Goal: Task Accomplishment & Management: Manage account settings

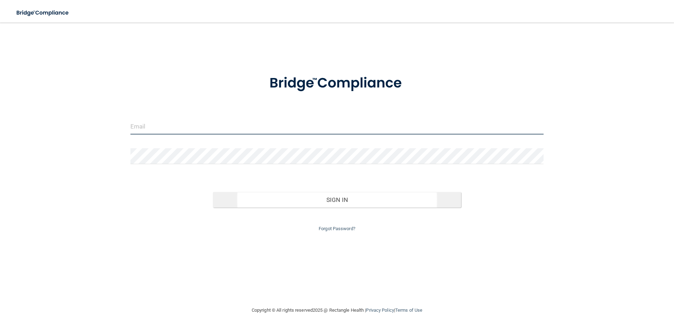
type input "[EMAIL_ADDRESS][PERSON_NAME][DOMAIN_NAME]"
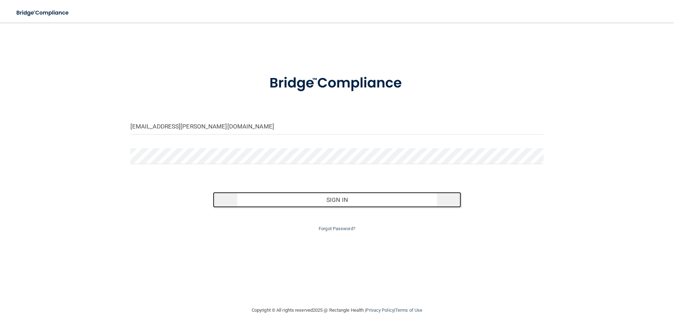
click at [362, 200] on button "Sign In" at bounding box center [337, 200] width 248 height 16
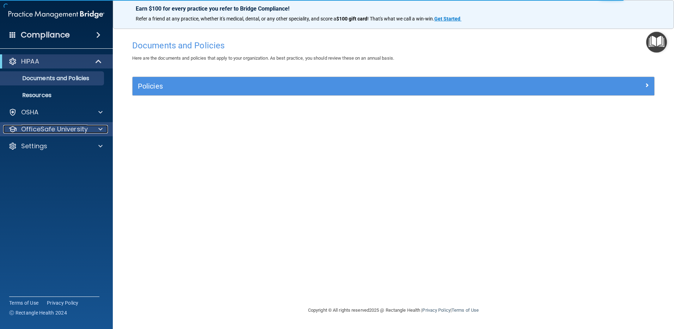
click at [75, 132] on p "OfficeSafe University" at bounding box center [54, 129] width 67 height 8
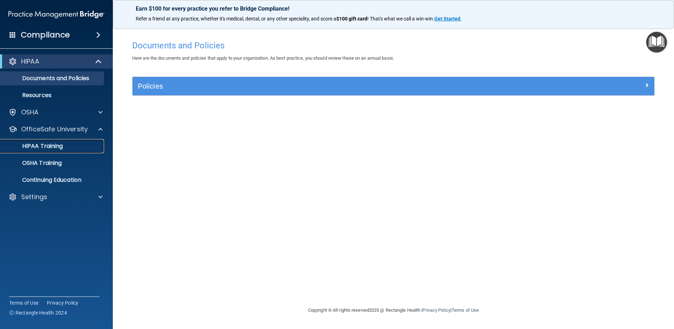
click at [36, 147] on p "HIPAA Training" at bounding box center [34, 145] width 58 height 7
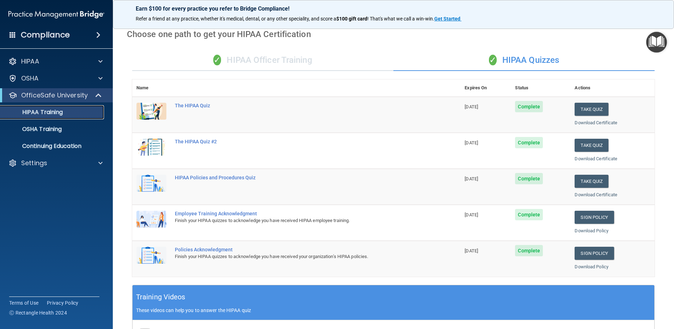
scroll to position [26, 0]
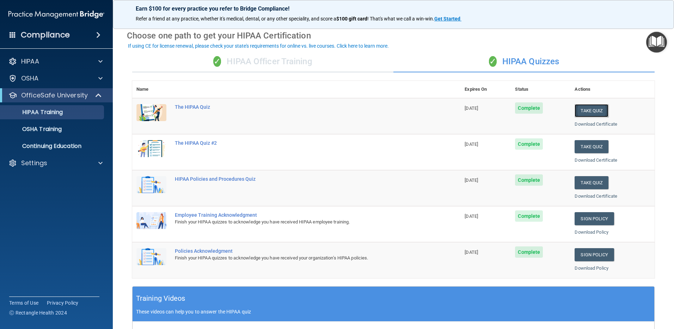
click at [589, 113] on button "Take Quiz" at bounding box center [592, 110] width 34 height 13
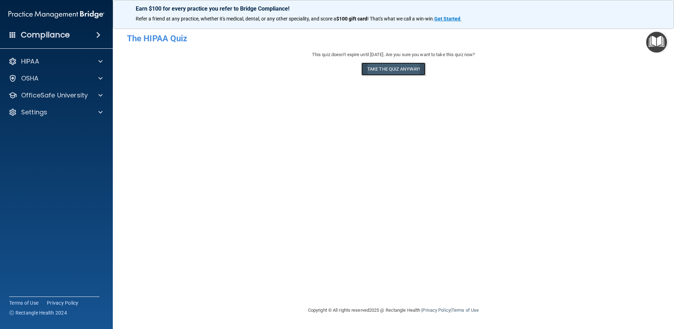
click at [399, 70] on button "Take the quiz anyway!" at bounding box center [393, 68] width 64 height 13
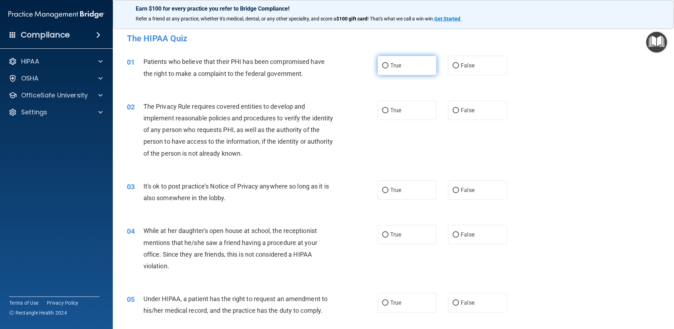
click at [381, 62] on label "True" at bounding box center [407, 65] width 59 height 19
click at [382, 63] on input "True" at bounding box center [385, 65] width 6 height 5
radio input "true"
click at [406, 109] on label "True" at bounding box center [407, 109] width 59 height 19
click at [389, 109] on input "True" at bounding box center [385, 110] width 6 height 5
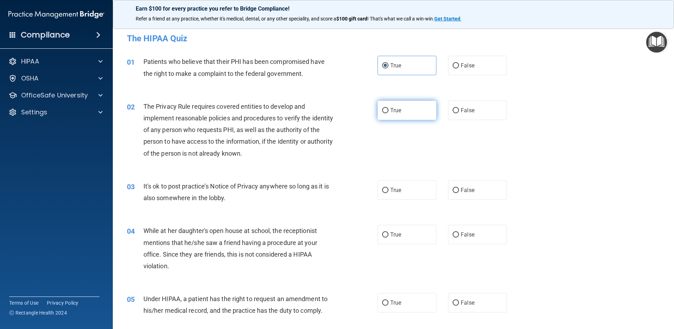
radio input "true"
click at [483, 185] on label "False" at bounding box center [477, 189] width 59 height 19
click at [459, 188] on input "False" at bounding box center [456, 190] width 6 height 5
radio input "true"
click at [478, 225] on label "False" at bounding box center [477, 234] width 59 height 19
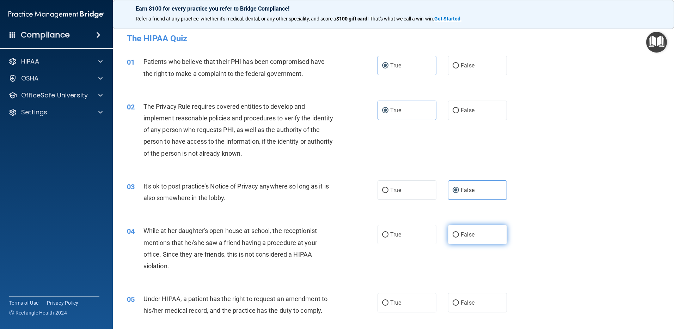
click at [459, 232] on input "False" at bounding box center [456, 234] width 6 height 5
radio input "true"
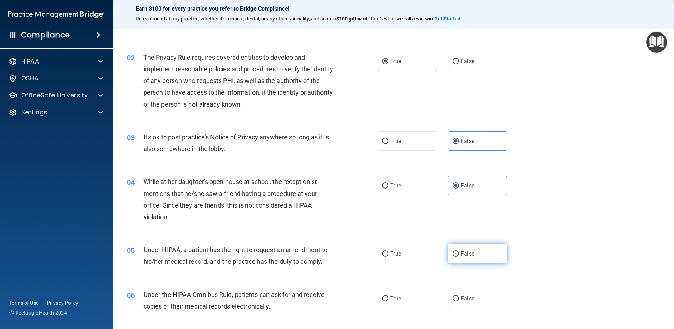
scroll to position [71, 0]
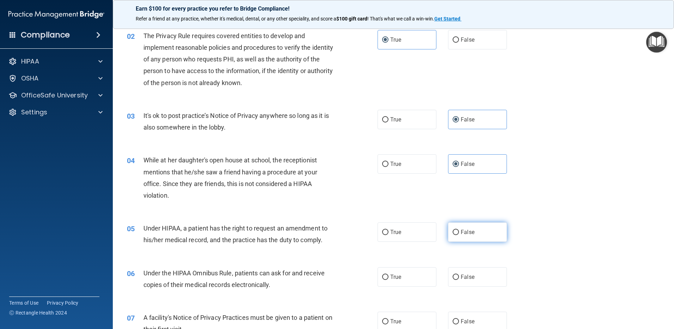
click at [486, 233] on label "False" at bounding box center [477, 231] width 59 height 19
click at [459, 233] on input "False" at bounding box center [456, 232] width 6 height 5
radio input "true"
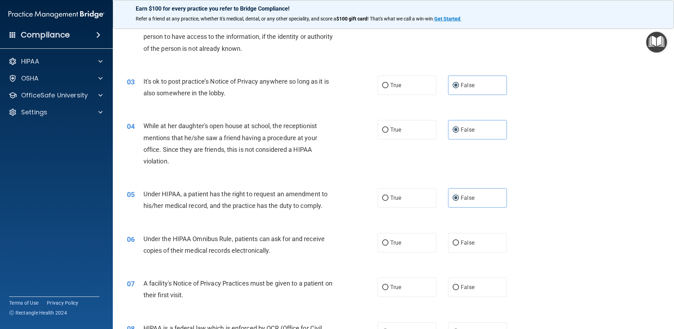
scroll to position [106, 0]
click at [413, 240] on label "True" at bounding box center [407, 241] width 59 height 19
click at [389, 240] on input "True" at bounding box center [385, 241] width 6 height 5
radio input "true"
click at [419, 284] on label "True" at bounding box center [407, 285] width 59 height 19
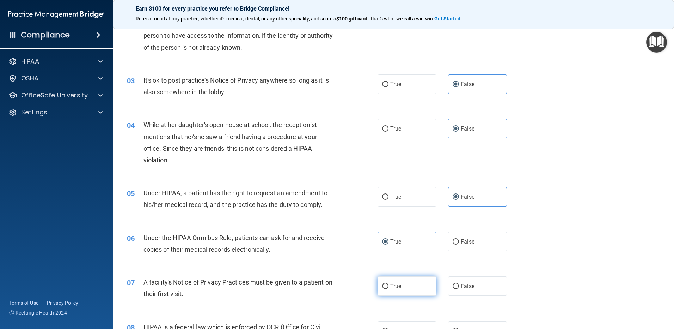
click at [389, 284] on input "True" at bounding box center [385, 285] width 6 height 5
radio input "true"
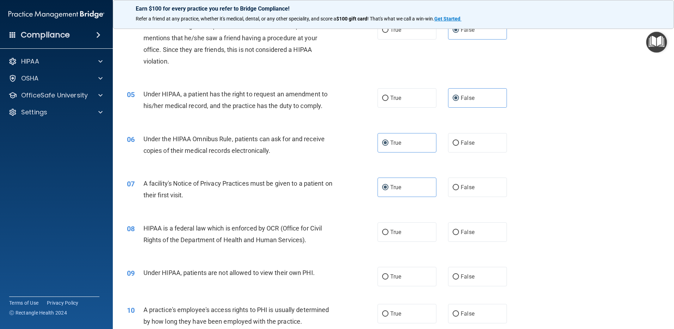
scroll to position [212, 0]
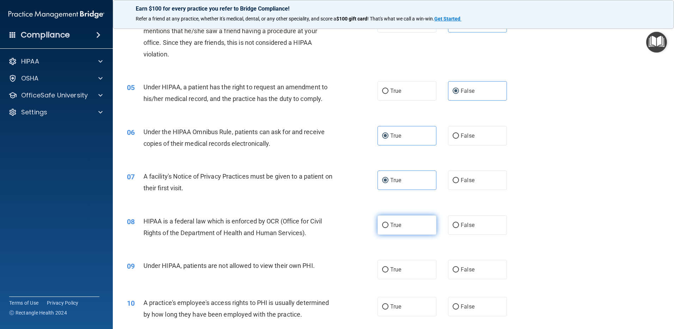
click at [409, 230] on label "True" at bounding box center [407, 224] width 59 height 19
click at [389, 228] on input "True" at bounding box center [385, 224] width 6 height 5
radio input "true"
click at [456, 276] on label "False" at bounding box center [477, 268] width 59 height 19
click at [456, 272] on input "False" at bounding box center [456, 269] width 6 height 5
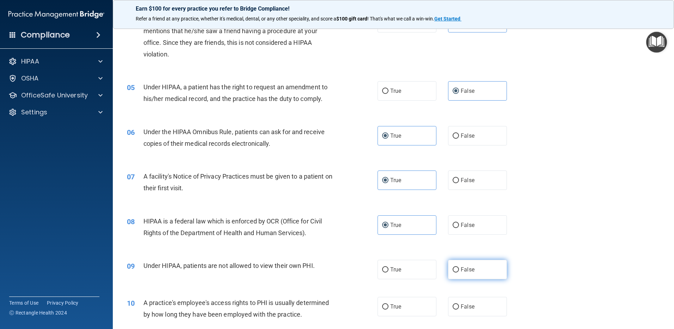
radio input "true"
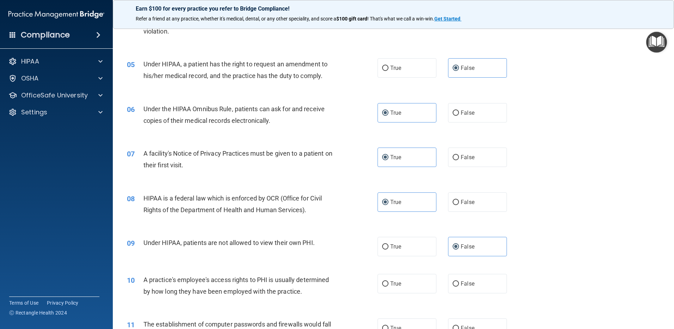
scroll to position [282, 0]
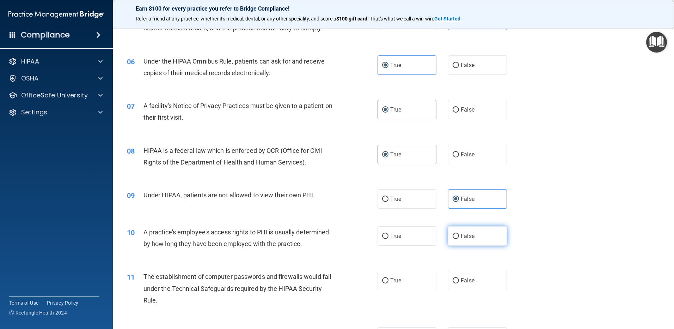
click at [457, 244] on label "False" at bounding box center [477, 235] width 59 height 19
click at [457, 239] on input "False" at bounding box center [456, 235] width 6 height 5
radio input "true"
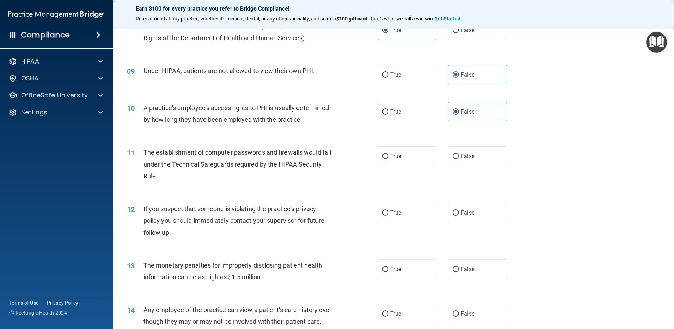
scroll to position [423, 0]
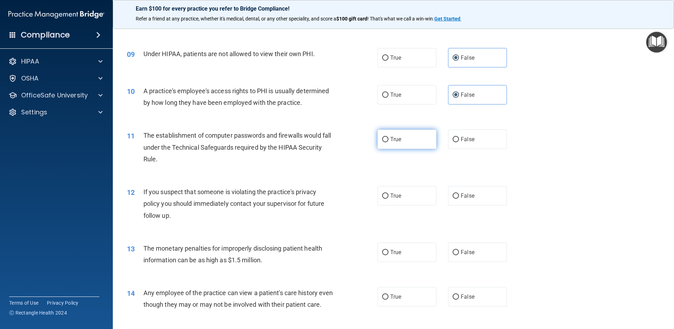
click at [400, 141] on label "True" at bounding box center [407, 138] width 59 height 19
click at [389, 141] on input "True" at bounding box center [385, 139] width 6 height 5
radio input "true"
click at [404, 198] on label "True" at bounding box center [407, 195] width 59 height 19
click at [389, 198] on input "True" at bounding box center [385, 195] width 6 height 5
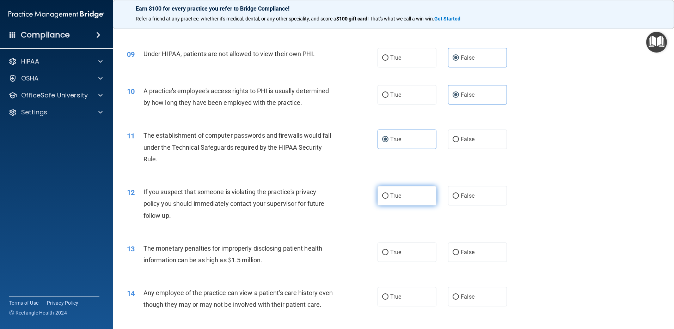
radio input "true"
click at [411, 255] on label "True" at bounding box center [407, 251] width 59 height 19
click at [389, 255] on input "True" at bounding box center [385, 252] width 6 height 5
radio input "true"
click at [487, 302] on label "False" at bounding box center [477, 296] width 59 height 19
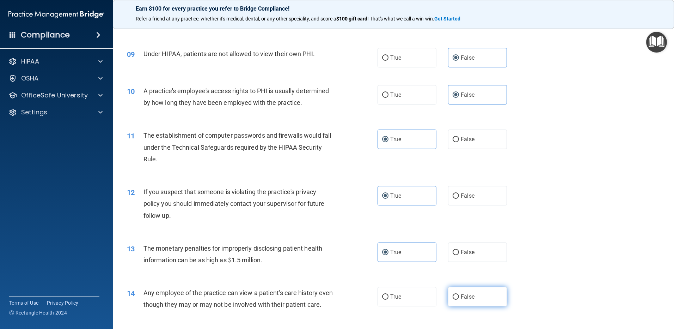
click at [459, 299] on input "False" at bounding box center [456, 296] width 6 height 5
radio input "true"
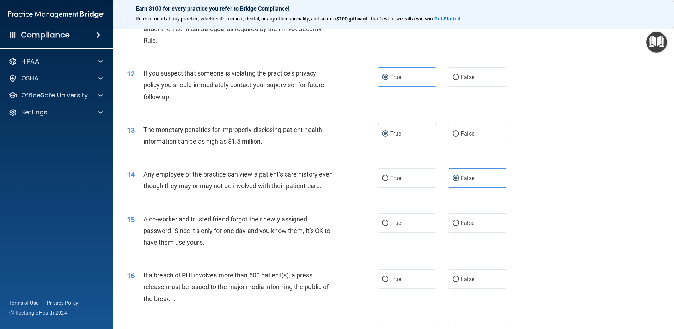
scroll to position [564, 0]
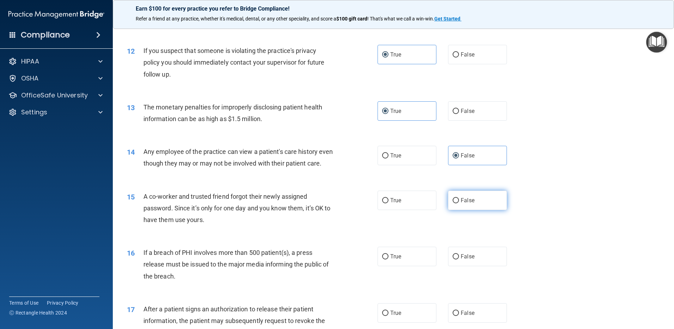
click at [464, 203] on span "False" at bounding box center [468, 200] width 14 height 7
click at [459, 203] on input "False" at bounding box center [456, 200] width 6 height 5
radio input "true"
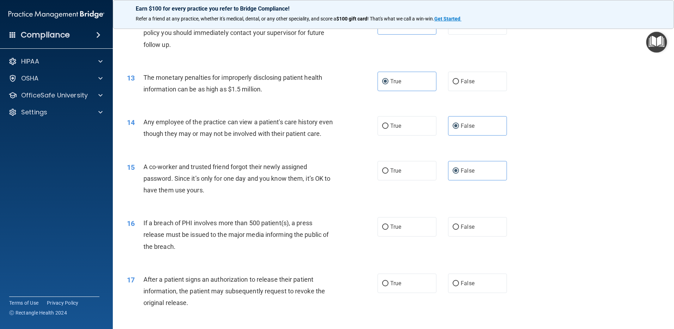
scroll to position [670, 0]
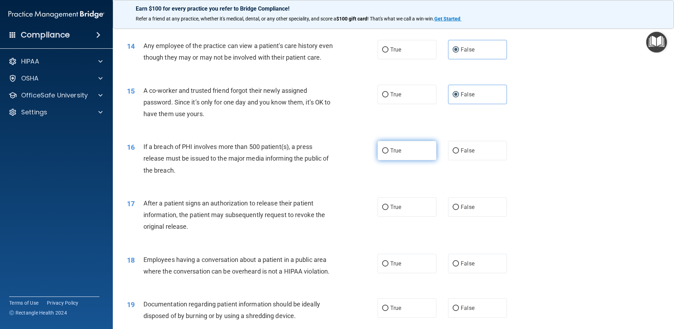
click at [411, 160] on label "True" at bounding box center [407, 150] width 59 height 19
click at [389, 153] on input "True" at bounding box center [385, 150] width 6 height 5
radio input "true"
click at [416, 215] on label "True" at bounding box center [407, 206] width 59 height 19
click at [389, 210] on input "True" at bounding box center [385, 206] width 6 height 5
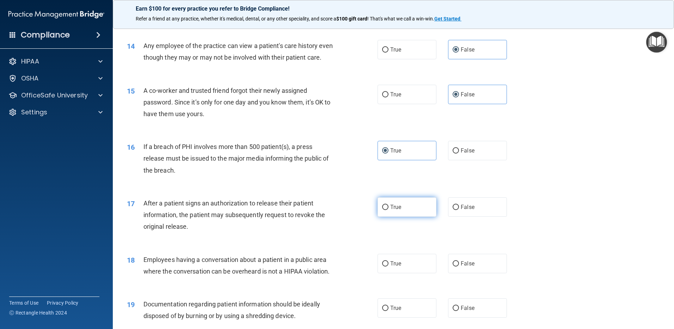
radio input "true"
click at [472, 270] on label "False" at bounding box center [477, 262] width 59 height 19
click at [459, 266] on input "False" at bounding box center [456, 263] width 6 height 5
radio input "true"
click at [399, 307] on div "19 Documentation regarding patient information should be ideally disposed of by…" at bounding box center [394, 311] width 544 height 44
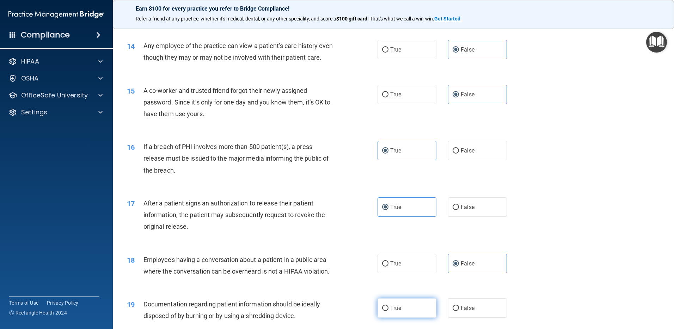
click at [405, 317] on label "True" at bounding box center [407, 307] width 59 height 19
click at [389, 311] on input "True" at bounding box center [385, 307] width 6 height 5
radio input "true"
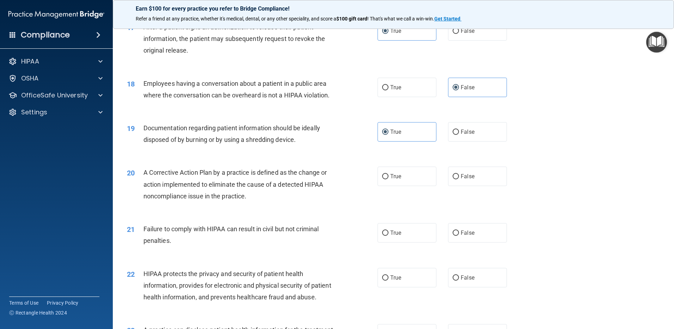
scroll to position [846, 0]
click at [402, 181] on label "True" at bounding box center [407, 175] width 59 height 19
click at [389, 179] on input "True" at bounding box center [385, 175] width 6 height 5
radio input "true"
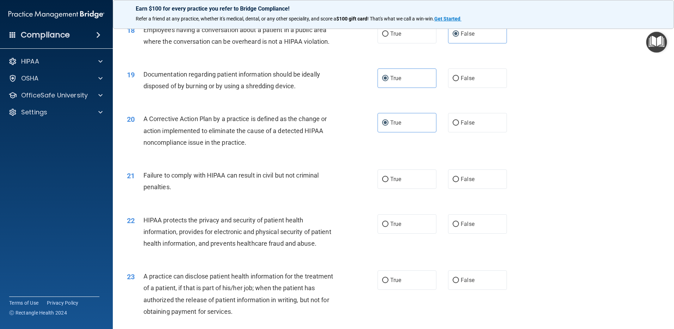
scroll to position [917, 0]
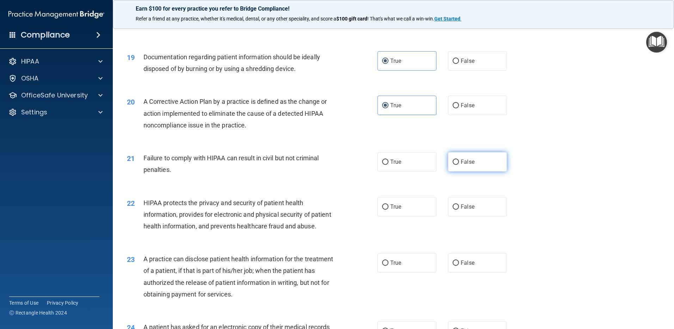
click at [466, 170] on label "False" at bounding box center [477, 161] width 59 height 19
click at [459, 165] on input "False" at bounding box center [456, 161] width 6 height 5
radio input "true"
click at [405, 210] on label "True" at bounding box center [407, 206] width 59 height 19
click at [389, 209] on input "True" at bounding box center [385, 206] width 6 height 5
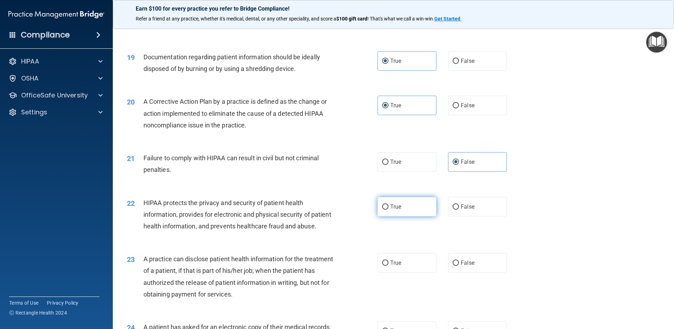
radio input "true"
click at [476, 272] on label "False" at bounding box center [477, 262] width 59 height 19
click at [459, 265] on input "False" at bounding box center [456, 262] width 6 height 5
radio input "true"
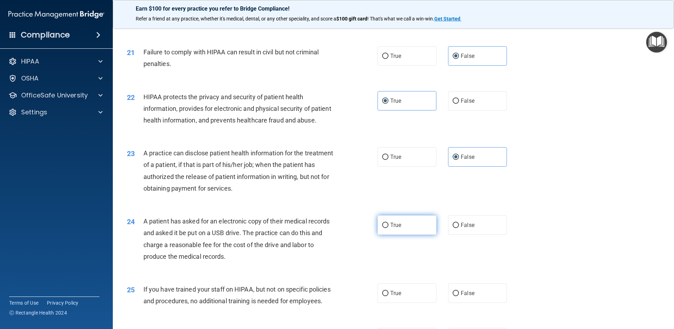
click at [416, 234] on label "True" at bounding box center [407, 224] width 59 height 19
click at [389, 228] on input "True" at bounding box center [385, 224] width 6 height 5
radio input "true"
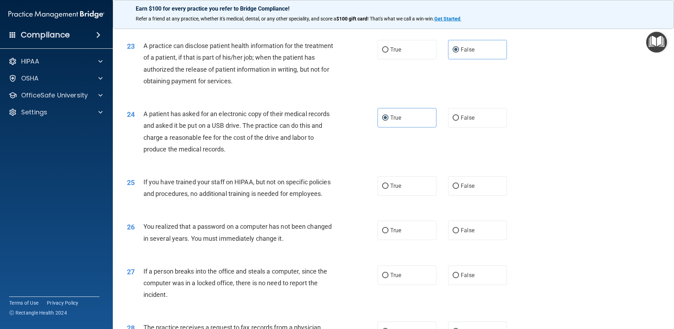
scroll to position [1163, 0]
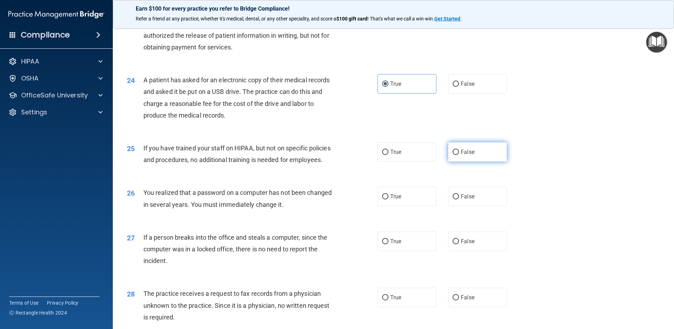
click at [477, 161] on label "False" at bounding box center [477, 151] width 59 height 19
click at [459, 155] on input "False" at bounding box center [456, 151] width 6 height 5
radio input "true"
click at [403, 206] on label "True" at bounding box center [407, 196] width 59 height 19
click at [389, 199] on input "True" at bounding box center [385, 196] width 6 height 5
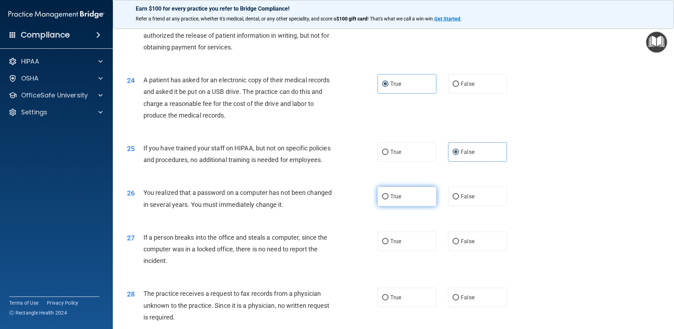
radio input "true"
click at [480, 251] on label "False" at bounding box center [477, 240] width 59 height 19
click at [459, 244] on input "False" at bounding box center [456, 241] width 6 height 5
radio input "true"
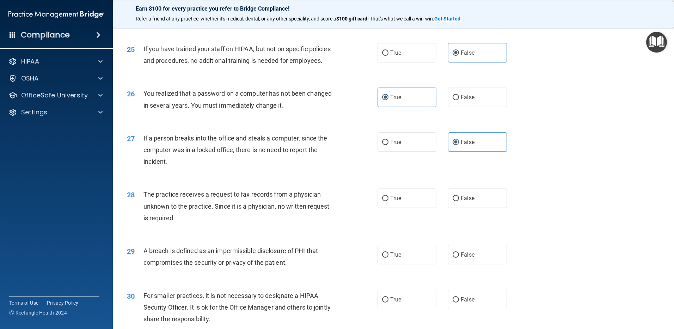
scroll to position [1269, 0]
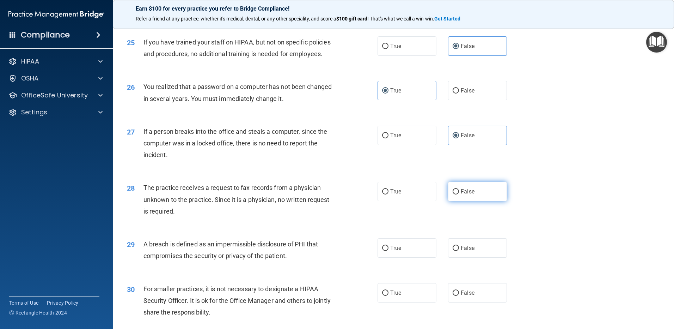
click at [466, 195] on span "False" at bounding box center [468, 191] width 14 height 7
click at [459, 194] on input "False" at bounding box center [456, 191] width 6 height 5
radio input "true"
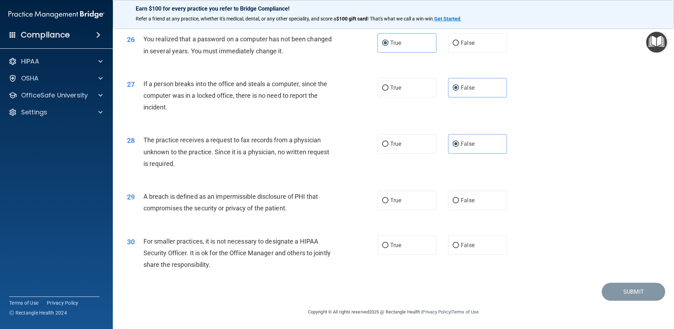
scroll to position [1340, 0]
click at [411, 210] on label "True" at bounding box center [407, 199] width 59 height 19
click at [389, 203] on input "True" at bounding box center [385, 200] width 6 height 5
radio input "true"
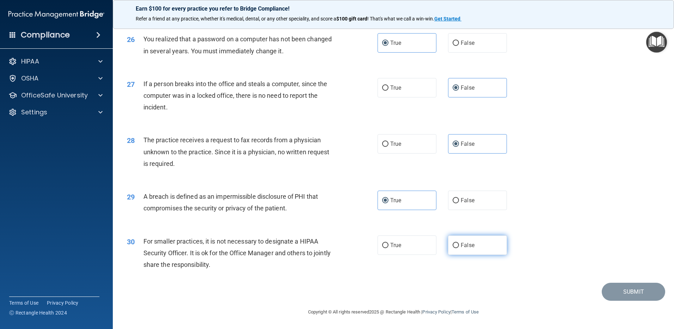
click at [469, 241] on label "False" at bounding box center [477, 244] width 59 height 19
click at [459, 243] on input "False" at bounding box center [456, 245] width 6 height 5
radio input "true"
click at [638, 287] on button "Submit" at bounding box center [633, 291] width 63 height 18
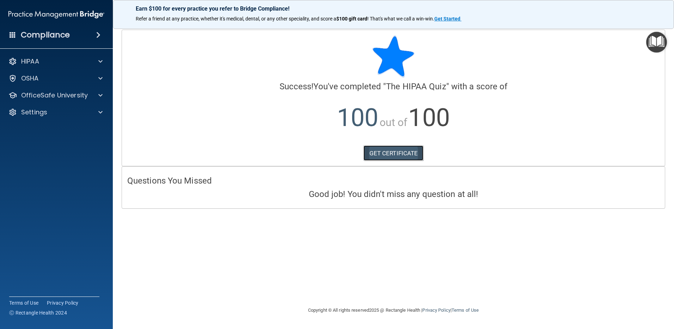
click at [388, 151] on link "GET CERTIFICATE" at bounding box center [393, 153] width 60 height 16
click at [94, 91] on div "OfficeSafe University" at bounding box center [56, 95] width 113 height 14
click at [91, 96] on div at bounding box center [100, 95] width 18 height 8
click at [64, 114] on div "HIPAA Training" at bounding box center [53, 112] width 96 height 7
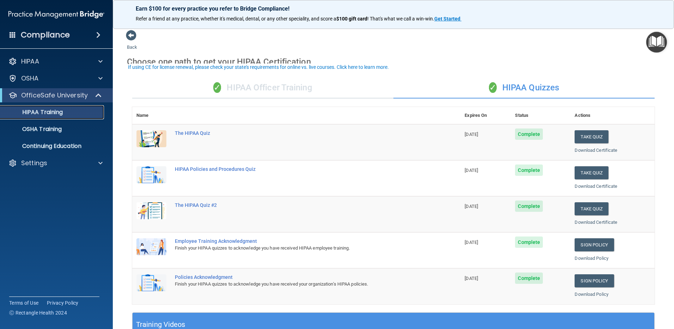
scroll to position [35, 0]
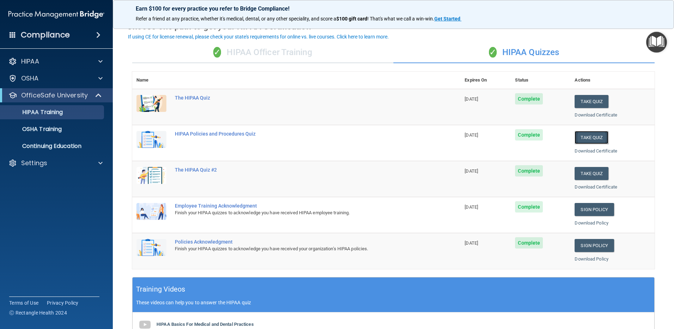
click at [590, 136] on button "Take Quiz" at bounding box center [592, 137] width 34 height 13
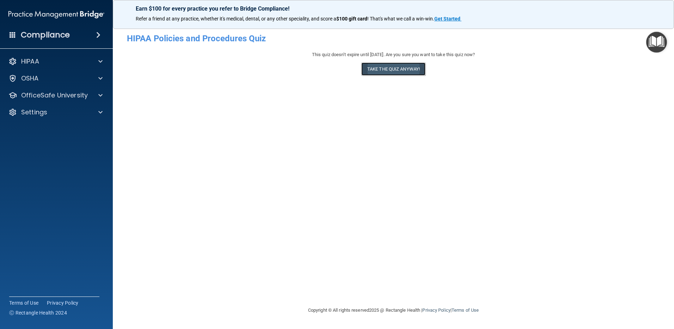
click at [400, 72] on button "Take the quiz anyway!" at bounding box center [393, 68] width 64 height 13
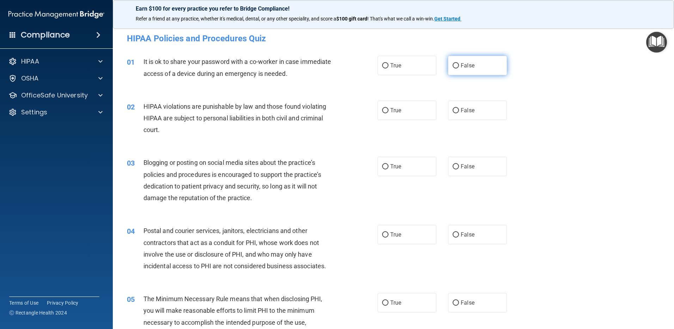
click at [483, 65] on label "False" at bounding box center [477, 65] width 59 height 19
click at [459, 65] on input "False" at bounding box center [456, 65] width 6 height 5
radio input "true"
click at [412, 113] on label "True" at bounding box center [407, 109] width 59 height 19
click at [389, 113] on input "True" at bounding box center [385, 110] width 6 height 5
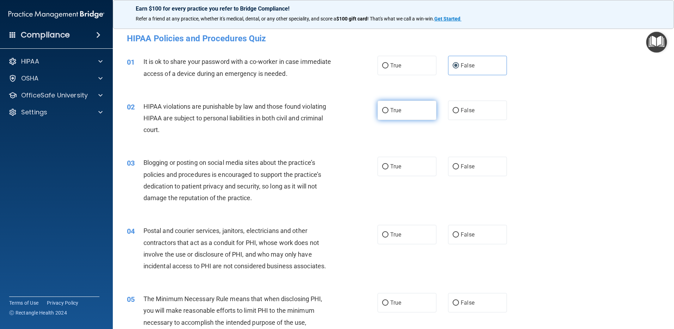
radio input "true"
click at [470, 167] on span "False" at bounding box center [468, 166] width 14 height 7
click at [459, 167] on input "False" at bounding box center [456, 166] width 6 height 5
radio input "true"
click at [419, 231] on label "True" at bounding box center [407, 234] width 59 height 19
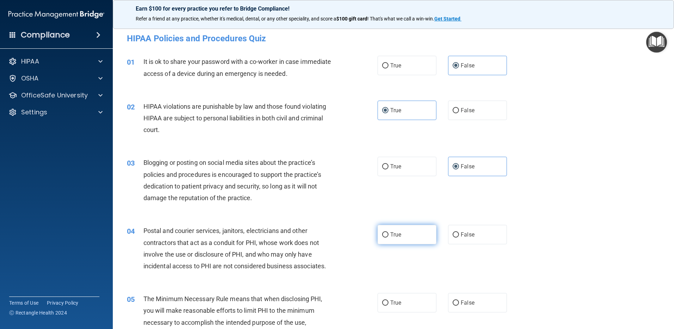
click at [389, 232] on input "True" at bounding box center [385, 234] width 6 height 5
radio input "true"
click at [419, 297] on label "True" at bounding box center [407, 302] width 59 height 19
click at [389, 300] on input "True" at bounding box center [385, 302] width 6 height 5
radio input "true"
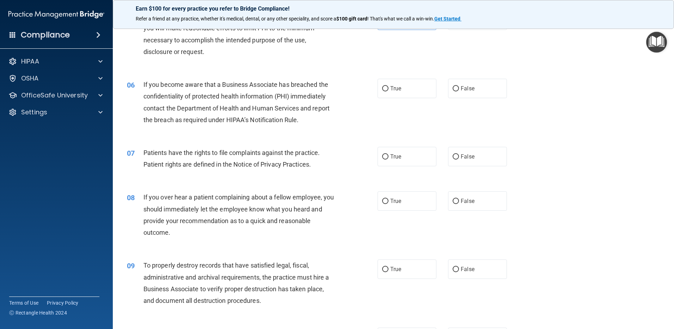
scroll to position [317, 0]
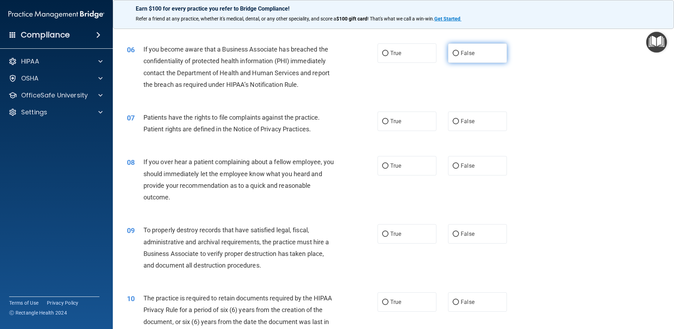
click at [464, 60] on label "False" at bounding box center [477, 52] width 59 height 19
click at [459, 56] on input "False" at bounding box center [456, 53] width 6 height 5
radio input "true"
click at [477, 125] on label "False" at bounding box center [477, 120] width 59 height 19
click at [459, 124] on input "False" at bounding box center [456, 121] width 6 height 5
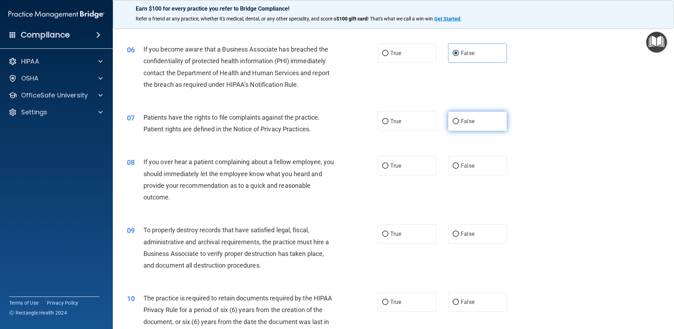
radio input "true"
click at [480, 164] on label "False" at bounding box center [477, 165] width 59 height 19
click at [459, 164] on input "False" at bounding box center [456, 165] width 6 height 5
radio input "true"
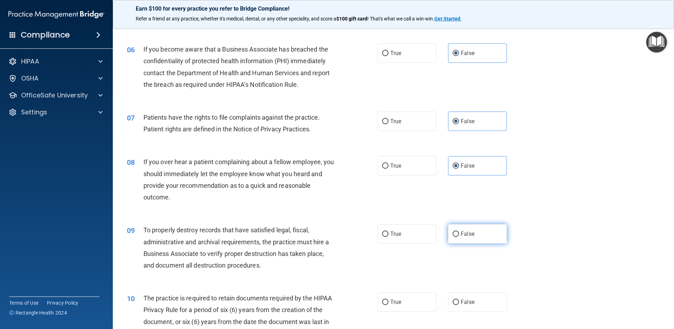
drag, startPoint x: 478, startPoint y: 232, endPoint x: 432, endPoint y: 304, distance: 85.4
click at [478, 232] on label "False" at bounding box center [477, 233] width 59 height 19
click at [459, 232] on input "False" at bounding box center [456, 233] width 6 height 5
radio input "true"
click at [422, 305] on label "True" at bounding box center [407, 301] width 59 height 19
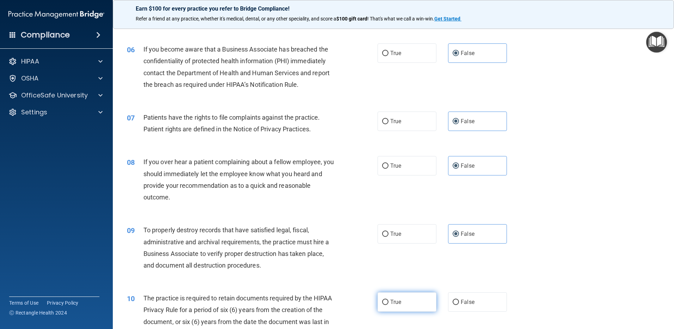
click at [389, 305] on input "True" at bounding box center [385, 301] width 6 height 5
radio input "true"
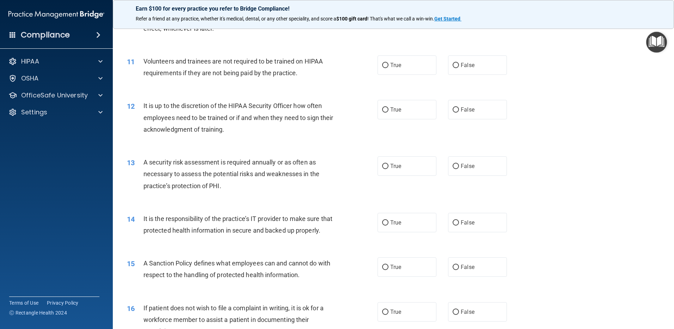
scroll to position [635, 0]
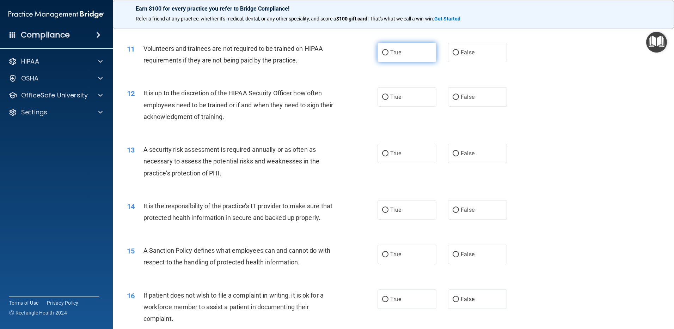
click at [429, 52] on label "True" at bounding box center [407, 52] width 59 height 19
click at [389, 52] on input "True" at bounding box center [385, 52] width 6 height 5
radio input "true"
click at [423, 100] on label "True" at bounding box center [407, 96] width 59 height 19
click at [389, 100] on input "True" at bounding box center [385, 96] width 6 height 5
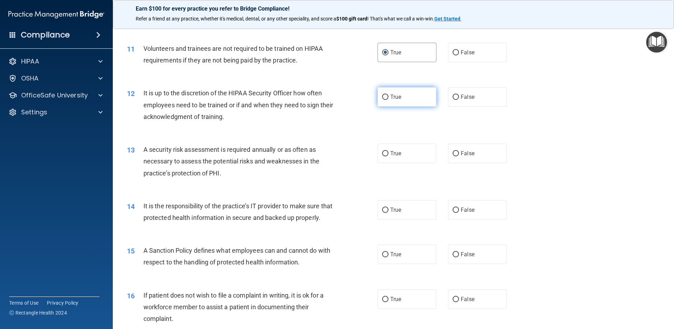
radio input "true"
click at [468, 156] on span "False" at bounding box center [468, 153] width 14 height 7
click at [459, 156] on input "False" at bounding box center [456, 153] width 6 height 5
radio input "true"
drag, startPoint x: 476, startPoint y: 214, endPoint x: 472, endPoint y: 216, distance: 5.2
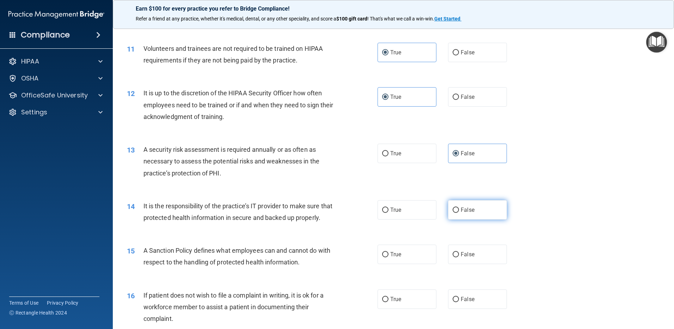
click at [476, 214] on label "False" at bounding box center [477, 209] width 59 height 19
click at [459, 213] on input "False" at bounding box center [456, 209] width 6 height 5
radio input "true"
click at [429, 264] on label "True" at bounding box center [407, 253] width 59 height 19
click at [389, 257] on input "True" at bounding box center [385, 254] width 6 height 5
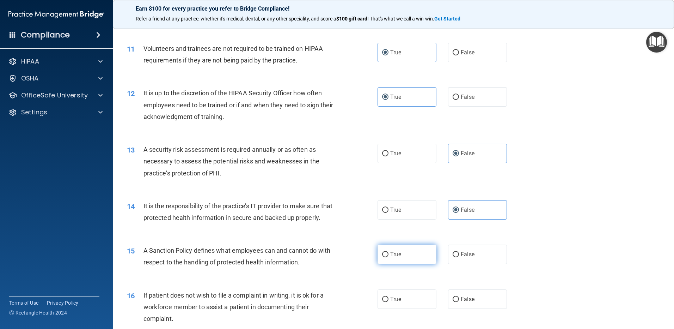
radio input "true"
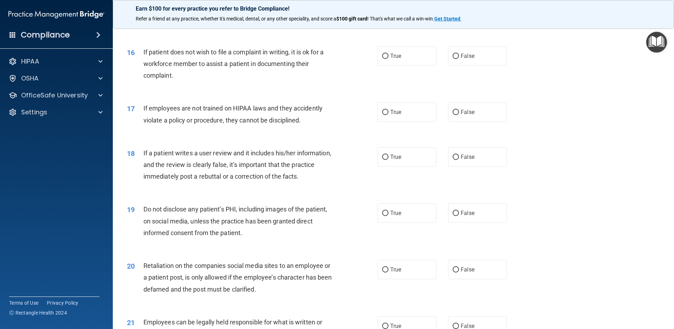
scroll to position [881, 0]
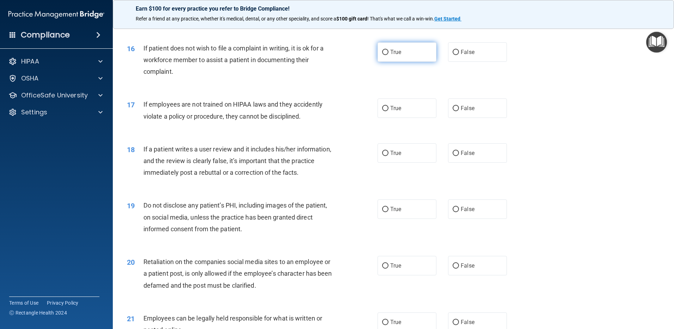
click at [401, 61] on label "True" at bounding box center [407, 51] width 59 height 19
click at [389, 55] on input "True" at bounding box center [385, 52] width 6 height 5
radio input "true"
click at [408, 115] on label "True" at bounding box center [407, 107] width 59 height 19
click at [389, 111] on input "True" at bounding box center [385, 108] width 6 height 5
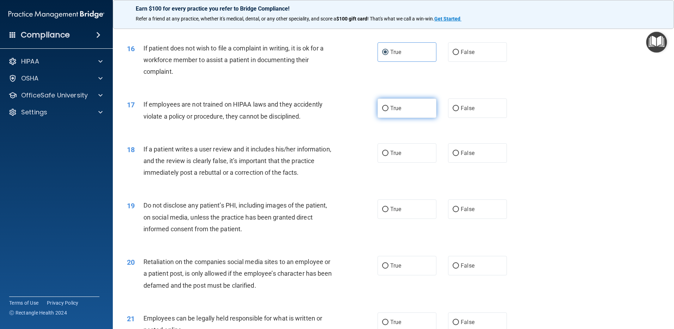
radio input "true"
click at [472, 163] on label "False" at bounding box center [477, 152] width 59 height 19
click at [459, 156] on input "False" at bounding box center [456, 153] width 6 height 5
radio input "true"
click at [480, 216] on label "False" at bounding box center [477, 208] width 59 height 19
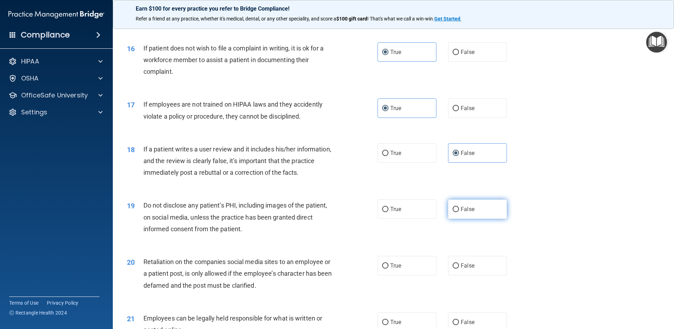
click at [459, 212] on input "False" at bounding box center [456, 209] width 6 height 5
radio input "true"
click at [478, 275] on label "False" at bounding box center [477, 265] width 59 height 19
click at [459, 268] on input "False" at bounding box center [456, 265] width 6 height 5
radio input "true"
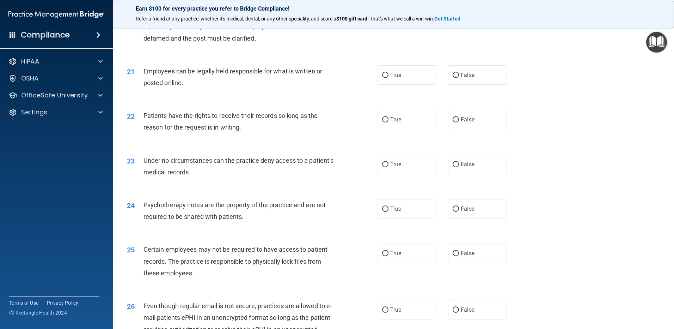
scroll to position [1163, 0]
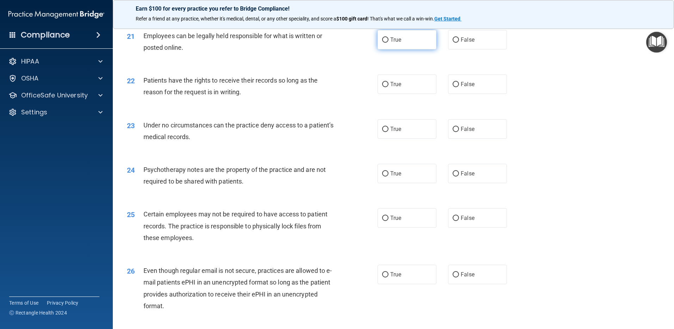
click at [398, 49] on label "True" at bounding box center [407, 39] width 59 height 19
click at [389, 43] on input "True" at bounding box center [385, 39] width 6 height 5
radio input "true"
click at [407, 92] on label "True" at bounding box center [407, 83] width 59 height 19
click at [389, 87] on input "True" at bounding box center [385, 84] width 6 height 5
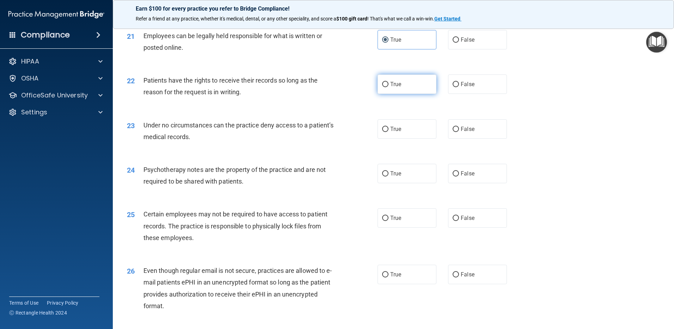
radio input "true"
click at [453, 132] on input "False" at bounding box center [456, 129] width 6 height 5
radio input "true"
click at [467, 181] on label "False" at bounding box center [477, 173] width 59 height 19
click at [459, 176] on input "False" at bounding box center [456, 173] width 6 height 5
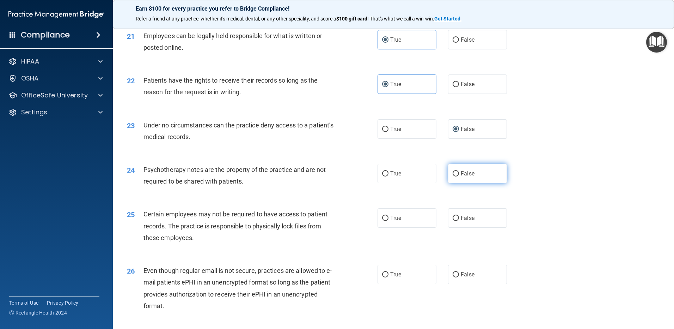
radio input "true"
click at [413, 227] on label "True" at bounding box center [407, 217] width 59 height 19
click at [389, 221] on input "True" at bounding box center [385, 217] width 6 height 5
radio input "true"
click at [471, 127] on div "23 Under no circumstances can the practice deny access to a patient’s medical r…" at bounding box center [394, 132] width 544 height 44
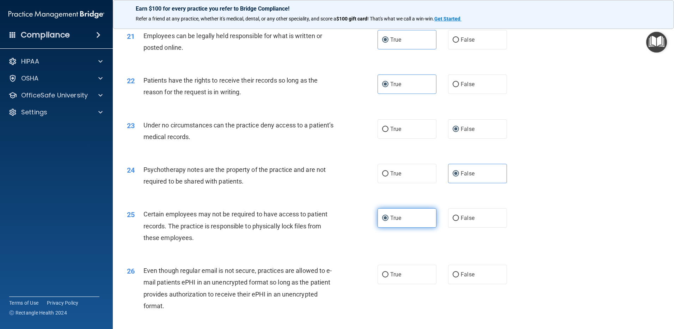
click at [426, 222] on label "True" at bounding box center [407, 217] width 59 height 19
click at [389, 221] on input "True" at bounding box center [385, 217] width 6 height 5
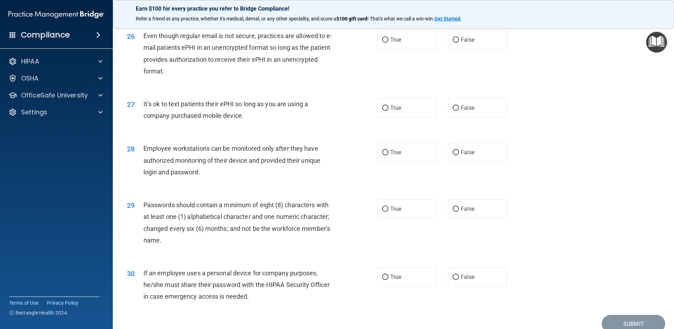
scroll to position [1410, 0]
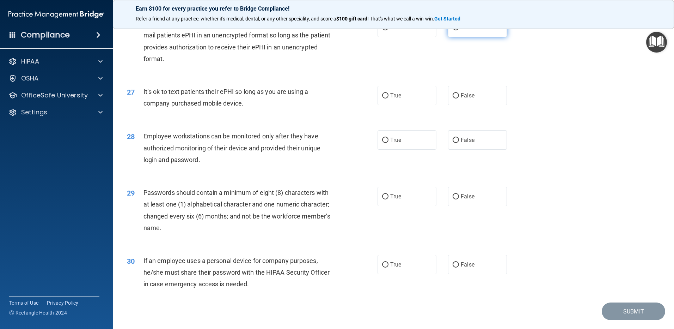
click at [461, 37] on label "False" at bounding box center [477, 27] width 59 height 19
click at [459, 30] on input "False" at bounding box center [456, 27] width 6 height 5
radio input "true"
click at [478, 105] on label "False" at bounding box center [477, 95] width 59 height 19
click at [459, 98] on input "False" at bounding box center [456, 95] width 6 height 5
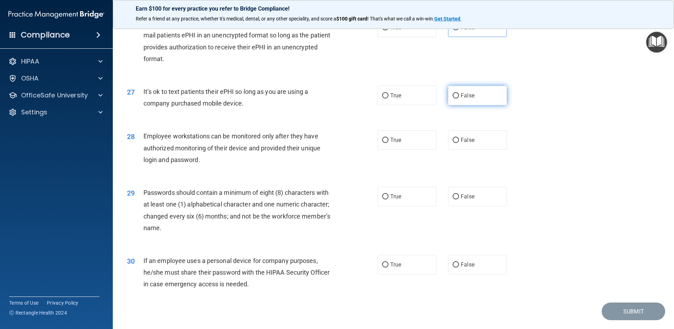
radio input "true"
click at [429, 149] on label "True" at bounding box center [407, 139] width 59 height 19
click at [389, 143] on input "True" at bounding box center [385, 139] width 6 height 5
radio input "true"
click at [431, 202] on label "True" at bounding box center [407, 196] width 59 height 19
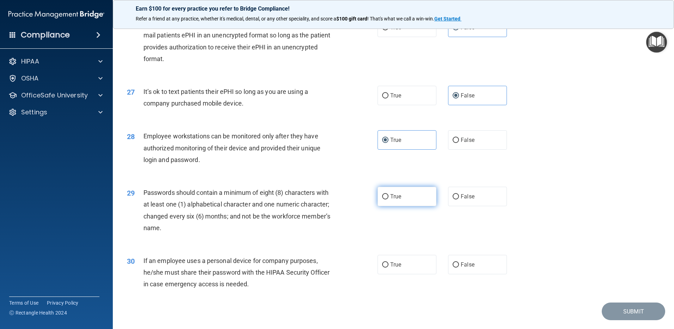
click at [389, 199] on input "True" at bounding box center [385, 196] width 6 height 5
radio input "true"
drag, startPoint x: 423, startPoint y: 270, endPoint x: 535, endPoint y: 226, distance: 120.1
click at [425, 270] on label "True" at bounding box center [407, 264] width 59 height 19
click at [389, 267] on input "True" at bounding box center [385, 264] width 6 height 5
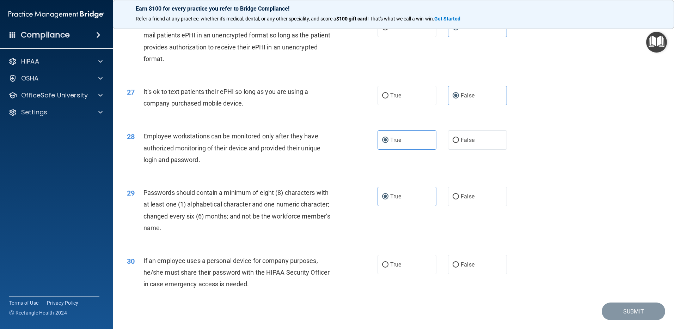
radio input "true"
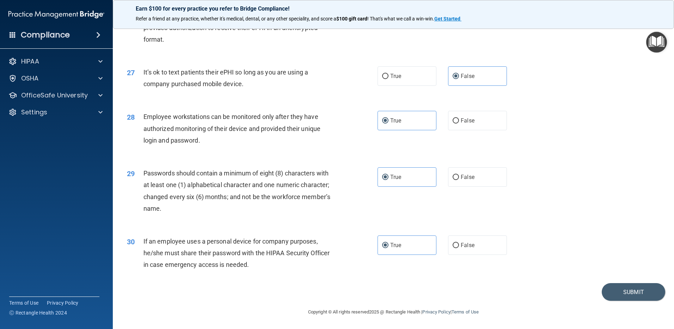
scroll to position [1441, 0]
click at [617, 288] on button "Submit" at bounding box center [633, 292] width 63 height 18
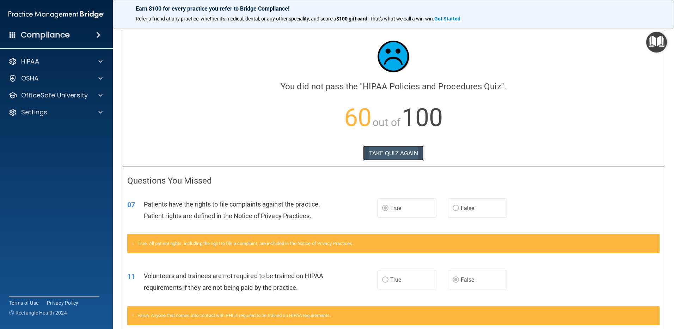
click at [379, 158] on button "TAKE QUIZ AGAIN" at bounding box center [393, 153] width 61 height 16
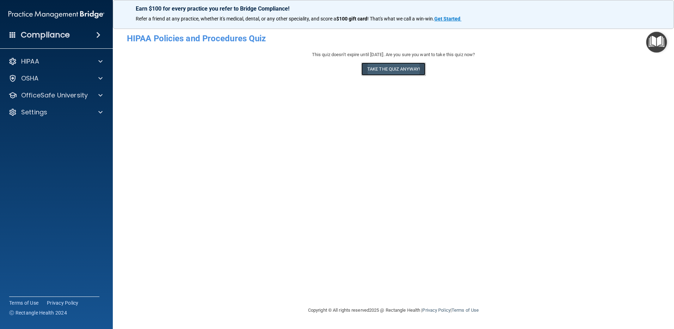
click at [388, 69] on button "Take the quiz anyway!" at bounding box center [393, 68] width 64 height 13
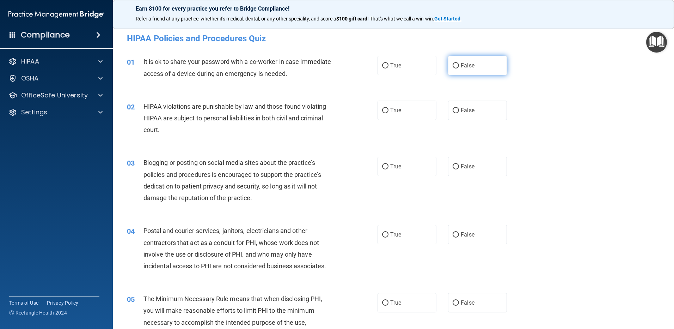
click at [466, 68] on span "False" at bounding box center [468, 65] width 14 height 7
click at [459, 68] on input "False" at bounding box center [456, 65] width 6 height 5
radio input "true"
click at [418, 113] on label "True" at bounding box center [407, 109] width 59 height 19
click at [389, 113] on input "True" at bounding box center [385, 110] width 6 height 5
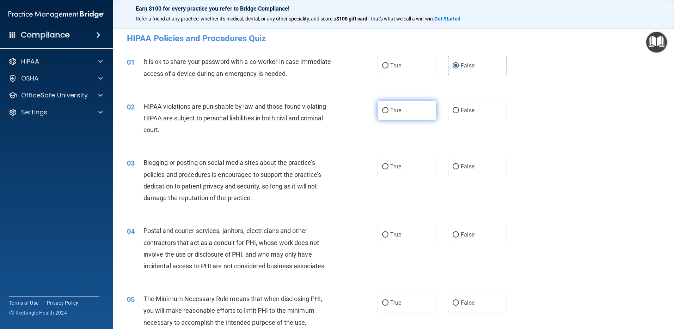
radio input "true"
click at [479, 163] on label "False" at bounding box center [477, 166] width 59 height 19
click at [459, 164] on input "False" at bounding box center [456, 166] width 6 height 5
radio input "true"
click at [418, 230] on label "True" at bounding box center [407, 234] width 59 height 19
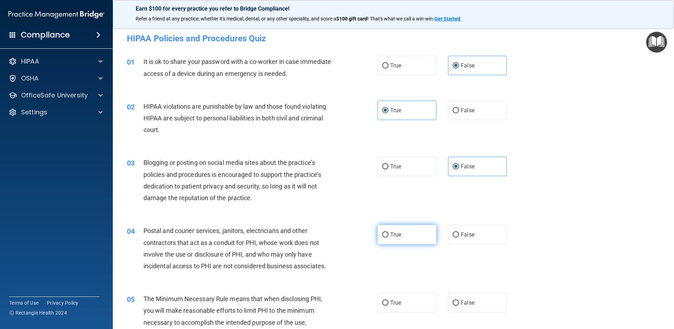
click at [389, 232] on input "True" at bounding box center [385, 234] width 6 height 5
radio input "true"
click at [410, 299] on label "True" at bounding box center [407, 302] width 59 height 19
click at [389, 300] on input "True" at bounding box center [385, 302] width 6 height 5
radio input "true"
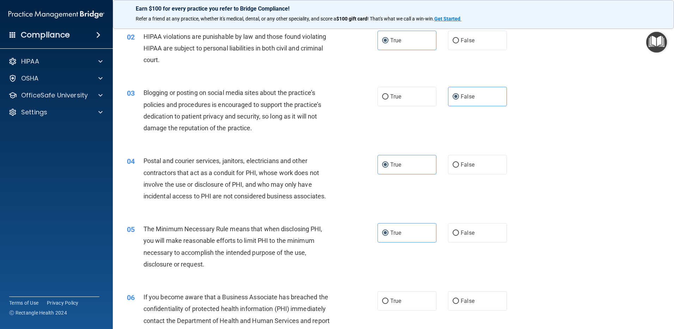
scroll to position [106, 0]
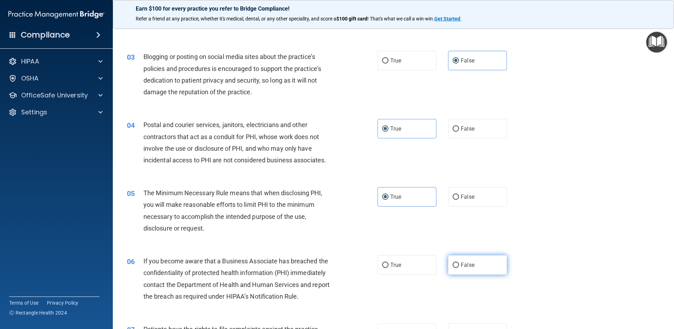
click at [453, 267] on input "False" at bounding box center [456, 264] width 6 height 5
radio input "true"
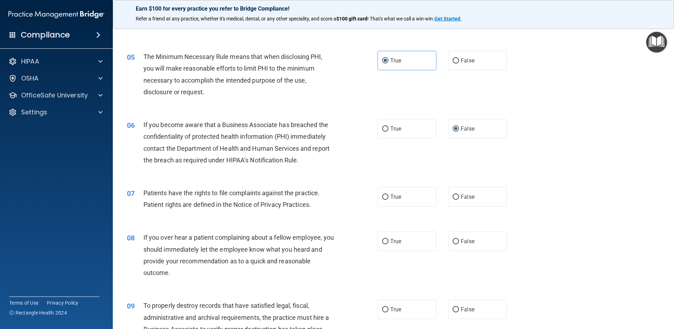
scroll to position [247, 0]
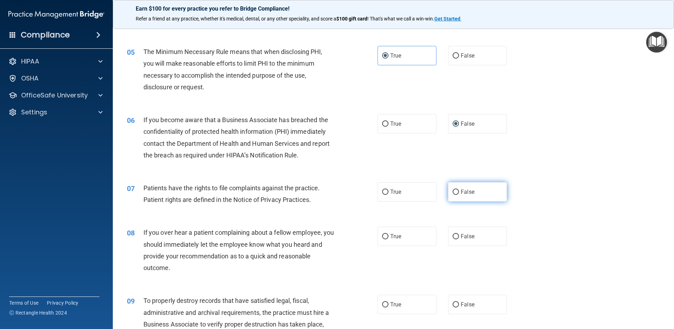
click at [463, 183] on label "False" at bounding box center [477, 191] width 59 height 19
click at [459, 189] on input "False" at bounding box center [456, 191] width 6 height 5
radio input "true"
click at [477, 243] on label "False" at bounding box center [477, 235] width 59 height 19
click at [459, 239] on input "False" at bounding box center [456, 236] width 6 height 5
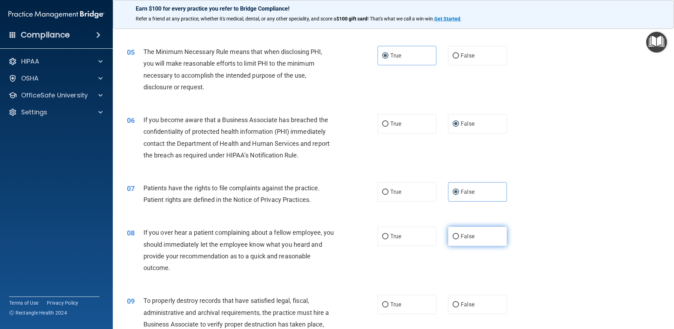
radio input "true"
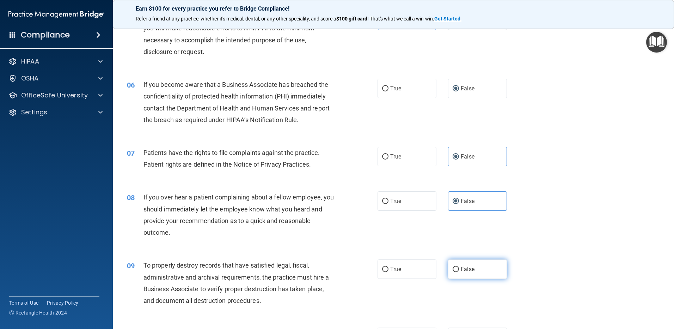
click at [475, 270] on label "False" at bounding box center [477, 268] width 59 height 19
click at [459, 270] on input "False" at bounding box center [456, 269] width 6 height 5
radio input "true"
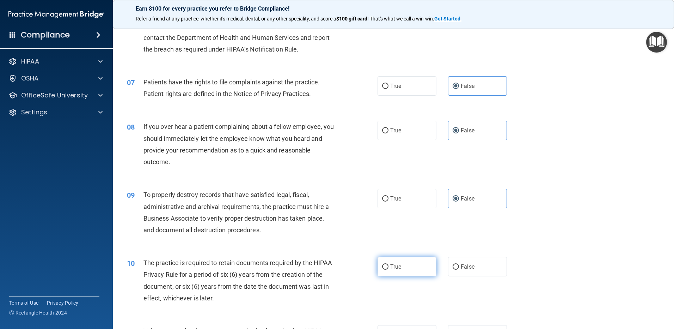
drag, startPoint x: 418, startPoint y: 253, endPoint x: 418, endPoint y: 263, distance: 9.9
click at [418, 253] on div "10 The practice is required to retain documents required by the HIPAA Privacy R…" at bounding box center [394, 282] width 544 height 68
click at [418, 263] on label "True" at bounding box center [407, 266] width 59 height 19
click at [389, 264] on input "True" at bounding box center [385, 266] width 6 height 5
radio input "true"
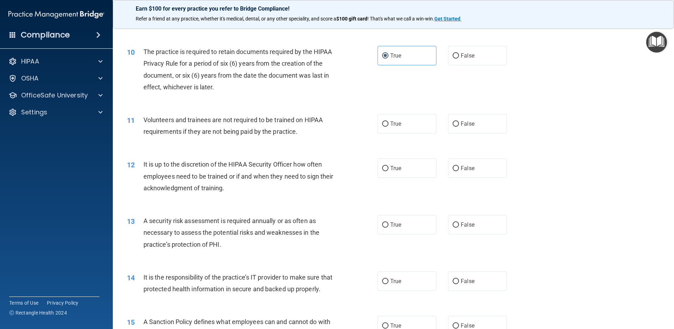
scroll to position [564, 0]
click at [403, 122] on label "True" at bounding box center [407, 122] width 59 height 19
click at [389, 122] on input "True" at bounding box center [385, 123] width 6 height 5
radio input "true"
click at [404, 164] on label "True" at bounding box center [407, 167] width 59 height 19
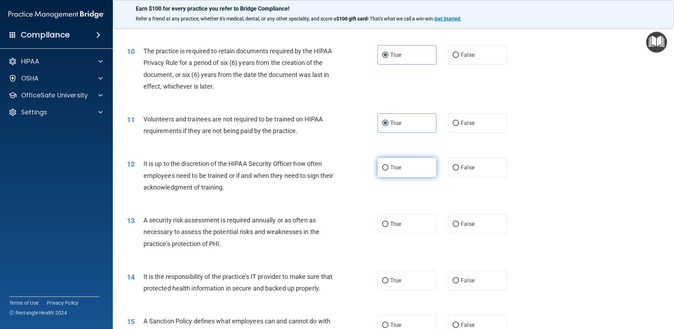
click at [389, 165] on input "True" at bounding box center [385, 167] width 6 height 5
radio input "true"
click at [475, 226] on label "False" at bounding box center [477, 223] width 59 height 19
click at [459, 226] on input "False" at bounding box center [456, 223] width 6 height 5
radio input "true"
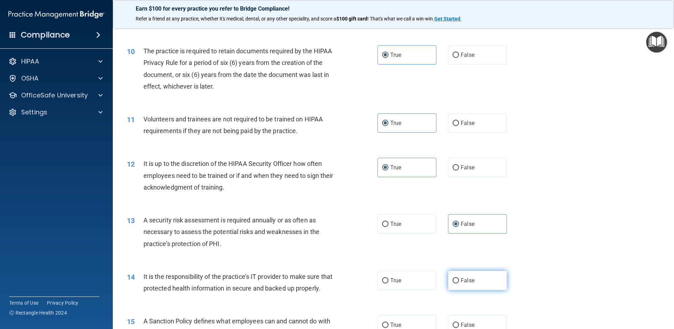
click at [471, 279] on label "False" at bounding box center [477, 279] width 59 height 19
click at [459, 279] on input "False" at bounding box center [456, 280] width 6 height 5
radio input "true"
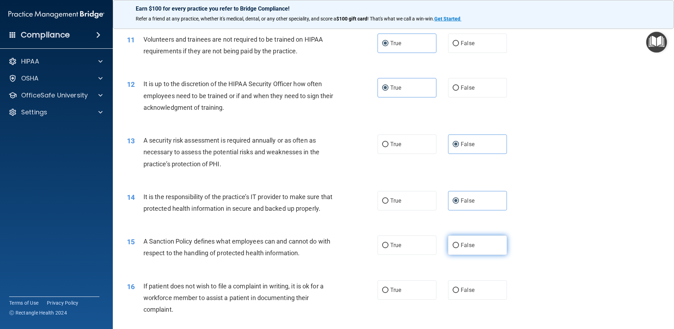
scroll to position [670, 0]
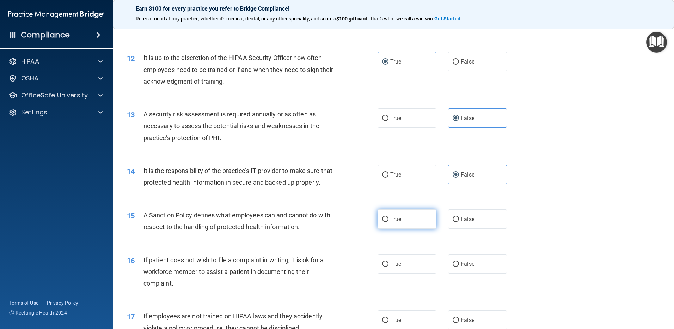
click at [414, 228] on label "True" at bounding box center [407, 218] width 59 height 19
click at [389, 222] on input "True" at bounding box center [385, 218] width 6 height 5
radio input "true"
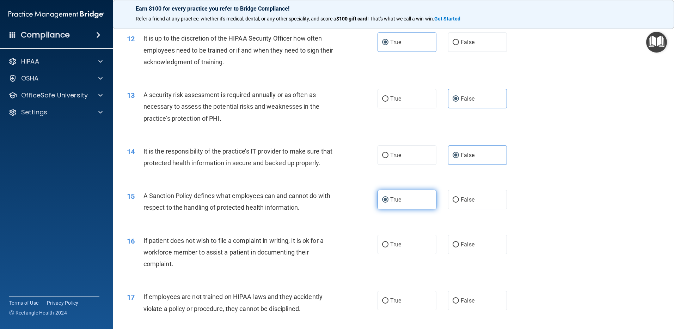
scroll to position [740, 0]
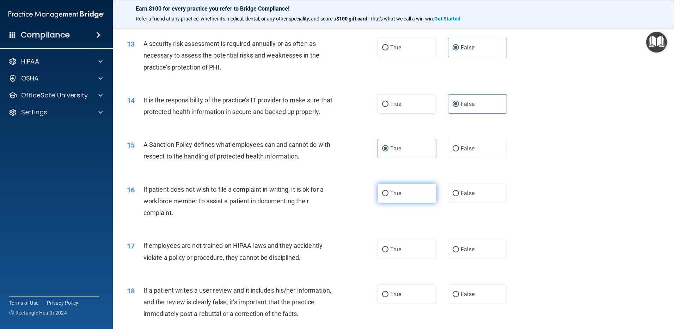
click at [402, 203] on label "True" at bounding box center [407, 192] width 59 height 19
click at [389, 196] on input "True" at bounding box center [385, 193] width 6 height 5
radio input "true"
click at [416, 259] on label "True" at bounding box center [407, 248] width 59 height 19
click at [389, 252] on input "True" at bounding box center [385, 249] width 6 height 5
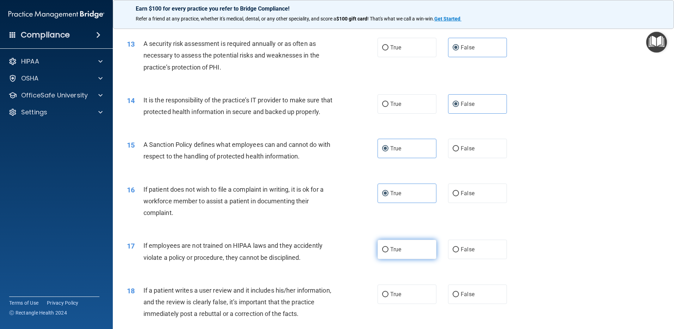
radio input "true"
click at [475, 304] on label "False" at bounding box center [477, 293] width 59 height 19
click at [459, 297] on input "False" at bounding box center [456, 294] width 6 height 5
radio input "true"
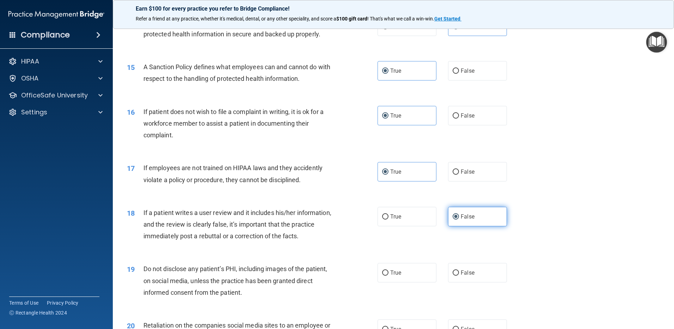
scroll to position [846, 0]
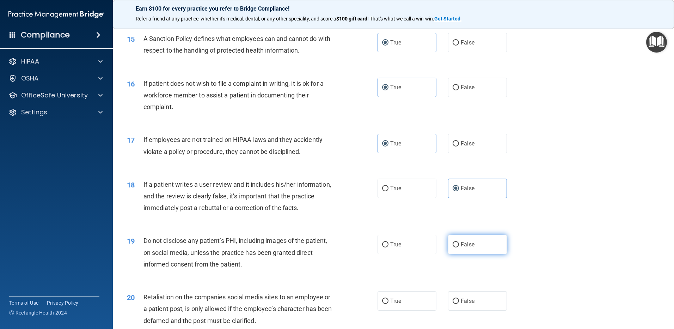
click at [471, 254] on label "False" at bounding box center [477, 243] width 59 height 19
click at [459, 247] on input "False" at bounding box center [456, 244] width 6 height 5
radio input "true"
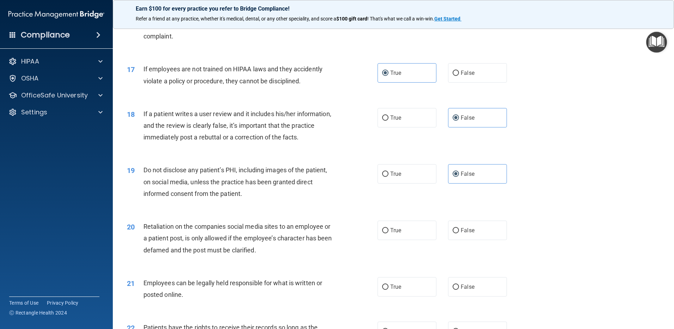
scroll to position [952, 0]
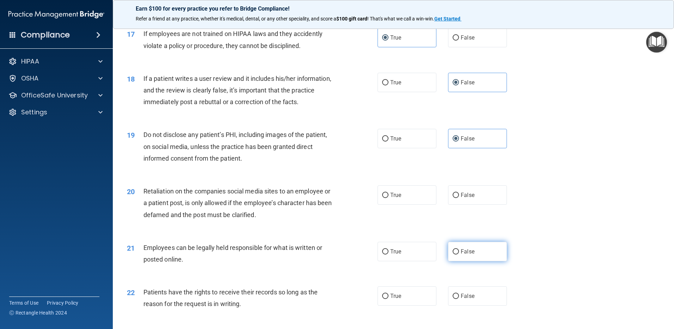
click at [469, 255] on span "False" at bounding box center [468, 251] width 14 height 7
click at [459, 254] on input "False" at bounding box center [456, 251] width 6 height 5
radio input "true"
click at [461, 198] on span "False" at bounding box center [468, 194] width 14 height 7
click at [459, 198] on input "False" at bounding box center [456, 194] width 6 height 5
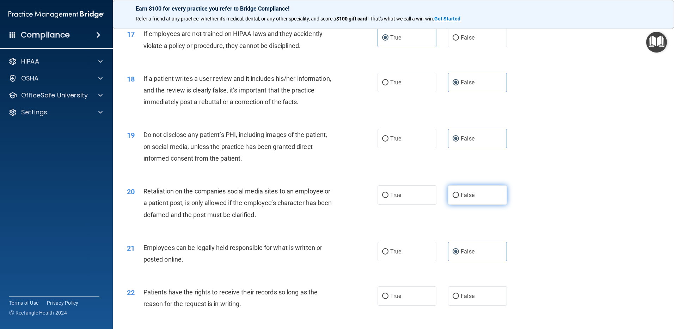
radio input "true"
click at [431, 261] on label "True" at bounding box center [407, 251] width 59 height 19
click at [389, 254] on input "True" at bounding box center [385, 251] width 6 height 5
radio input "true"
radio input "false"
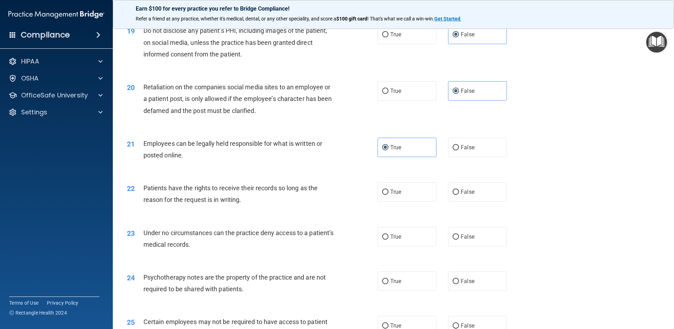
scroll to position [1058, 0]
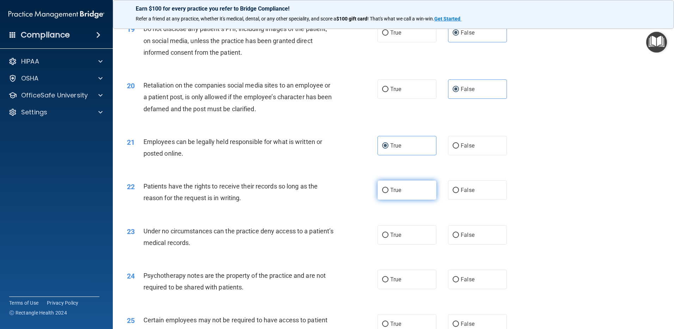
click at [404, 200] on label "True" at bounding box center [407, 189] width 59 height 19
click at [389, 193] on input "True" at bounding box center [385, 190] width 6 height 5
radio input "true"
click at [474, 244] on label "False" at bounding box center [477, 234] width 59 height 19
click at [459, 238] on input "False" at bounding box center [456, 234] width 6 height 5
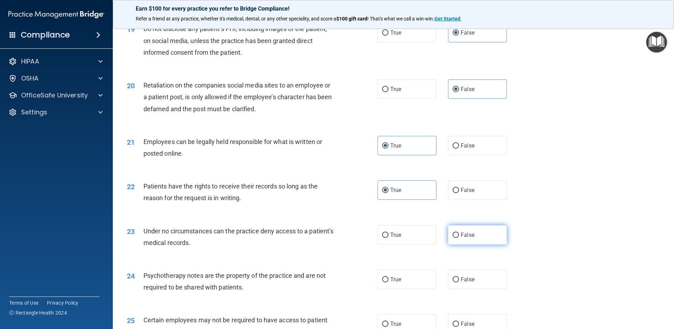
radio input "true"
click at [464, 282] on span "False" at bounding box center [468, 279] width 14 height 7
click at [459, 282] on input "False" at bounding box center [456, 279] width 6 height 5
radio input "true"
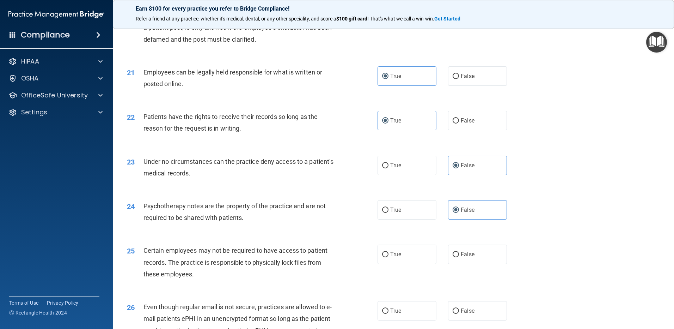
scroll to position [1163, 0]
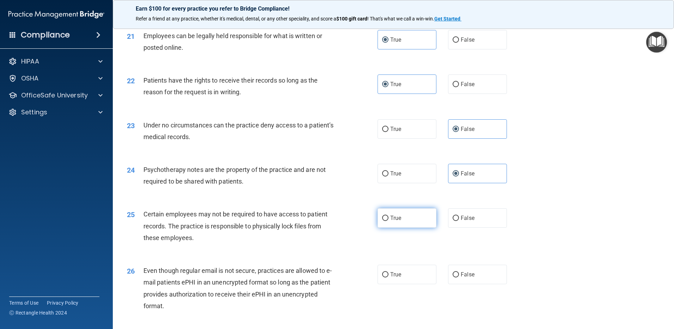
click at [415, 227] on label "True" at bounding box center [407, 217] width 59 height 19
click at [389, 221] on input "True" at bounding box center [385, 217] width 6 height 5
radio input "true"
click at [478, 284] on label "False" at bounding box center [477, 273] width 59 height 19
click at [459, 277] on input "False" at bounding box center [456, 274] width 6 height 5
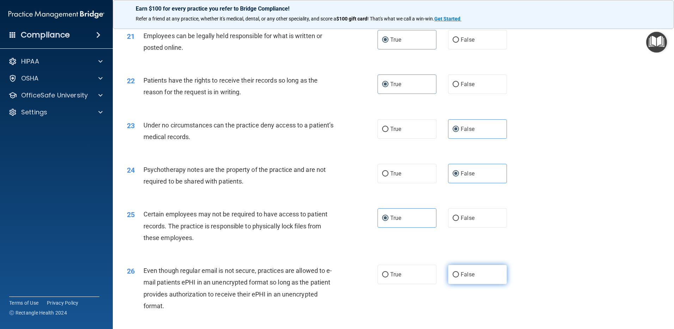
radio input "true"
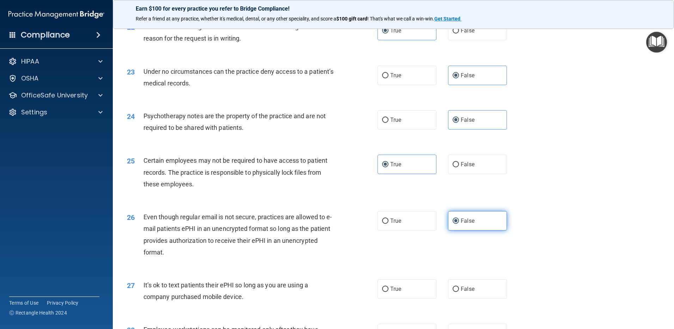
scroll to position [1234, 0]
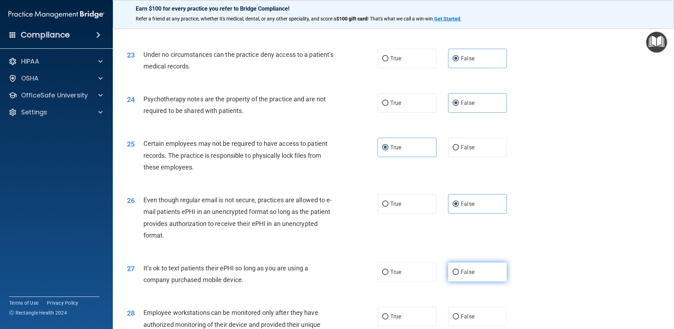
click at [466, 275] on span "False" at bounding box center [468, 271] width 14 height 7
click at [459, 275] on input "False" at bounding box center [456, 271] width 6 height 5
radio input "true"
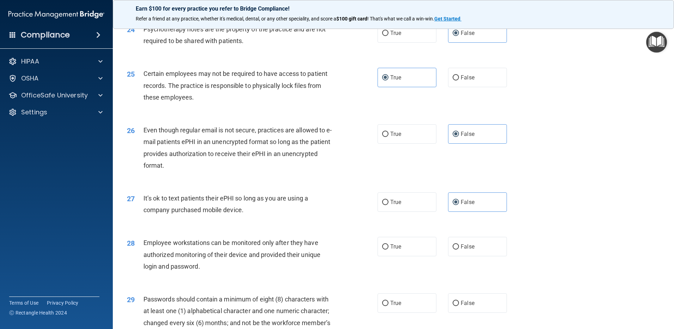
scroll to position [1304, 0]
click at [409, 255] on label "True" at bounding box center [407, 245] width 59 height 19
click at [389, 249] on input "True" at bounding box center [385, 245] width 6 height 5
radio input "true"
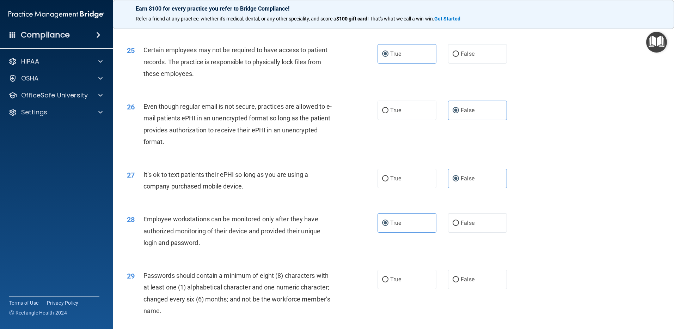
scroll to position [1340, 0]
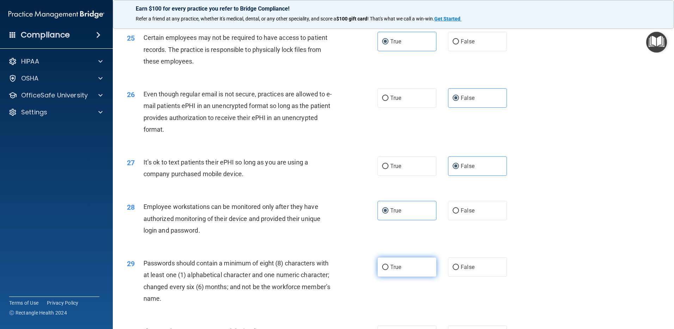
click at [420, 276] on label "True" at bounding box center [407, 266] width 59 height 19
click at [389, 270] on input "True" at bounding box center [385, 266] width 6 height 5
radio input "true"
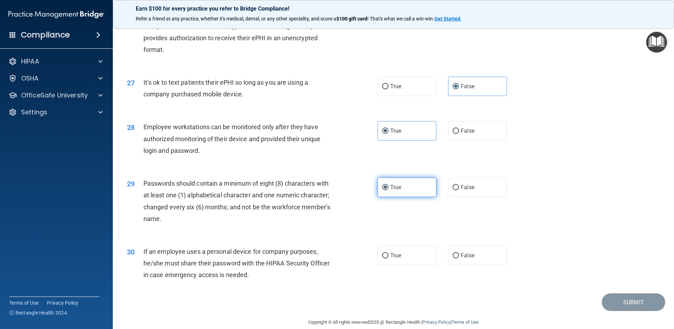
scroll to position [1441, 0]
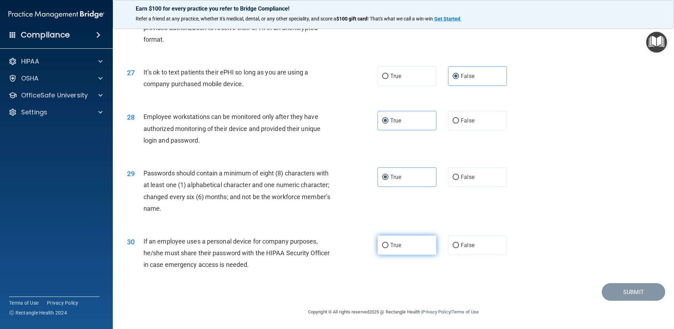
click at [411, 252] on label "True" at bounding box center [407, 244] width 59 height 19
click at [389, 248] on input "True" at bounding box center [385, 245] width 6 height 5
radio input "true"
click at [623, 290] on button "Submit" at bounding box center [633, 292] width 63 height 18
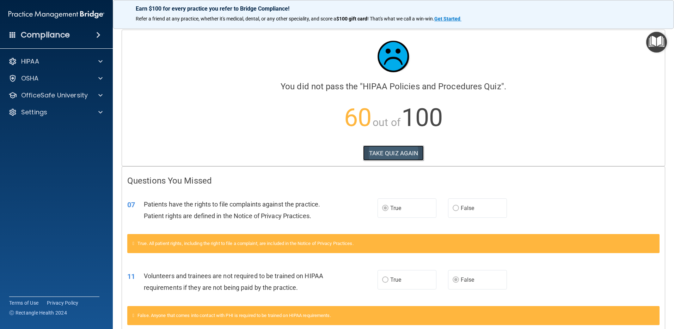
click at [391, 153] on button "TAKE QUIZ AGAIN" at bounding box center [393, 153] width 61 height 16
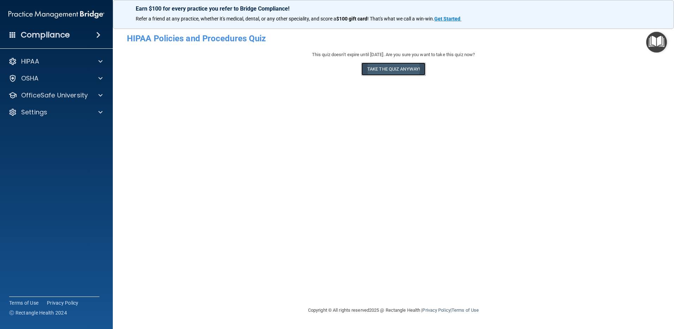
click at [395, 74] on button "Take the quiz anyway!" at bounding box center [393, 68] width 64 height 13
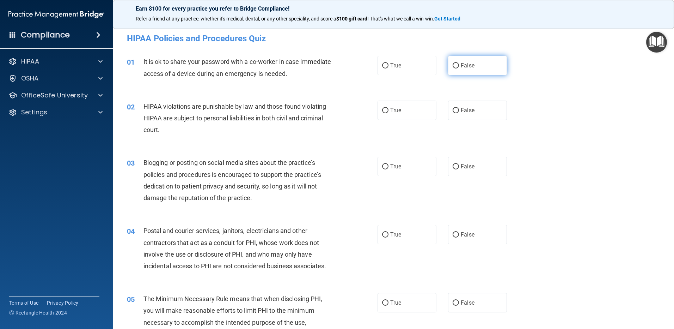
click at [466, 68] on span "False" at bounding box center [468, 65] width 14 height 7
click at [459, 68] on input "False" at bounding box center [456, 65] width 6 height 5
radio input "true"
click at [420, 112] on label "True" at bounding box center [407, 109] width 59 height 19
click at [389, 112] on input "True" at bounding box center [385, 110] width 6 height 5
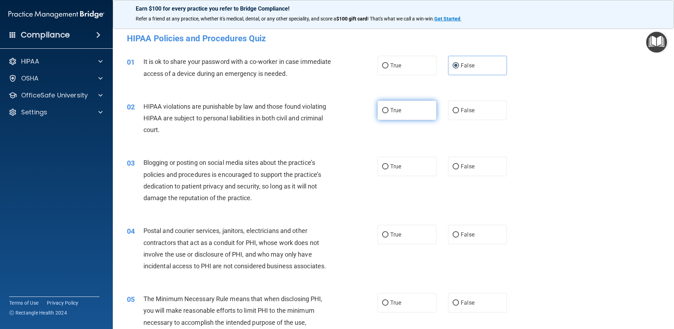
radio input "true"
click at [490, 169] on label "False" at bounding box center [477, 166] width 59 height 19
click at [459, 169] on input "False" at bounding box center [456, 166] width 6 height 5
radio input "true"
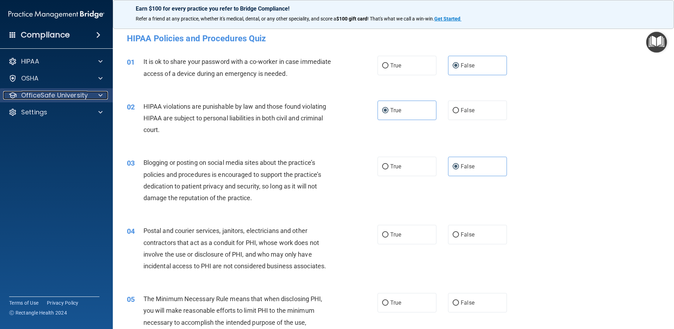
click at [102, 94] on span at bounding box center [100, 95] width 4 height 8
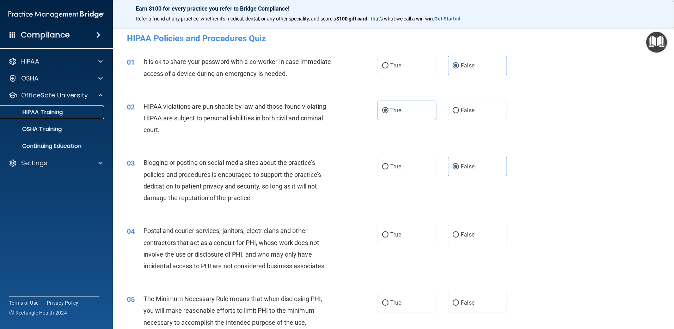
click at [74, 116] on link "HIPAA Training" at bounding box center [48, 112] width 111 height 14
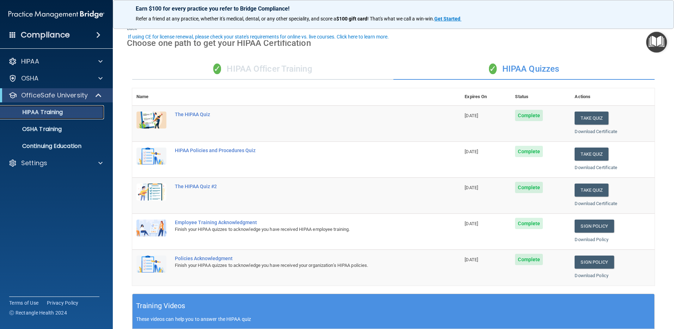
scroll to position [35, 0]
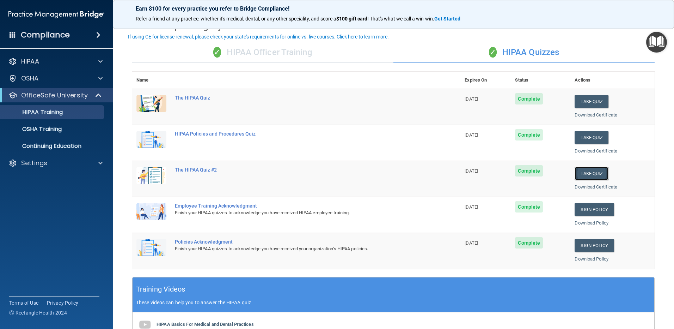
click at [594, 174] on button "Take Quiz" at bounding box center [592, 173] width 34 height 13
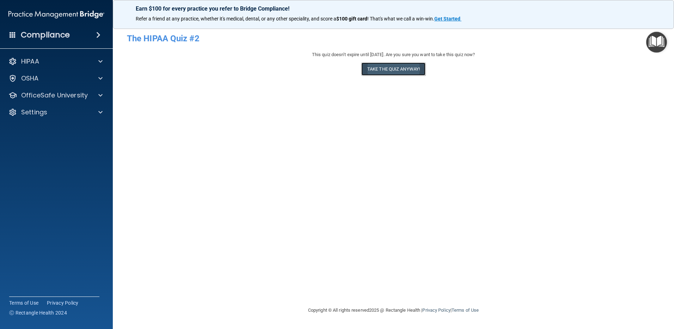
click at [396, 68] on button "Take the quiz anyway!" at bounding box center [393, 68] width 64 height 13
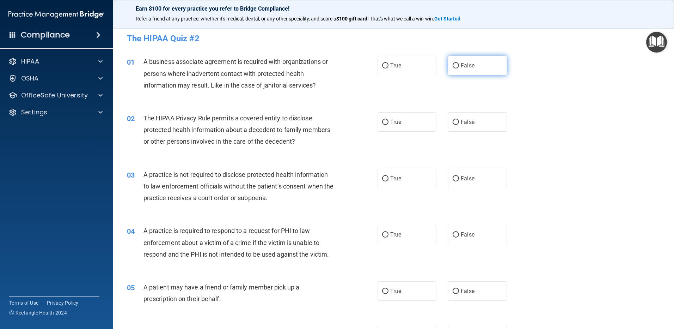
click at [469, 64] on span "False" at bounding box center [468, 65] width 14 height 7
click at [459, 64] on input "False" at bounding box center [456, 65] width 6 height 5
radio input "true"
click at [416, 124] on label "True" at bounding box center [407, 121] width 59 height 19
click at [389, 124] on input "True" at bounding box center [385, 122] width 6 height 5
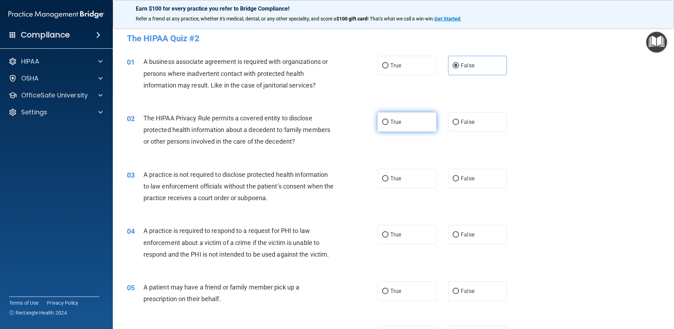
radio input "true"
click at [479, 178] on label "False" at bounding box center [477, 178] width 59 height 19
click at [459, 178] on input "False" at bounding box center [456, 178] width 6 height 5
radio input "true"
click at [403, 230] on label "True" at bounding box center [407, 234] width 59 height 19
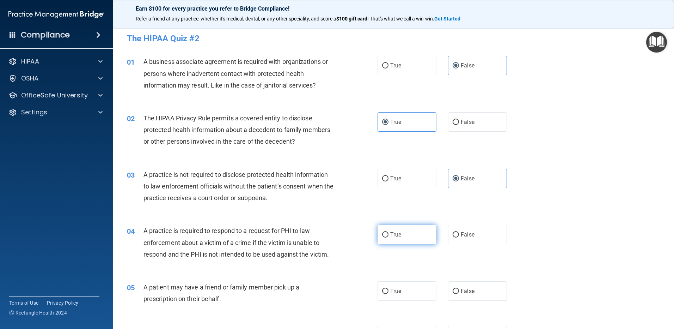
click at [389, 232] on input "True" at bounding box center [385, 234] width 6 height 5
radio input "true"
click at [407, 279] on div "05 A patient may have a friend or family member pick up a prescription on their…" at bounding box center [394, 294] width 544 height 44
click at [407, 295] on label "True" at bounding box center [407, 290] width 59 height 19
click at [389, 294] on input "True" at bounding box center [385, 290] width 6 height 5
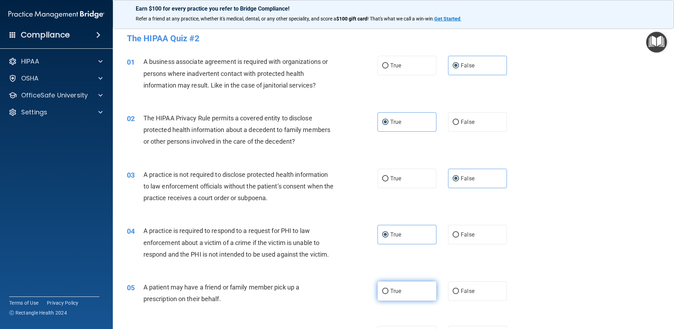
radio input "true"
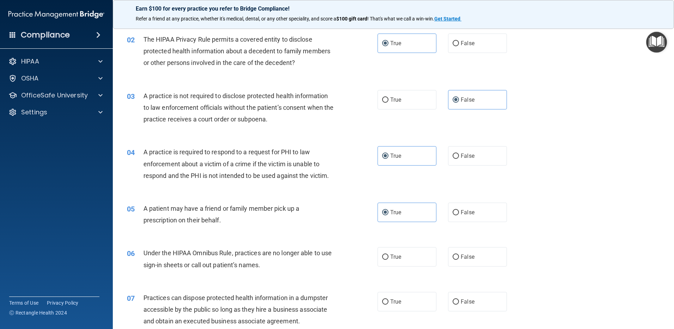
scroll to position [141, 0]
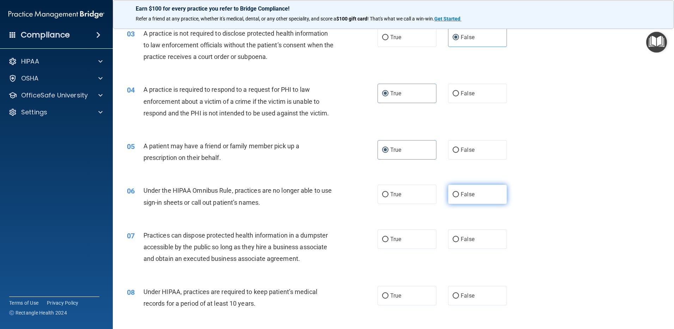
click at [468, 200] on label "False" at bounding box center [477, 193] width 59 height 19
click at [459, 197] on input "False" at bounding box center [456, 194] width 6 height 5
radio input "true"
click at [481, 238] on label "False" at bounding box center [477, 238] width 59 height 19
click at [459, 238] on input "False" at bounding box center [456, 239] width 6 height 5
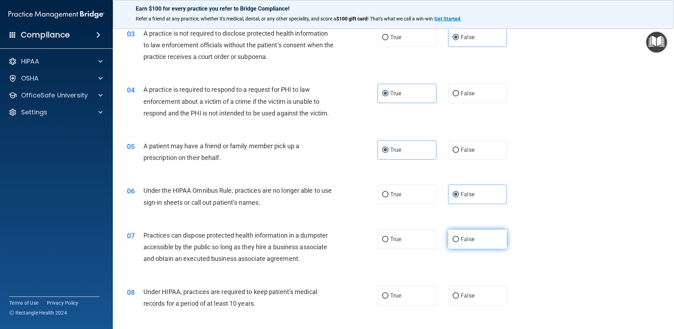
radio input "true"
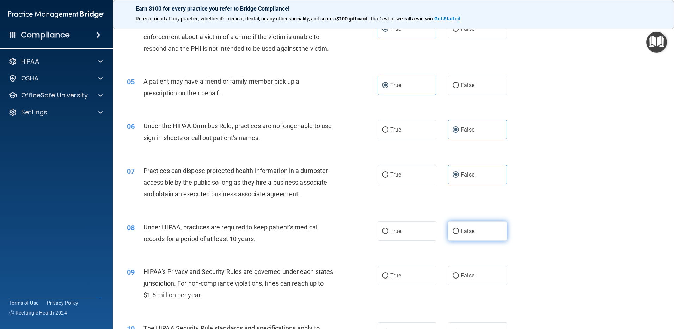
scroll to position [212, 0]
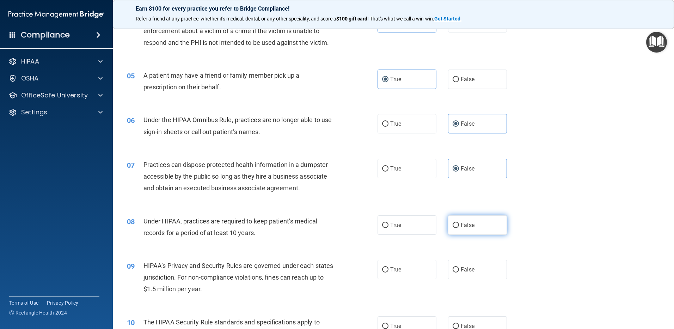
click at [468, 226] on span "False" at bounding box center [468, 224] width 14 height 7
click at [459, 226] on input "False" at bounding box center [456, 224] width 6 height 5
radio input "true"
click at [478, 262] on label "False" at bounding box center [477, 268] width 59 height 19
click at [459, 267] on input "False" at bounding box center [456, 269] width 6 height 5
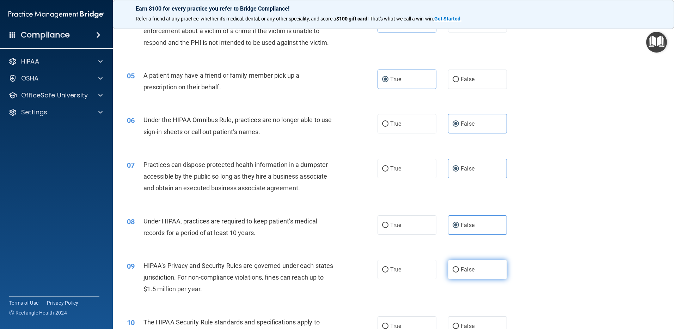
radio input "true"
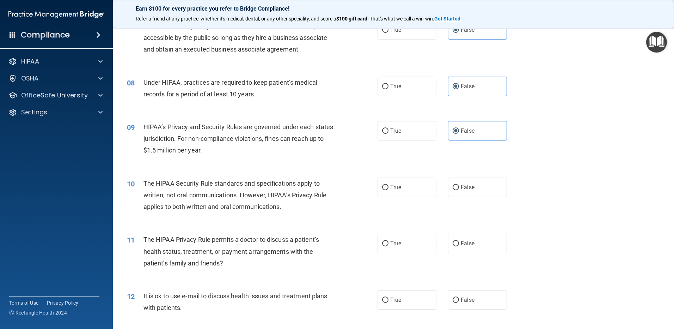
scroll to position [353, 0]
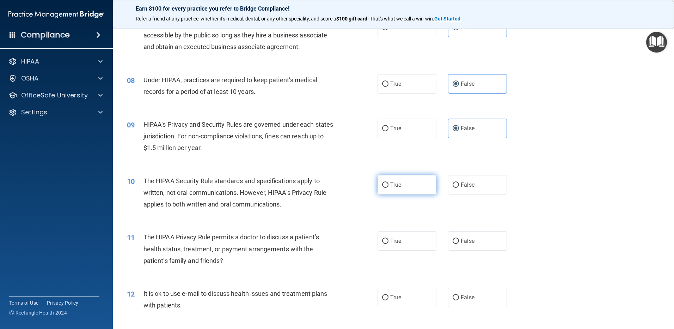
click at [407, 177] on label "True" at bounding box center [407, 184] width 59 height 19
click at [389, 182] on input "True" at bounding box center [385, 184] width 6 height 5
radio input "true"
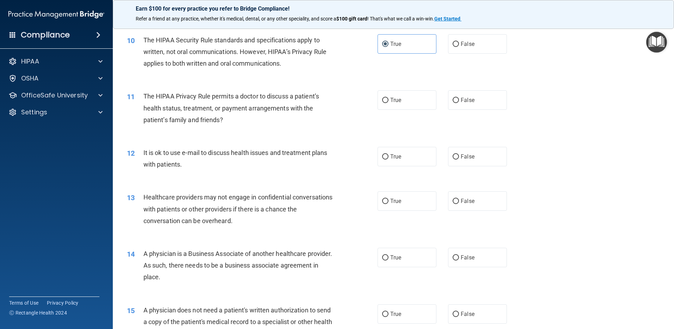
scroll to position [494, 0]
click at [401, 96] on label "True" at bounding box center [407, 99] width 59 height 19
click at [389, 97] on input "True" at bounding box center [385, 99] width 6 height 5
radio input "true"
click at [417, 159] on label "True" at bounding box center [407, 155] width 59 height 19
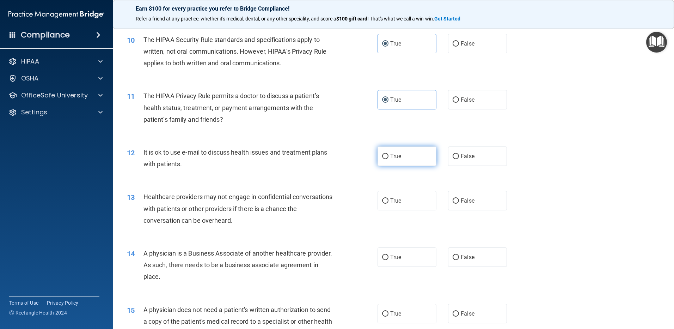
click at [389, 159] on input "True" at bounding box center [385, 156] width 6 height 5
radio input "true"
click at [472, 204] on label "False" at bounding box center [477, 200] width 59 height 19
click at [459, 203] on input "False" at bounding box center [456, 200] width 6 height 5
radio input "true"
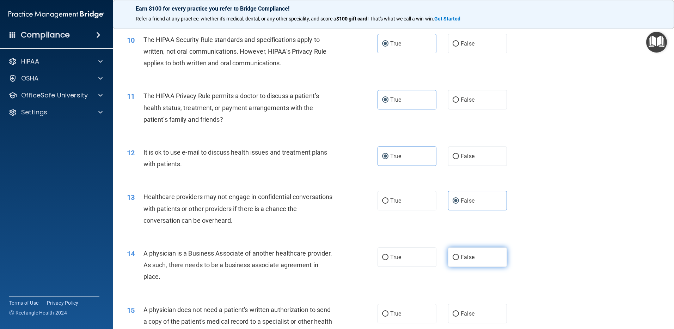
click at [482, 259] on label "False" at bounding box center [477, 256] width 59 height 19
click at [459, 259] on input "False" at bounding box center [456, 257] width 6 height 5
radio input "true"
click at [412, 310] on label "True" at bounding box center [407, 313] width 59 height 19
click at [389, 311] on input "True" at bounding box center [385, 313] width 6 height 5
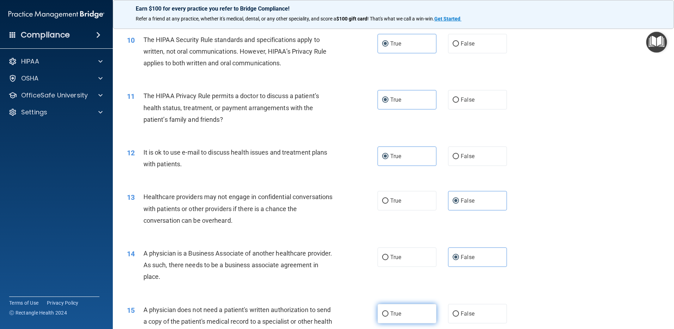
radio input "true"
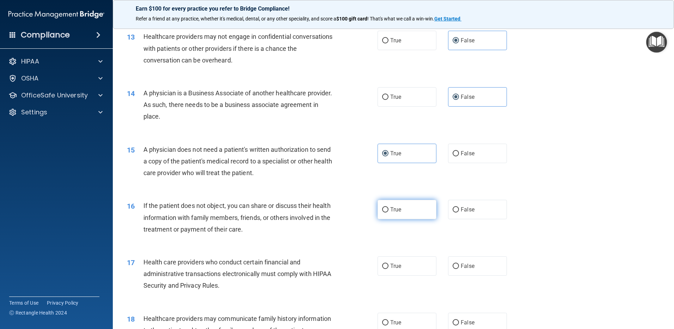
scroll to position [670, 0]
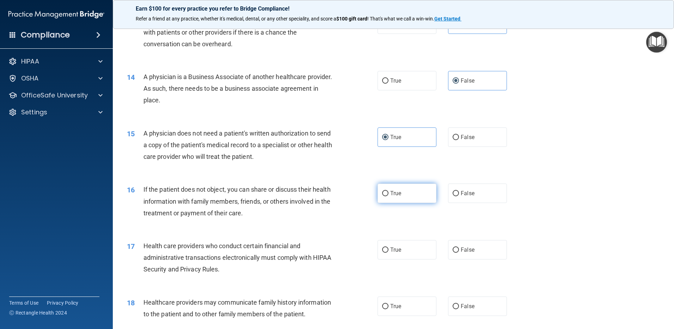
click at [401, 198] on label "True" at bounding box center [407, 192] width 59 height 19
click at [389, 196] on input "True" at bounding box center [385, 193] width 6 height 5
radio input "true"
click at [404, 248] on label "True" at bounding box center [407, 249] width 59 height 19
click at [389, 248] on input "True" at bounding box center [385, 249] width 6 height 5
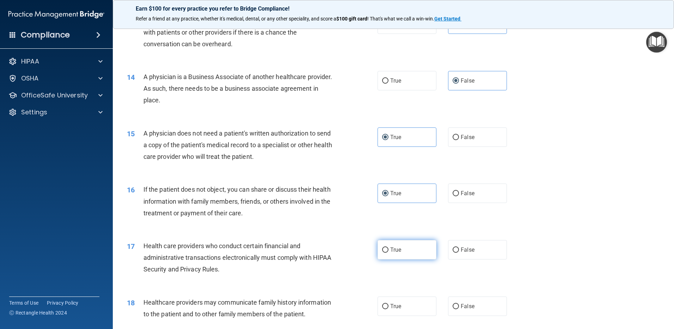
radio input "true"
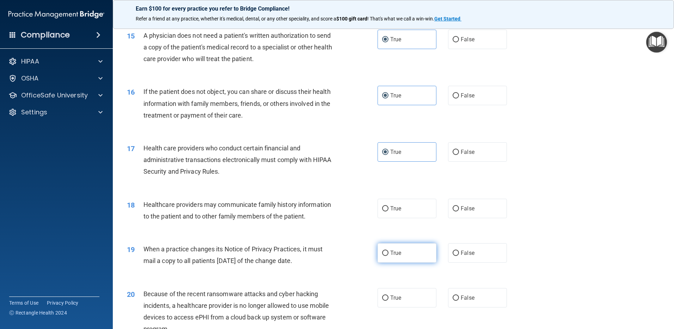
scroll to position [776, 0]
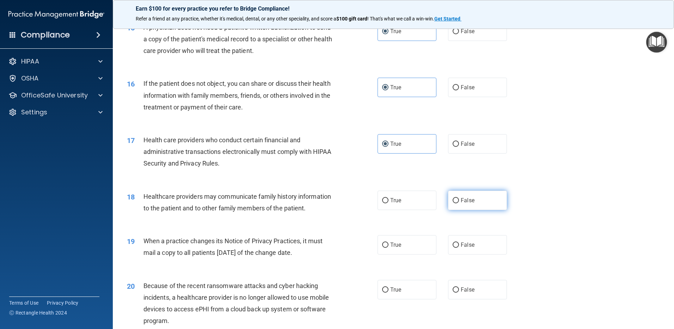
click at [473, 206] on label "False" at bounding box center [477, 199] width 59 height 19
click at [459, 203] on input "False" at bounding box center [456, 200] width 6 height 5
radio input "true"
click at [484, 246] on label "False" at bounding box center [477, 244] width 59 height 19
click at [459, 246] on input "False" at bounding box center [456, 244] width 6 height 5
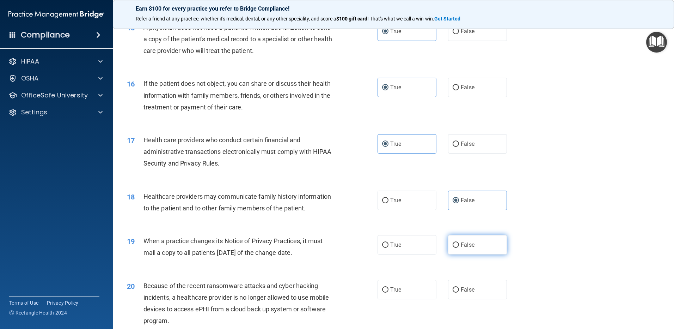
radio input "true"
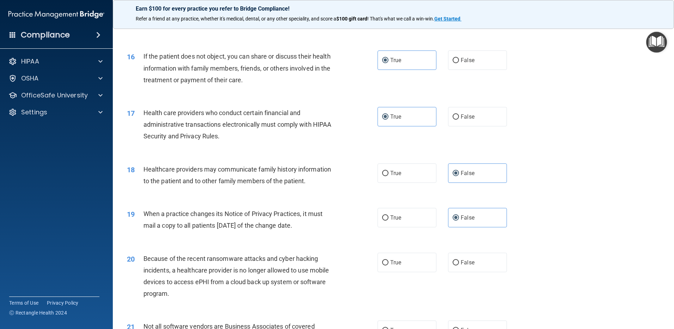
scroll to position [881, 0]
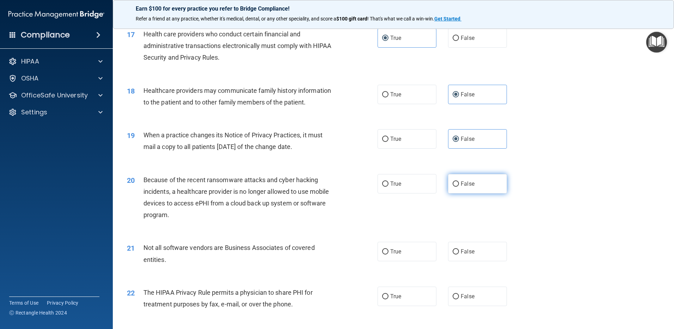
click at [472, 187] on label "False" at bounding box center [477, 183] width 59 height 19
click at [459, 187] on input "False" at bounding box center [456, 183] width 6 height 5
radio input "true"
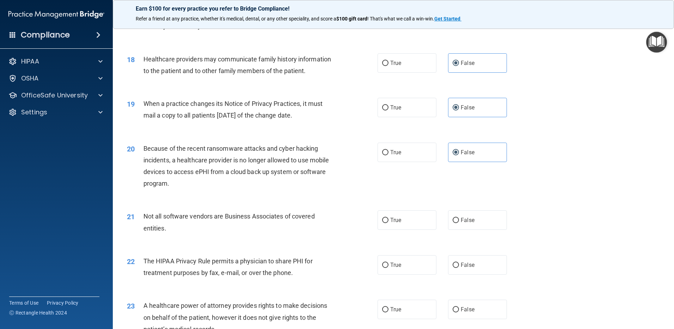
scroll to position [952, 0]
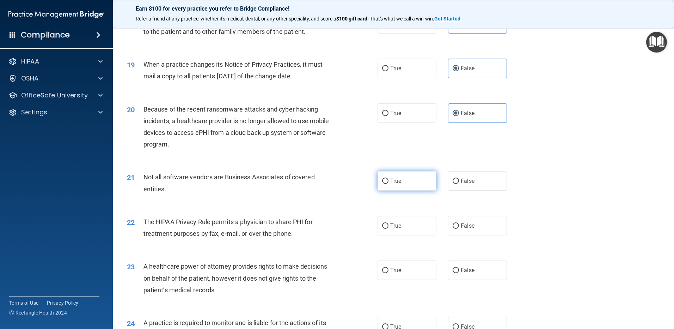
click at [417, 180] on label "True" at bounding box center [407, 180] width 59 height 19
click at [389, 180] on input "True" at bounding box center [385, 180] width 6 height 5
radio input "true"
click at [411, 218] on label "True" at bounding box center [407, 225] width 59 height 19
click at [389, 223] on input "True" at bounding box center [385, 225] width 6 height 5
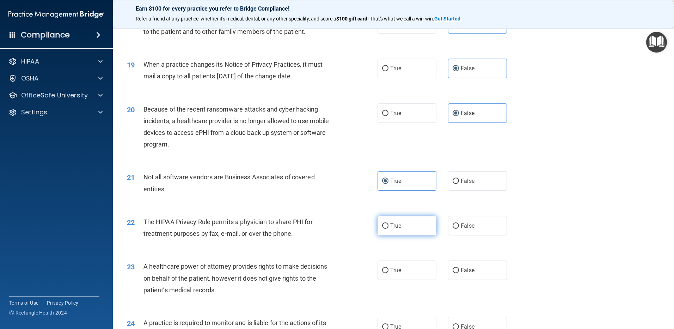
radio input "true"
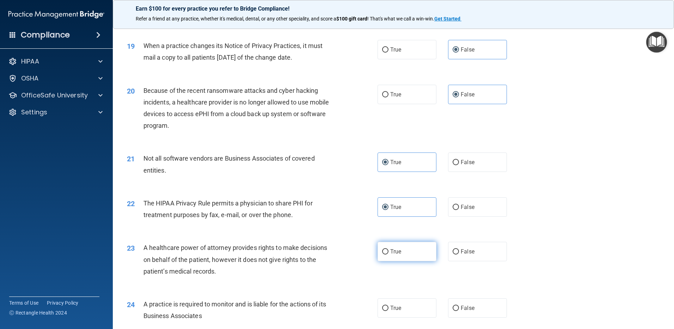
scroll to position [987, 0]
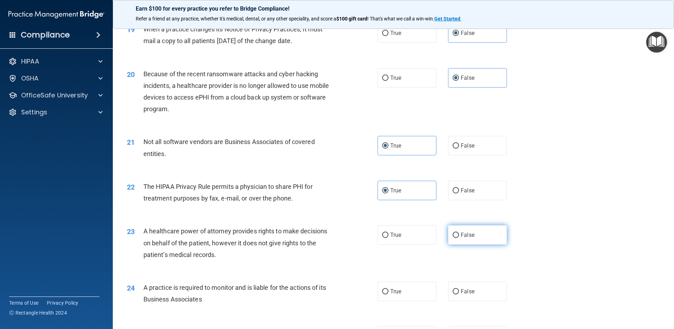
click at [468, 234] on span "False" at bounding box center [468, 234] width 14 height 7
click at [459, 234] on input "False" at bounding box center [456, 234] width 6 height 5
radio input "true"
click at [477, 287] on label "False" at bounding box center [477, 290] width 59 height 19
click at [459, 289] on input "False" at bounding box center [456, 291] width 6 height 5
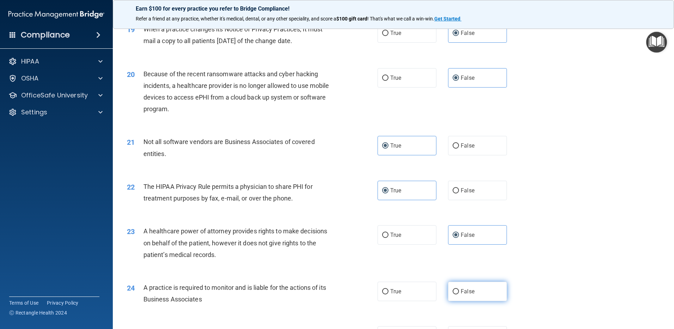
radio input "true"
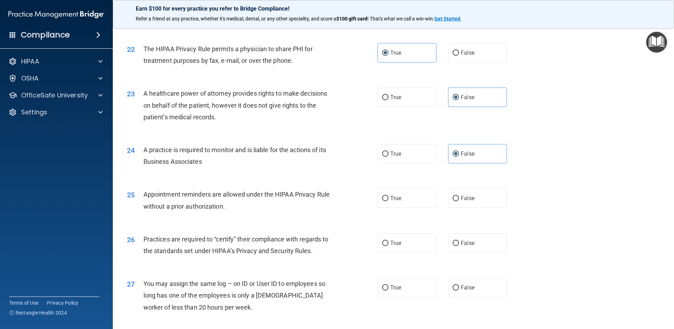
scroll to position [1128, 0]
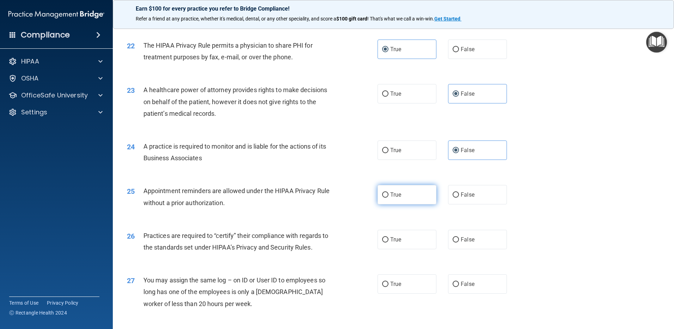
click at [406, 199] on label "True" at bounding box center [407, 194] width 59 height 19
click at [389, 197] on input "True" at bounding box center [385, 194] width 6 height 5
radio input "true"
click at [472, 240] on label "False" at bounding box center [477, 239] width 59 height 19
click at [459, 240] on input "False" at bounding box center [456, 239] width 6 height 5
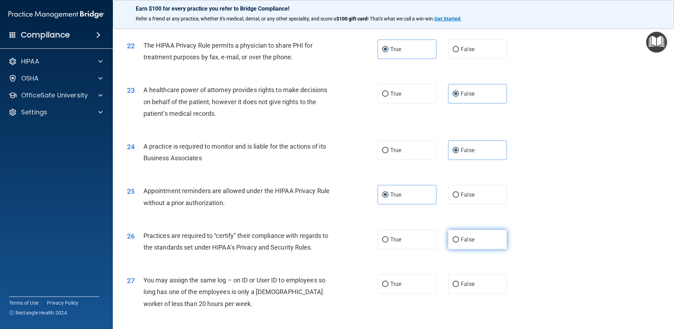
radio input "true"
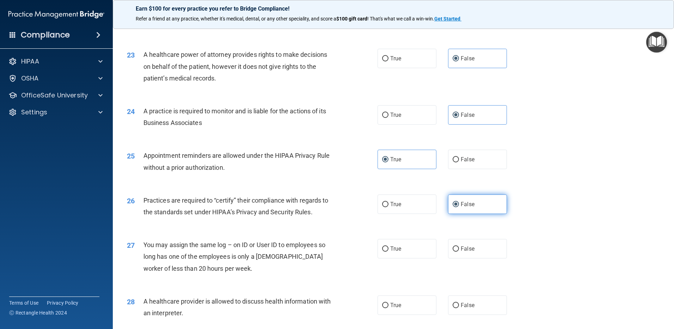
scroll to position [1199, 0]
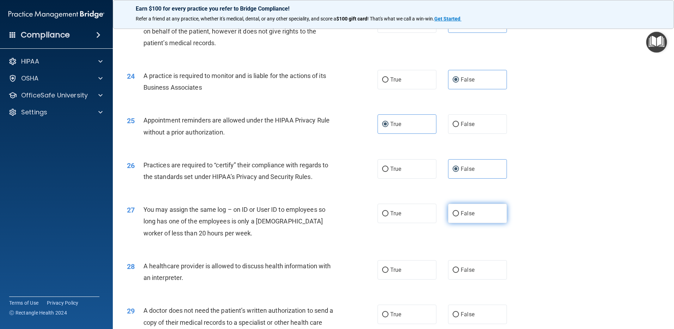
click at [471, 215] on label "False" at bounding box center [477, 212] width 59 height 19
click at [459, 215] on input "False" at bounding box center [456, 213] width 6 height 5
radio input "true"
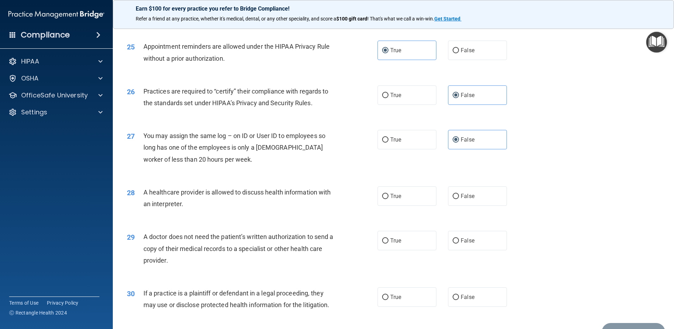
scroll to position [1304, 0]
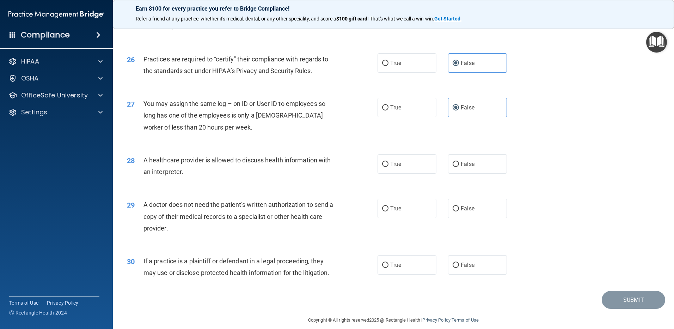
click at [409, 175] on div "28 A healthcare provider is allowed to discuss health information with an inter…" at bounding box center [394, 167] width 544 height 44
drag, startPoint x: 411, startPoint y: 168, endPoint x: 419, endPoint y: 208, distance: 40.3
click at [411, 169] on label "True" at bounding box center [407, 163] width 59 height 19
click at [389, 167] on input "True" at bounding box center [385, 163] width 6 height 5
radio input "true"
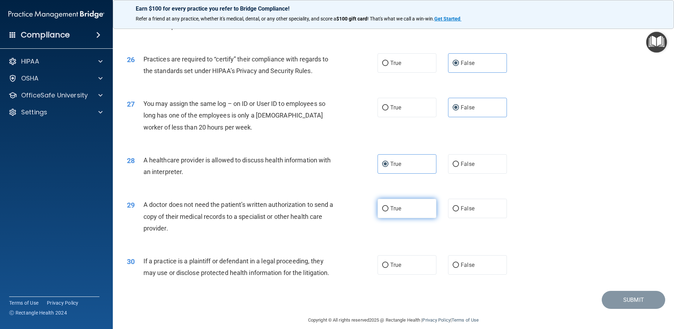
click at [419, 213] on label "True" at bounding box center [407, 207] width 59 height 19
click at [389, 211] on input "True" at bounding box center [385, 208] width 6 height 5
radio input "true"
click at [422, 260] on label "True" at bounding box center [407, 264] width 59 height 19
click at [389, 262] on input "True" at bounding box center [385, 264] width 6 height 5
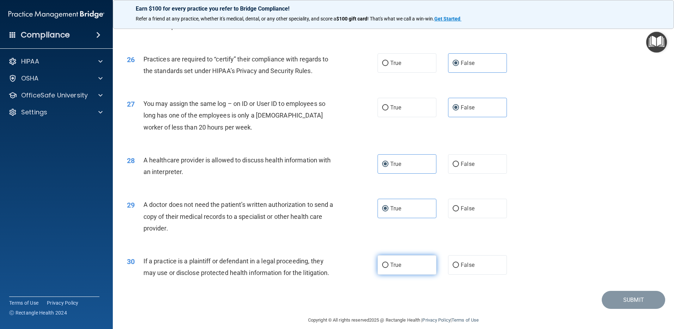
radio input "true"
click at [613, 293] on button "Submit" at bounding box center [633, 300] width 63 height 18
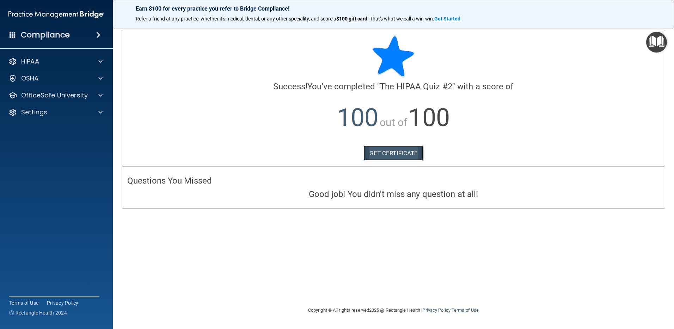
click at [397, 150] on link "GET CERTIFICATE" at bounding box center [393, 153] width 60 height 16
click at [98, 98] on span at bounding box center [100, 95] width 4 height 8
click at [86, 115] on link "HIPAA Training" at bounding box center [48, 112] width 111 height 14
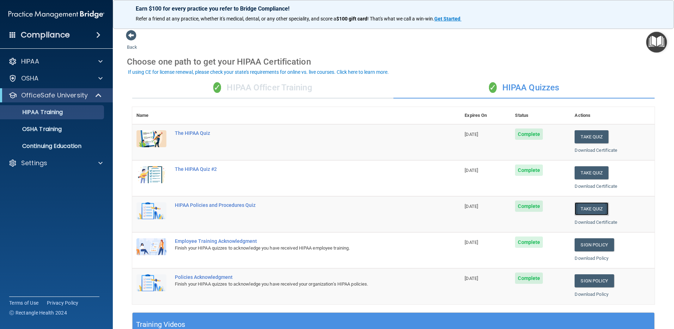
click at [593, 209] on button "Take Quiz" at bounding box center [592, 208] width 34 height 13
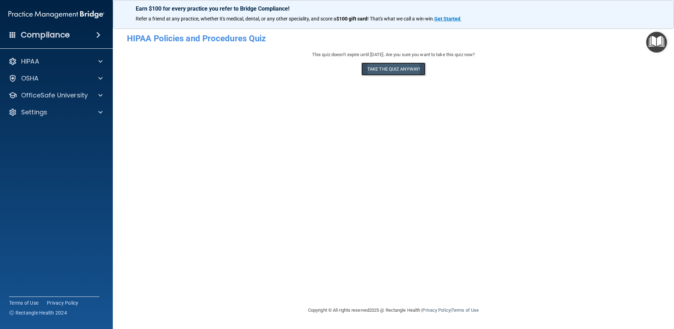
click at [387, 72] on button "Take the quiz anyway!" at bounding box center [393, 68] width 64 height 13
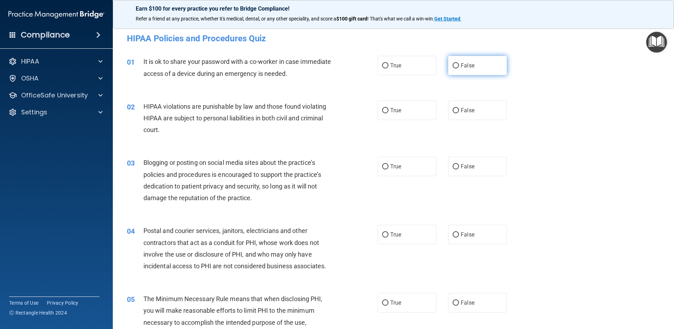
click at [477, 68] on label "False" at bounding box center [477, 65] width 59 height 19
click at [459, 68] on input "False" at bounding box center [456, 65] width 6 height 5
radio input "true"
click at [378, 109] on label "True" at bounding box center [407, 109] width 59 height 19
click at [382, 109] on input "True" at bounding box center [385, 110] width 6 height 5
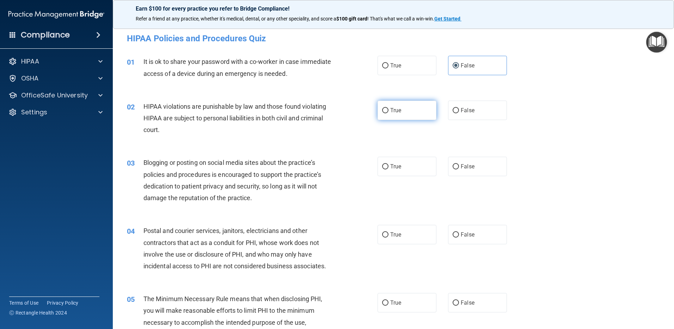
radio input "true"
click at [470, 168] on span "False" at bounding box center [468, 166] width 14 height 7
click at [459, 168] on input "False" at bounding box center [456, 166] width 6 height 5
radio input "true"
click at [407, 231] on label "True" at bounding box center [407, 234] width 59 height 19
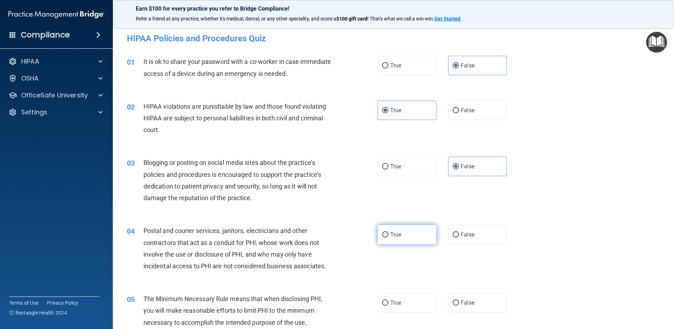
click at [389, 232] on input "True" at bounding box center [385, 234] width 6 height 5
radio input "true"
click at [412, 304] on label "True" at bounding box center [407, 302] width 59 height 19
click at [389, 304] on input "True" at bounding box center [385, 302] width 6 height 5
radio input "true"
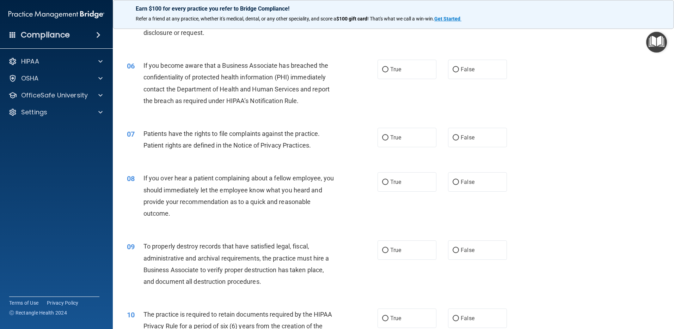
scroll to position [317, 0]
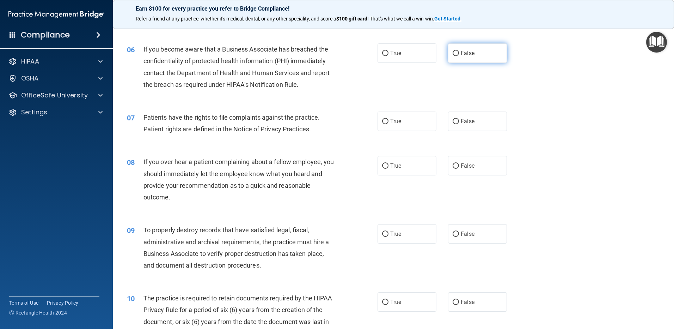
click at [469, 56] on label "False" at bounding box center [477, 52] width 59 height 19
click at [459, 56] on input "False" at bounding box center [456, 53] width 6 height 5
radio input "true"
click at [406, 129] on label "True" at bounding box center [407, 120] width 59 height 19
click at [389, 124] on input "True" at bounding box center [385, 121] width 6 height 5
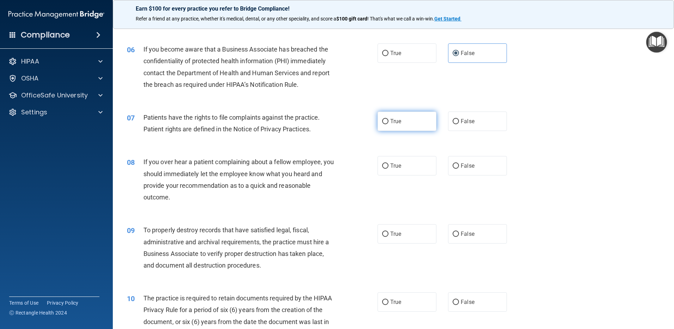
radio input "true"
click at [478, 170] on label "False" at bounding box center [477, 165] width 59 height 19
click at [459, 169] on input "False" at bounding box center [456, 165] width 6 height 5
radio input "true"
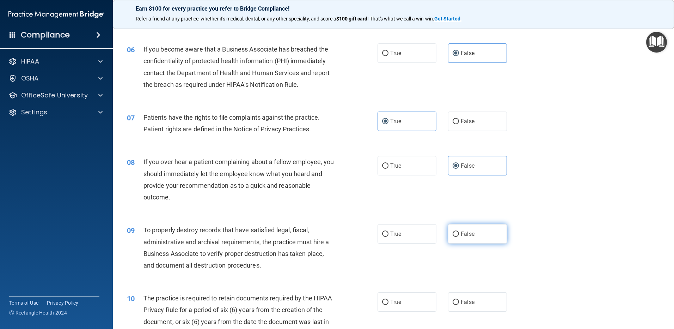
click at [485, 232] on label "False" at bounding box center [477, 233] width 59 height 19
click at [459, 232] on input "False" at bounding box center [456, 233] width 6 height 5
radio input "true"
click at [424, 300] on label "True" at bounding box center [407, 301] width 59 height 19
click at [389, 300] on input "True" at bounding box center [385, 301] width 6 height 5
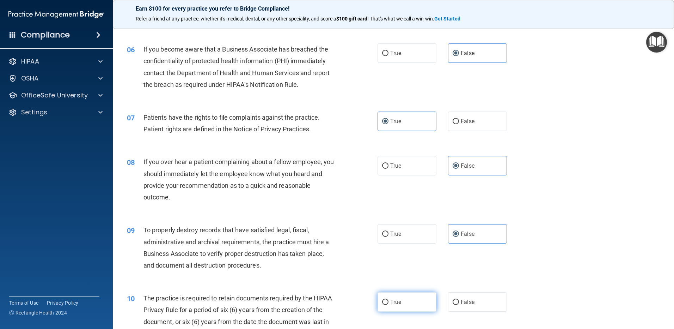
radio input "true"
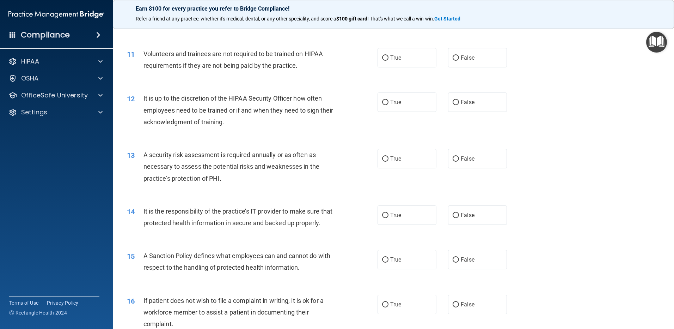
scroll to position [635, 0]
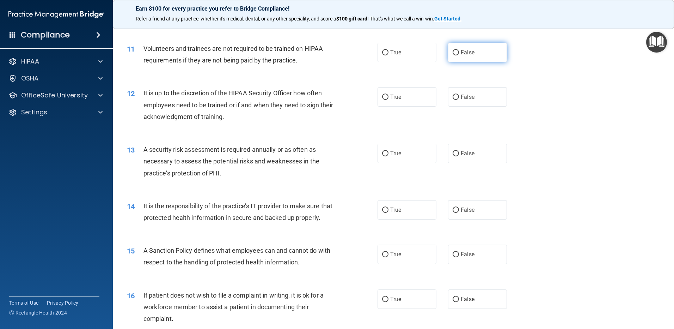
click at [468, 59] on label "False" at bounding box center [477, 52] width 59 height 19
click at [459, 55] on input "False" at bounding box center [456, 52] width 6 height 5
radio input "true"
click at [468, 93] on span "False" at bounding box center [468, 96] width 14 height 7
click at [459, 94] on input "False" at bounding box center [456, 96] width 6 height 5
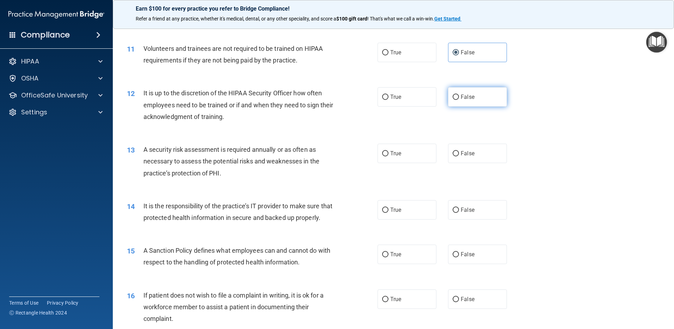
radio input "true"
click at [416, 149] on label "True" at bounding box center [407, 152] width 59 height 19
click at [389, 151] on input "True" at bounding box center [385, 153] width 6 height 5
radio input "true"
click at [474, 202] on label "False" at bounding box center [477, 209] width 59 height 19
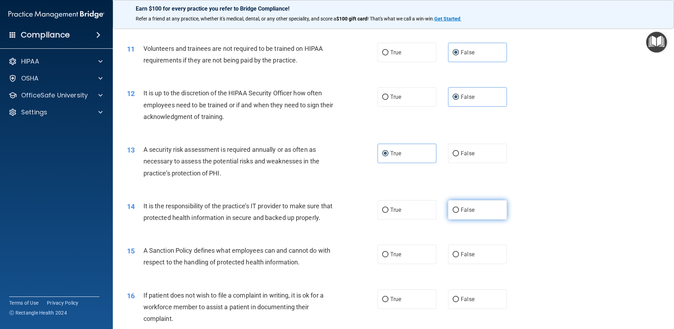
click at [459, 207] on input "False" at bounding box center [456, 209] width 6 height 5
radio input "true"
click at [477, 264] on label "False" at bounding box center [477, 253] width 59 height 19
click at [459, 257] on input "False" at bounding box center [456, 254] width 6 height 5
radio input "true"
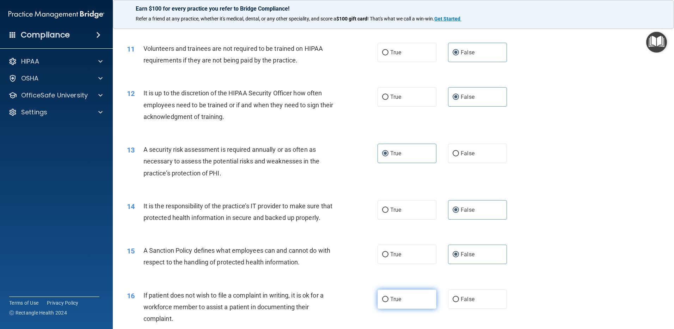
click at [416, 308] on label "True" at bounding box center [407, 298] width 59 height 19
click at [389, 302] on input "True" at bounding box center [385, 299] width 6 height 5
radio input "true"
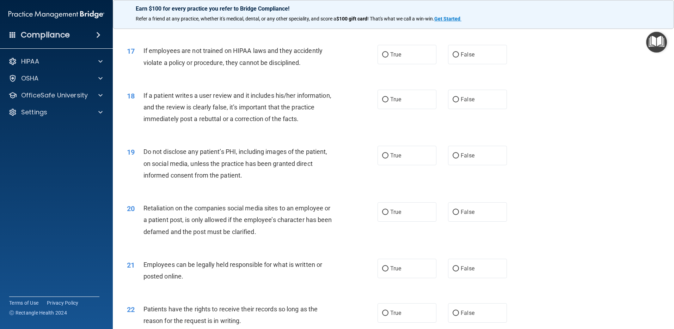
scroll to position [952, 0]
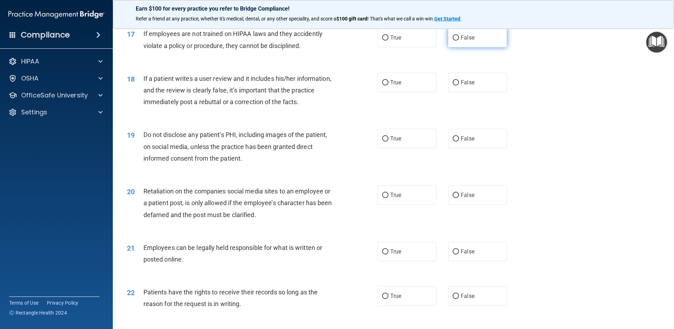
click at [479, 47] on label "False" at bounding box center [477, 37] width 59 height 19
click at [459, 41] on input "False" at bounding box center [456, 37] width 6 height 5
radio input "true"
click at [472, 92] on label "False" at bounding box center [477, 82] width 59 height 19
click at [459, 85] on input "False" at bounding box center [456, 82] width 6 height 5
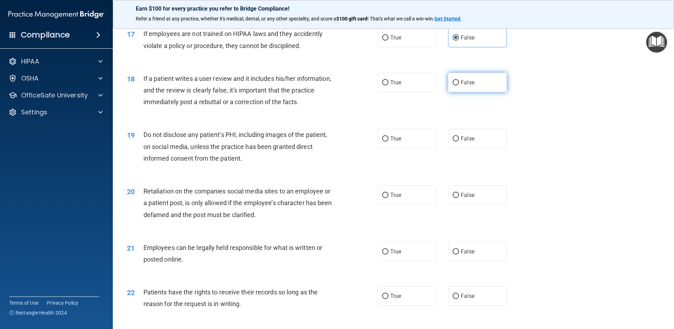
radio input "true"
click at [411, 148] on label "True" at bounding box center [407, 138] width 59 height 19
click at [389, 141] on input "True" at bounding box center [385, 138] width 6 height 5
radio input "true"
click at [491, 204] on label "False" at bounding box center [477, 194] width 59 height 19
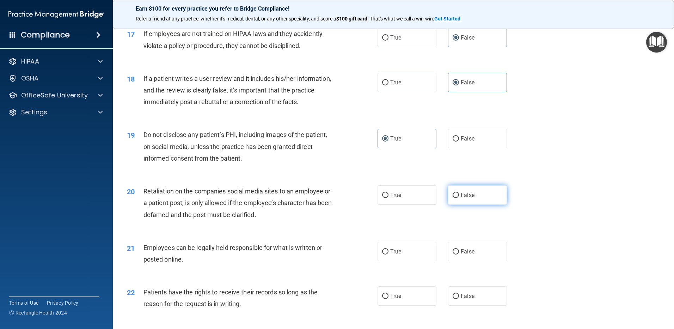
click at [459, 198] on input "False" at bounding box center [456, 194] width 6 height 5
radio input "true"
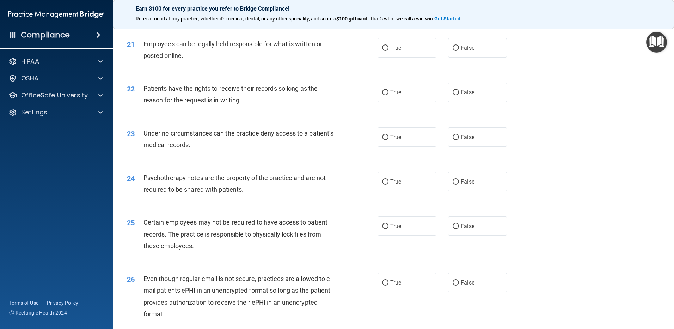
scroll to position [1163, 0]
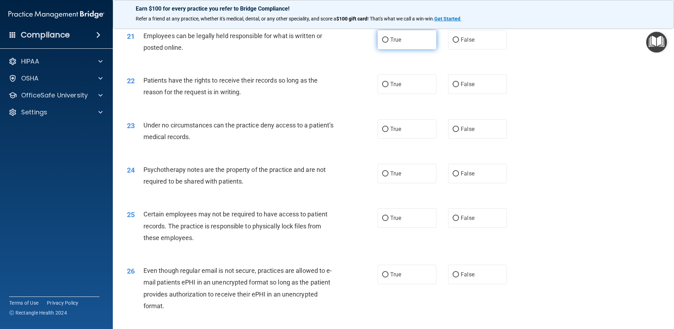
click at [411, 49] on label "True" at bounding box center [407, 39] width 59 height 19
click at [389, 43] on input "True" at bounding box center [385, 39] width 6 height 5
radio input "true"
click at [479, 94] on label "False" at bounding box center [477, 83] width 59 height 19
click at [459, 87] on input "False" at bounding box center [456, 84] width 6 height 5
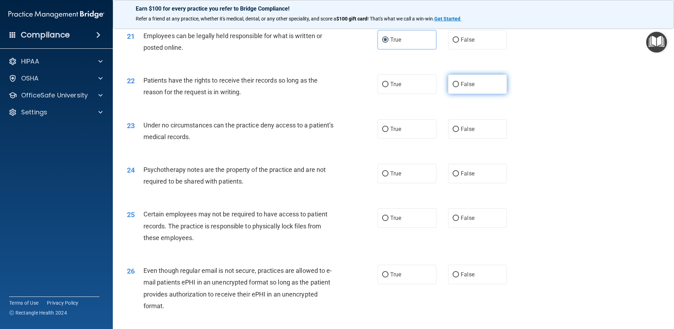
radio input "true"
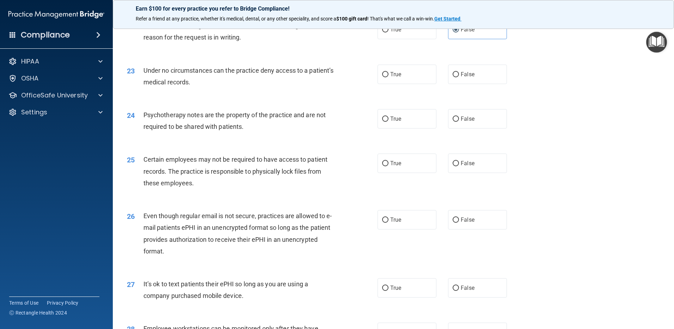
scroll to position [1234, 0]
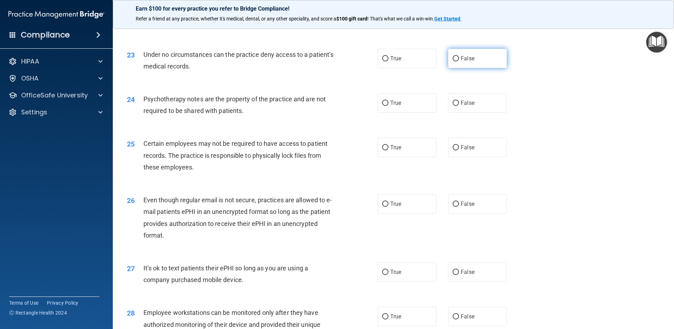
click at [477, 68] on label "False" at bounding box center [477, 58] width 59 height 19
click at [459, 61] on input "False" at bounding box center [456, 58] width 6 height 5
radio input "true"
click at [406, 112] on label "True" at bounding box center [407, 102] width 59 height 19
click at [389, 106] on input "True" at bounding box center [385, 102] width 6 height 5
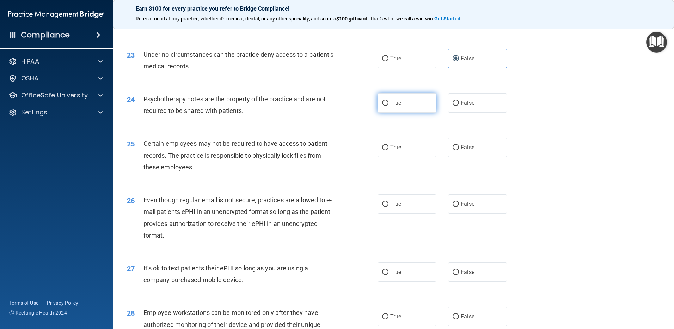
radio input "true"
click at [403, 157] on label "True" at bounding box center [407, 146] width 59 height 19
click at [389, 150] on input "True" at bounding box center [385, 147] width 6 height 5
radio input "true"
click at [415, 213] on label "True" at bounding box center [407, 203] width 59 height 19
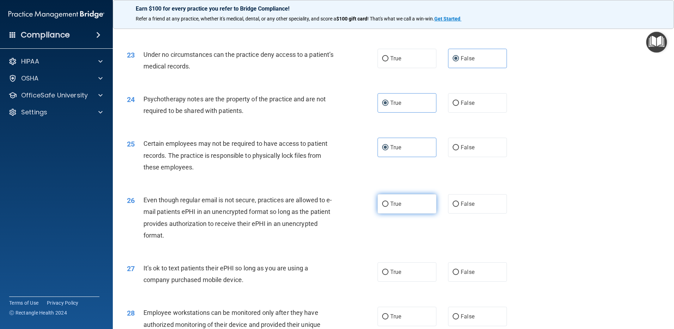
click at [389, 207] on input "True" at bounding box center [385, 203] width 6 height 5
radio input "true"
click at [477, 280] on label "False" at bounding box center [477, 271] width 59 height 19
click at [459, 275] on input "False" at bounding box center [456, 271] width 6 height 5
radio input "true"
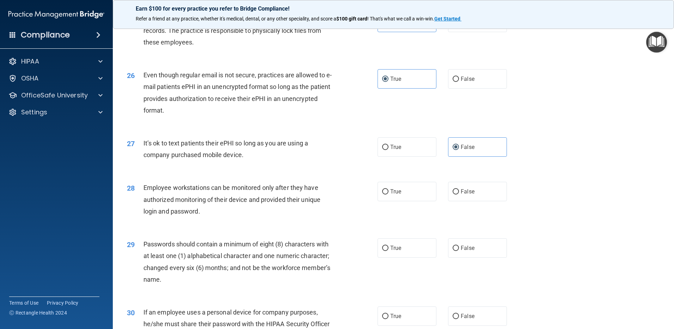
scroll to position [1375, 0]
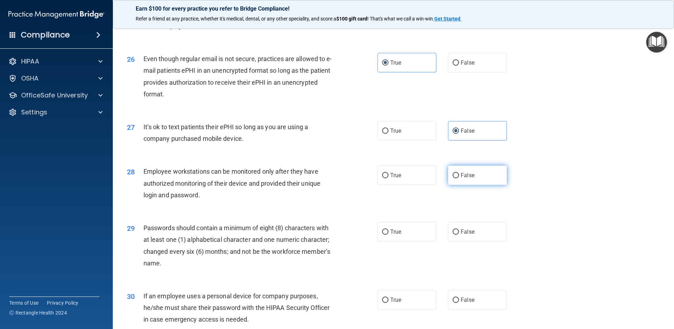
click at [472, 182] on label "False" at bounding box center [477, 174] width 59 height 19
click at [459, 178] on input "False" at bounding box center [456, 175] width 6 height 5
radio input "true"
click at [412, 234] on label "True" at bounding box center [407, 231] width 59 height 19
click at [389, 234] on input "True" at bounding box center [385, 231] width 6 height 5
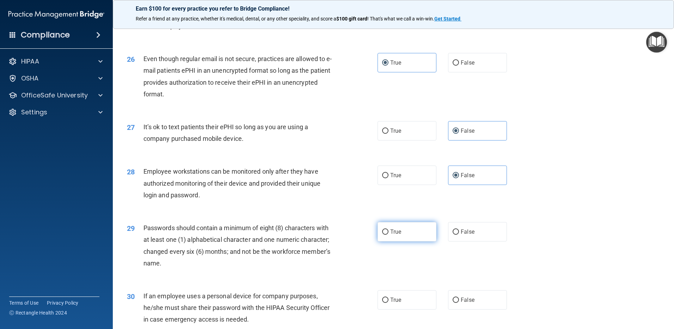
radio input "true"
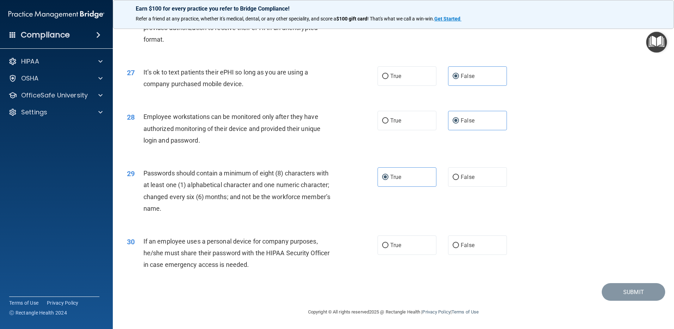
scroll to position [1441, 0]
click at [492, 244] on label "False" at bounding box center [477, 244] width 59 height 19
click at [459, 244] on input "False" at bounding box center [456, 245] width 6 height 5
radio input "true"
click at [630, 293] on button "Submit" at bounding box center [633, 292] width 63 height 18
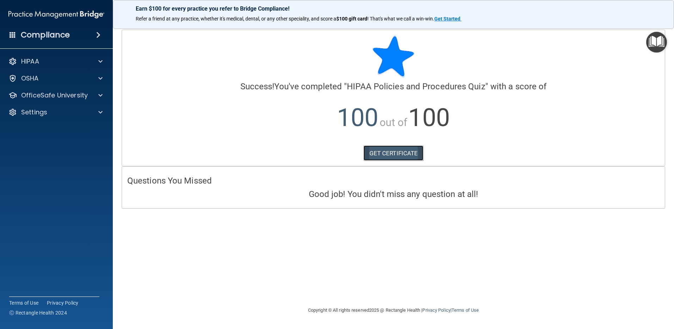
click at [383, 156] on link "GET CERTIFICATE" at bounding box center [393, 153] width 60 height 16
click at [66, 94] on p "OfficeSafe University" at bounding box center [54, 95] width 67 height 8
click at [71, 114] on div "HIPAA Training" at bounding box center [53, 112] width 96 height 7
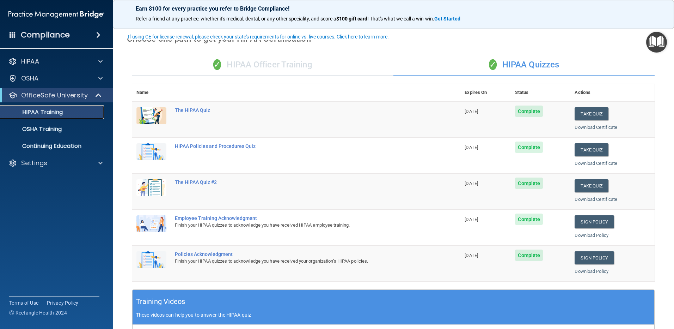
scroll to position [35, 0]
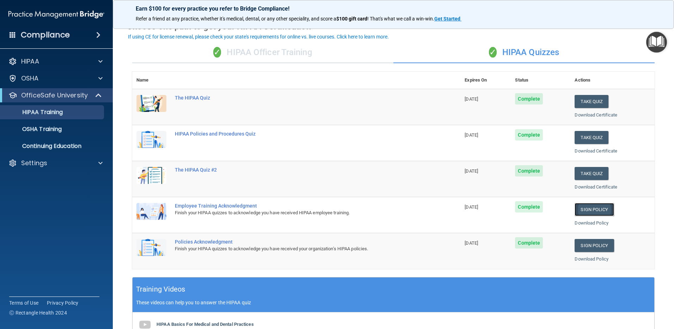
click at [594, 208] on link "Sign Policy" at bounding box center [594, 209] width 39 height 13
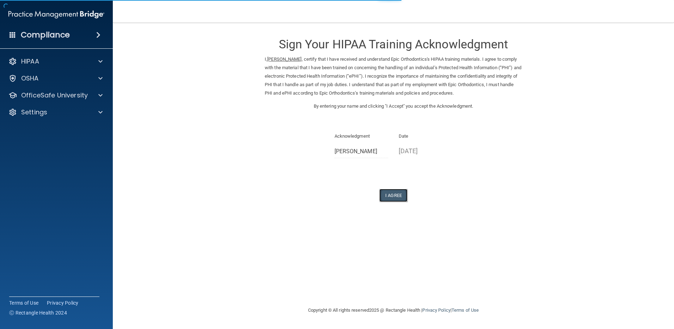
click at [394, 195] on button "I Agree" at bounding box center [393, 195] width 28 height 13
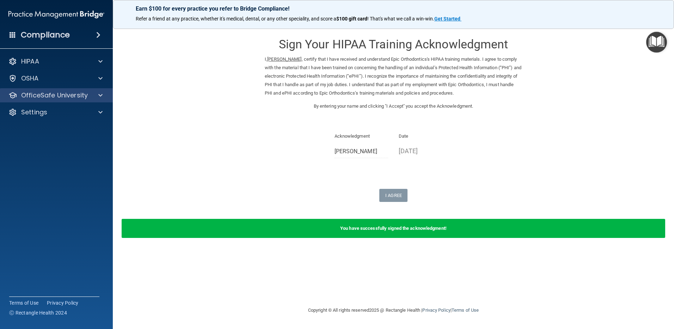
click at [82, 90] on div "OfficeSafe University" at bounding box center [56, 95] width 113 height 14
click at [86, 93] on p "OfficeSafe University" at bounding box center [54, 95] width 67 height 8
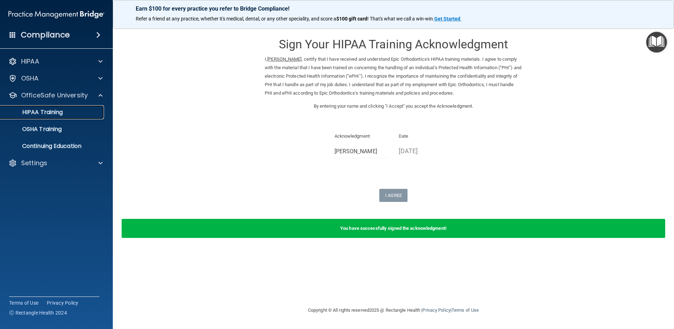
click at [55, 111] on p "HIPAA Training" at bounding box center [34, 112] width 58 height 7
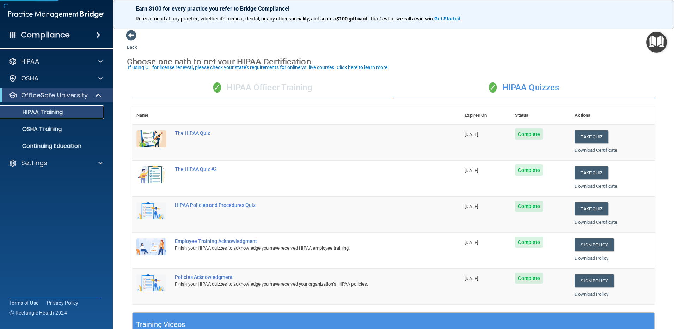
scroll to position [35, 0]
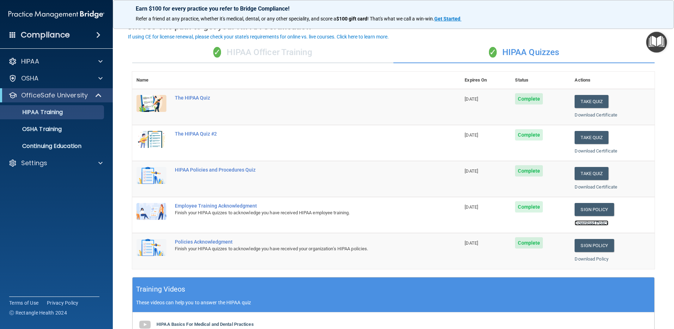
click at [588, 223] on link "Download Policy" at bounding box center [592, 222] width 34 height 5
click at [599, 245] on link "Sign Policy" at bounding box center [594, 245] width 39 height 13
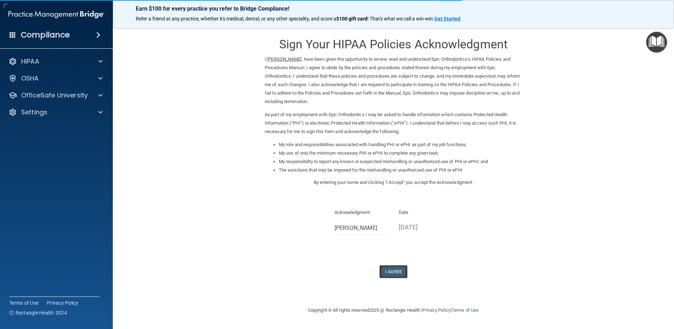
click at [397, 273] on button "I Agree" at bounding box center [393, 271] width 28 height 13
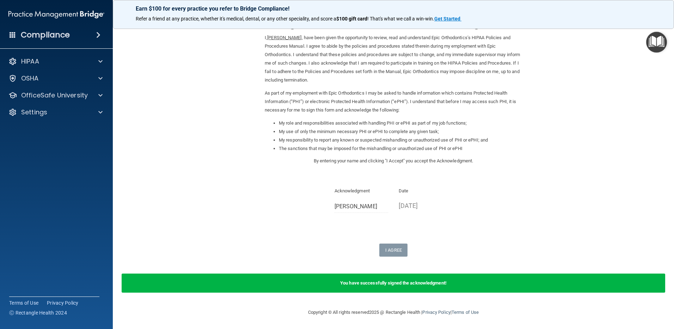
scroll to position [22, 0]
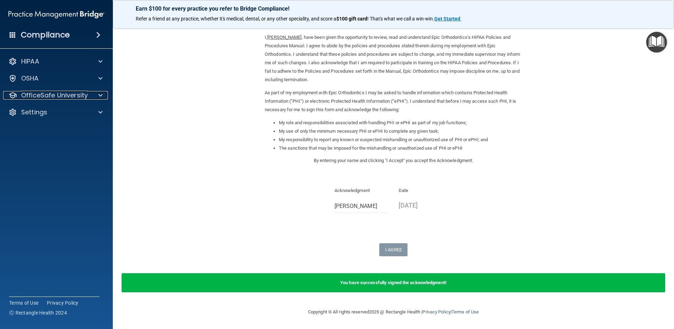
drag, startPoint x: 100, startPoint y: 98, endPoint x: 81, endPoint y: 106, distance: 20.9
click at [100, 98] on span at bounding box center [100, 95] width 4 height 8
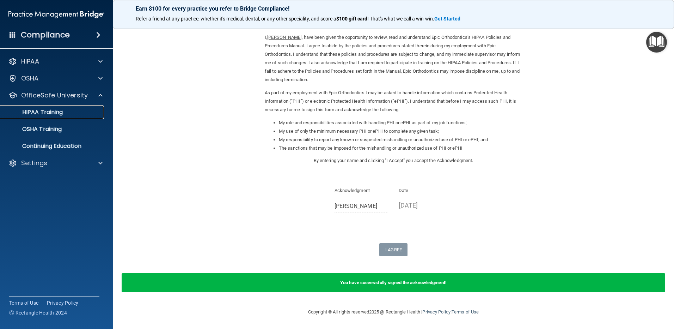
click at [49, 109] on p "HIPAA Training" at bounding box center [34, 112] width 58 height 7
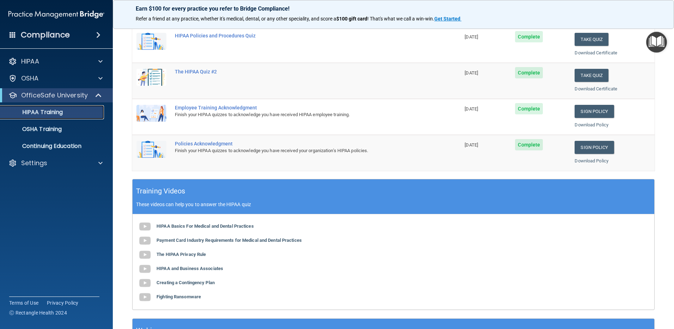
scroll to position [132, 0]
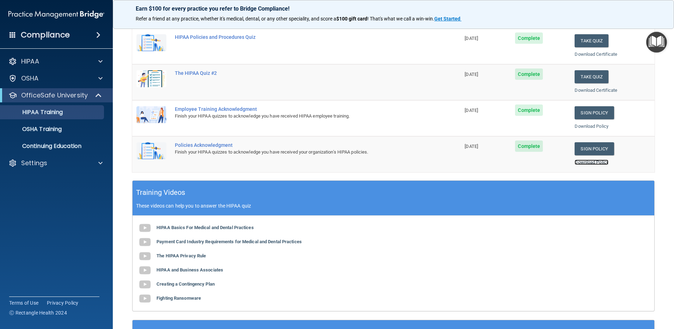
click at [594, 163] on link "Download Policy" at bounding box center [592, 161] width 34 height 5
click at [323, 184] on div "Training Videos These videos can help you to answer the HIPAA quiz" at bounding box center [394, 198] width 522 height 35
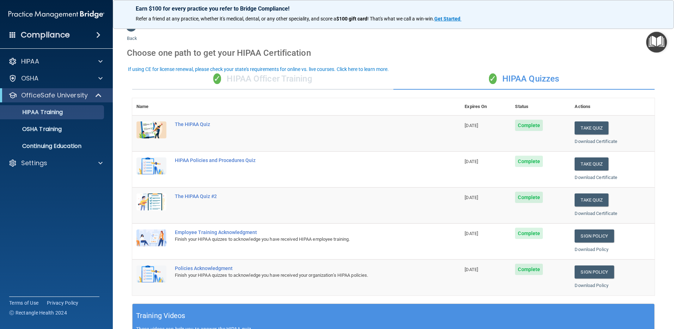
scroll to position [0, 0]
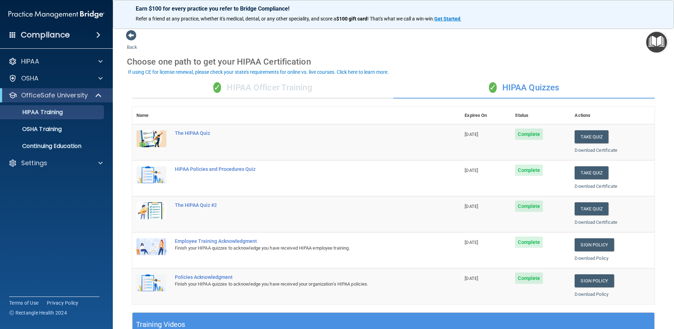
click at [293, 87] on div "✓ HIPAA Officer Training" at bounding box center [262, 87] width 261 height 21
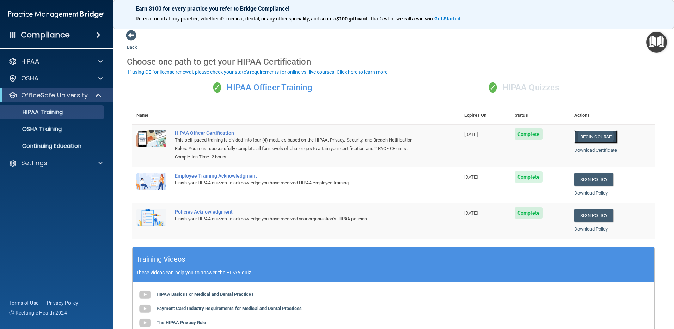
click at [586, 137] on link "Begin Course" at bounding box center [595, 136] width 43 height 13
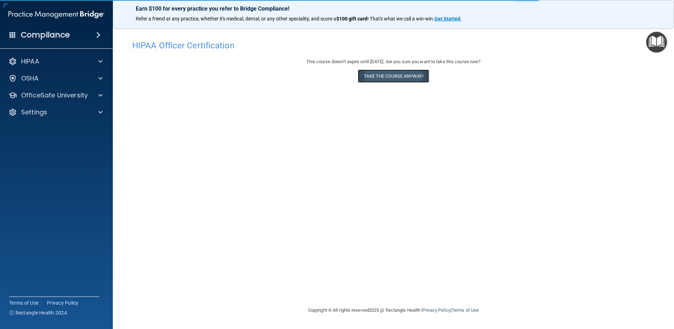
click at [387, 80] on button "Take the course anyway!" at bounding box center [393, 75] width 71 height 13
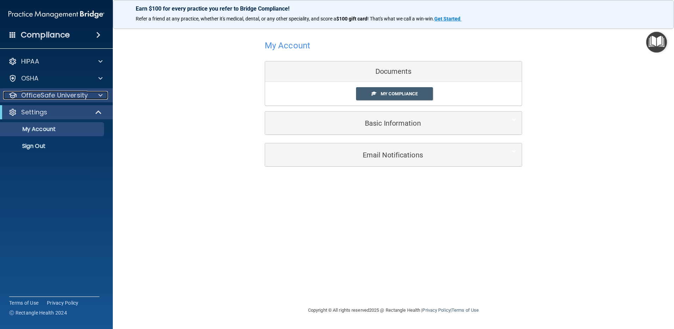
click at [93, 96] on div at bounding box center [100, 95] width 18 height 8
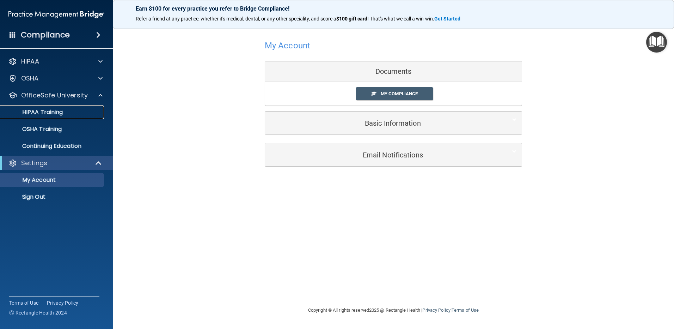
click at [66, 112] on div "HIPAA Training" at bounding box center [53, 112] width 96 height 7
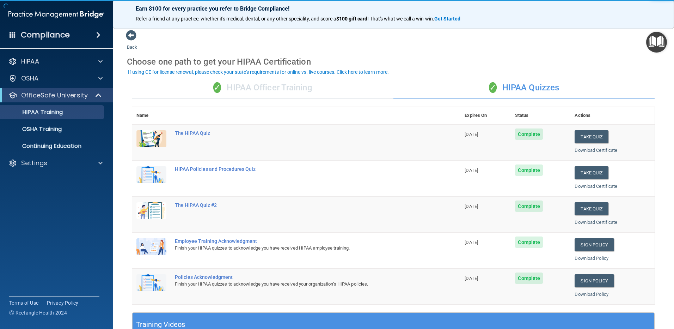
click at [267, 89] on div "✓ HIPAA Officer Training" at bounding box center [262, 87] width 261 height 21
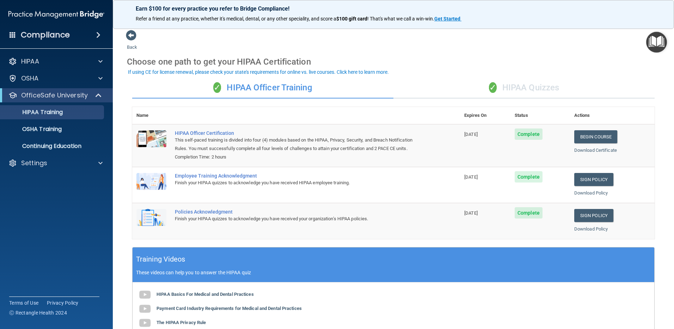
click at [312, 92] on div "✓ HIPAA Officer Training" at bounding box center [262, 87] width 261 height 21
click at [526, 93] on div "✓ HIPAA Quizzes" at bounding box center [523, 87] width 261 height 21
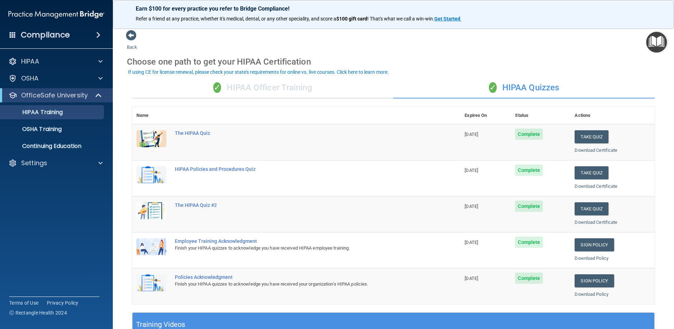
click at [259, 100] on div "✓ HIPAA Officer Training ✓ HIPAA Quizzes Name Expires On Status Actions The HIP…" at bounding box center [393, 287] width 533 height 431
click at [257, 90] on div "✓ HIPAA Officer Training" at bounding box center [262, 87] width 261 height 21
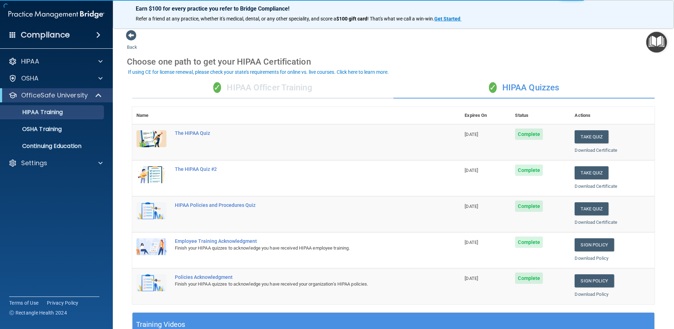
click at [244, 100] on div "✓ HIPAA Officer Training ✓ HIPAA Quizzes Name Expires On Status Actions The HIP…" at bounding box center [393, 287] width 533 height 431
click at [246, 89] on div "✓ HIPAA Officer Training" at bounding box center [262, 87] width 261 height 21
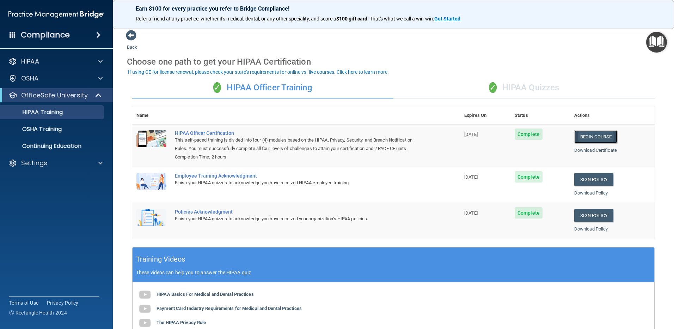
click at [598, 135] on link "Begin Course" at bounding box center [595, 136] width 43 height 13
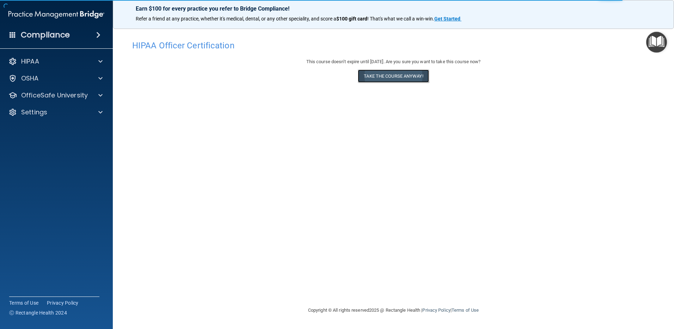
click at [394, 75] on button "Take the course anyway!" at bounding box center [393, 75] width 71 height 13
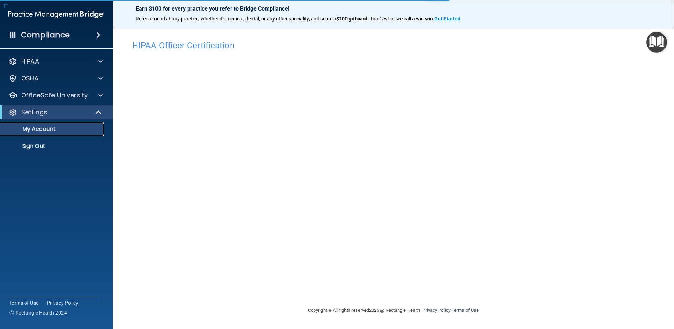
click at [53, 133] on link "My Account" at bounding box center [48, 129] width 111 height 14
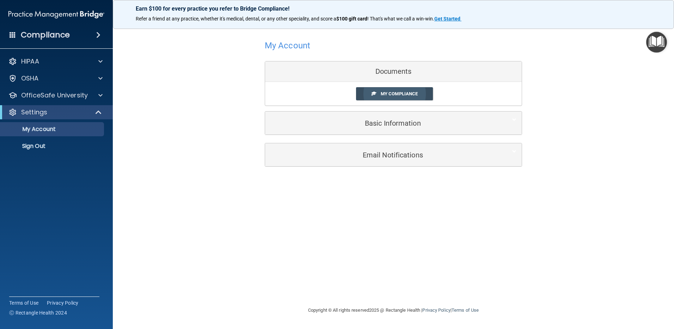
click at [398, 95] on span "My Compliance" at bounding box center [399, 93] width 37 height 5
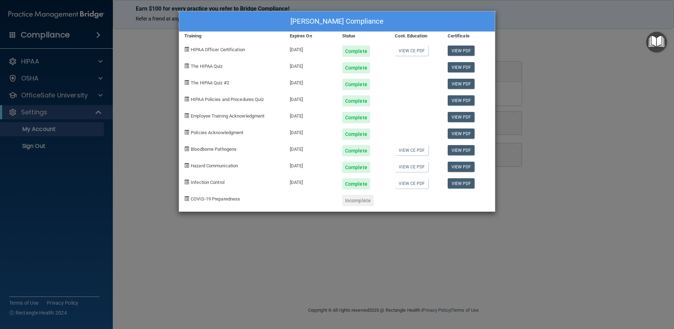
click at [590, 130] on div "[PERSON_NAME] Compliance Training Expires On Status Cont. Education Certificate…" at bounding box center [337, 164] width 674 height 329
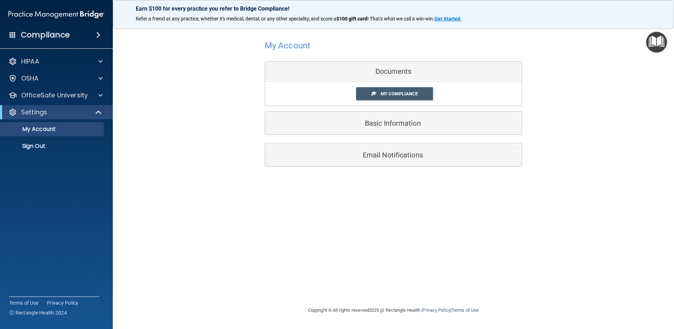
click at [590, 128] on div "My Account Documents My Compliance My Compliance My BAA Basic Information Full …" at bounding box center [393, 102] width 533 height 145
click at [101, 97] on span at bounding box center [100, 95] width 4 height 8
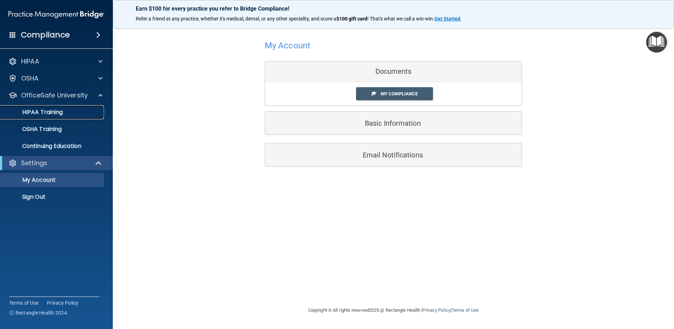
click at [69, 113] on div "HIPAA Training" at bounding box center [53, 112] width 96 height 7
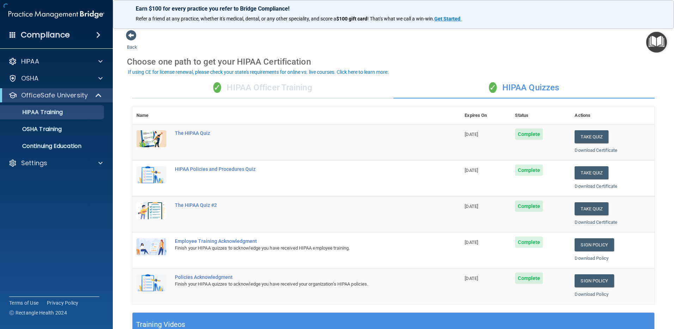
click at [273, 90] on div "✓ HIPAA Officer Training" at bounding box center [262, 87] width 261 height 21
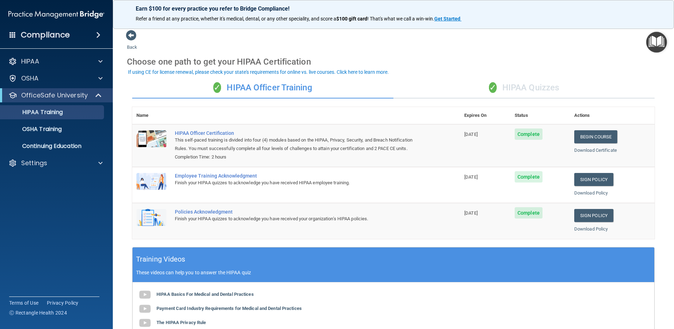
click at [515, 87] on div "✓ HIPAA Quizzes" at bounding box center [523, 87] width 261 height 21
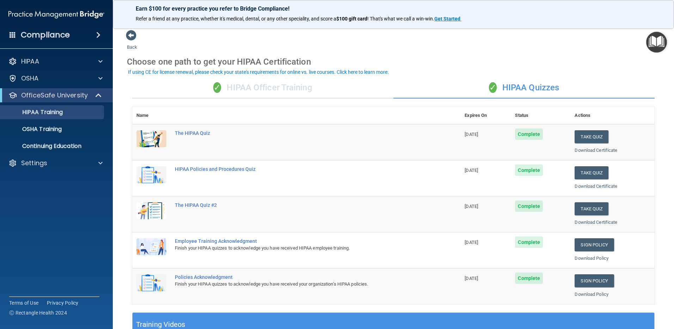
click at [261, 90] on div "✓ HIPAA Officer Training" at bounding box center [262, 87] width 261 height 21
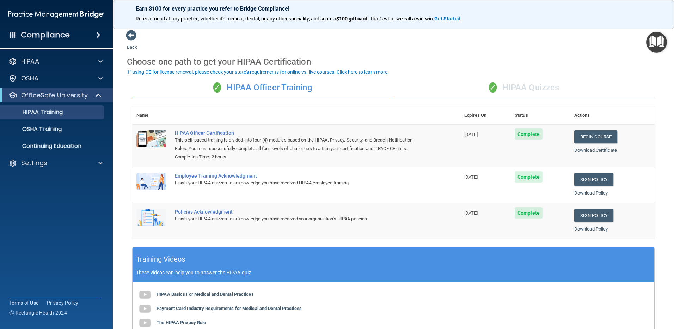
scroll to position [35, 0]
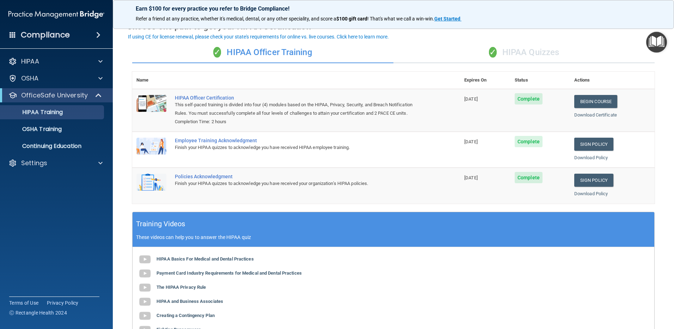
click at [518, 53] on div "✓ HIPAA Quizzes" at bounding box center [523, 52] width 261 height 21
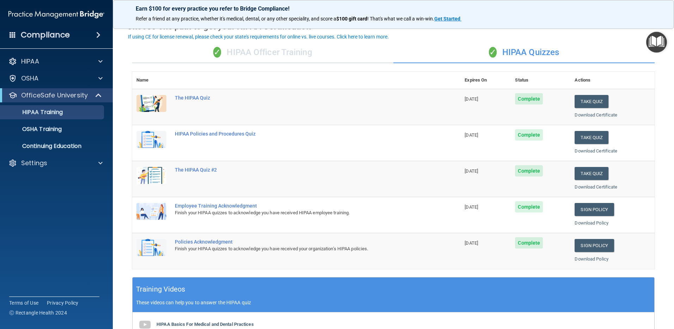
click at [222, 60] on div "✓ HIPAA Officer Training" at bounding box center [262, 52] width 261 height 21
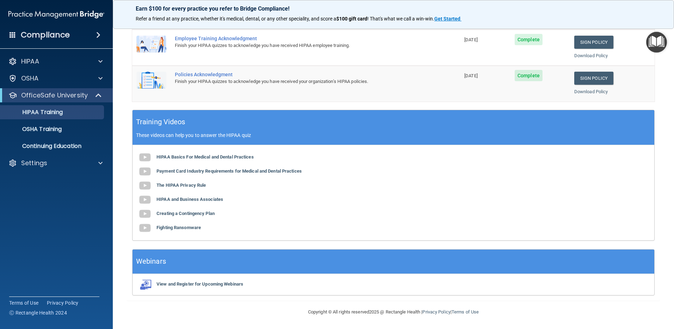
scroll to position [0, 0]
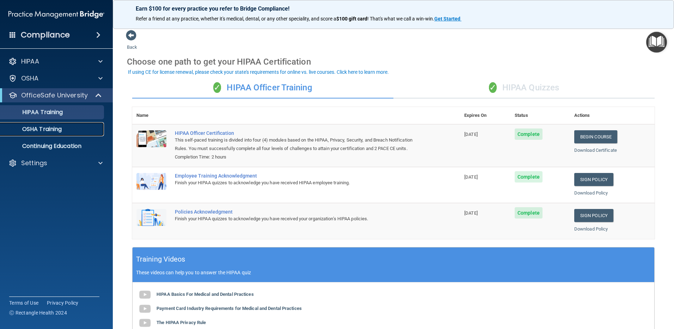
click at [80, 133] on link "OSHA Training" at bounding box center [48, 129] width 111 height 14
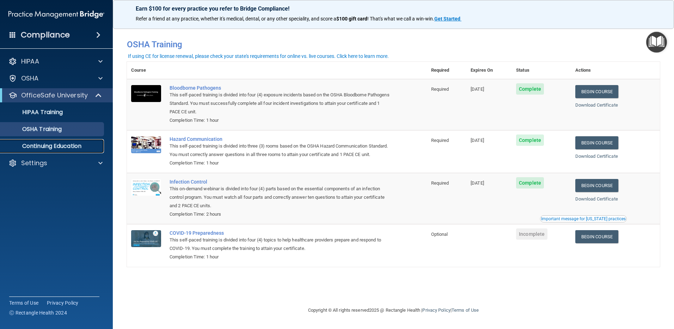
click at [60, 144] on p "Continuing Education" at bounding box center [53, 145] width 96 height 7
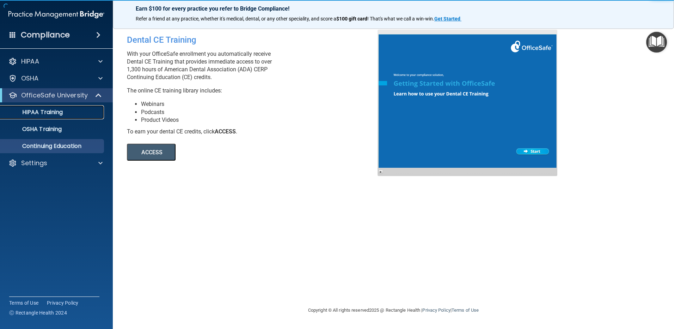
click at [50, 117] on link "HIPAA Training" at bounding box center [48, 112] width 111 height 14
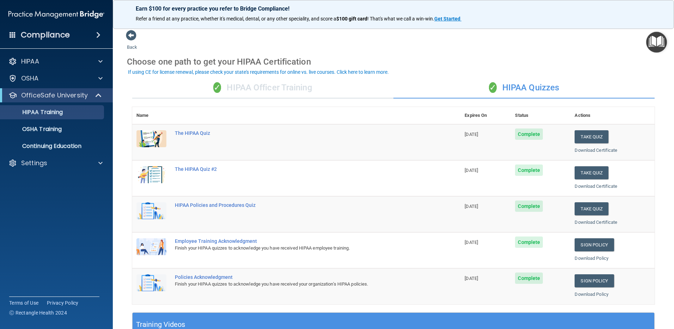
click at [244, 91] on div "✓ HIPAA Officer Training" at bounding box center [262, 87] width 261 height 21
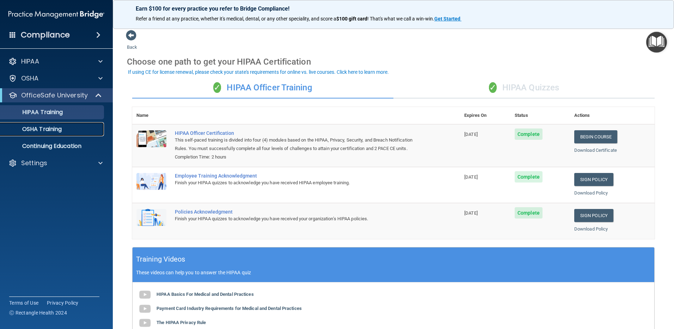
click at [68, 134] on link "OSHA Training" at bounding box center [48, 129] width 111 height 14
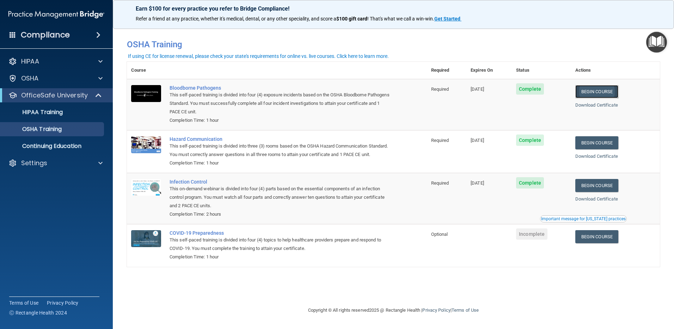
click at [600, 92] on link "Begin Course" at bounding box center [596, 91] width 43 height 13
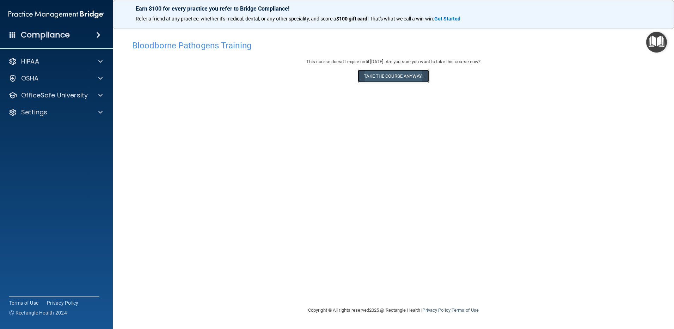
click at [395, 78] on button "Take the course anyway!" at bounding box center [393, 75] width 71 height 13
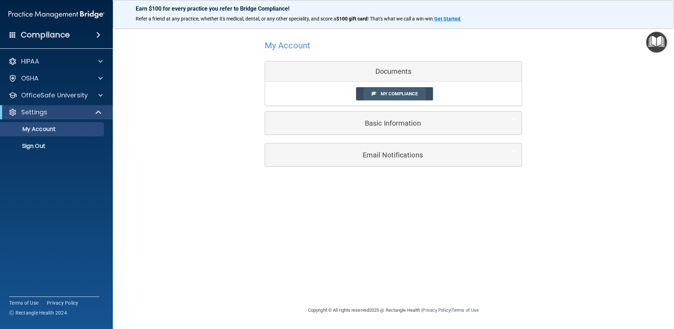
click at [408, 97] on link "My Compliance" at bounding box center [394, 93] width 77 height 13
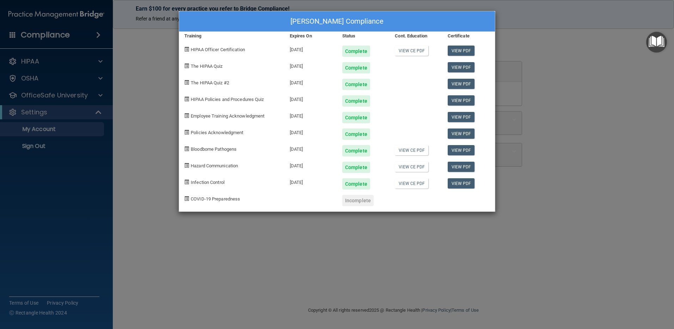
click at [609, 93] on div "[PERSON_NAME] Compliance Training Expires On Status Cont. Education Certificate…" at bounding box center [337, 164] width 674 height 329
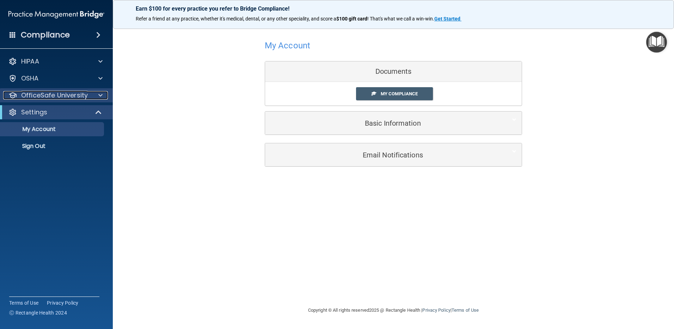
click at [61, 94] on p "OfficeSafe University" at bounding box center [54, 95] width 67 height 8
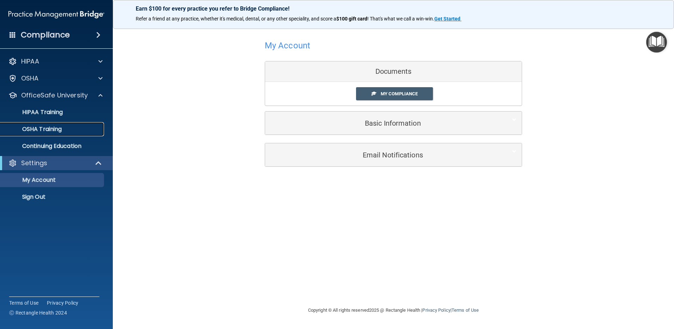
click at [45, 130] on p "OSHA Training" at bounding box center [33, 129] width 57 height 7
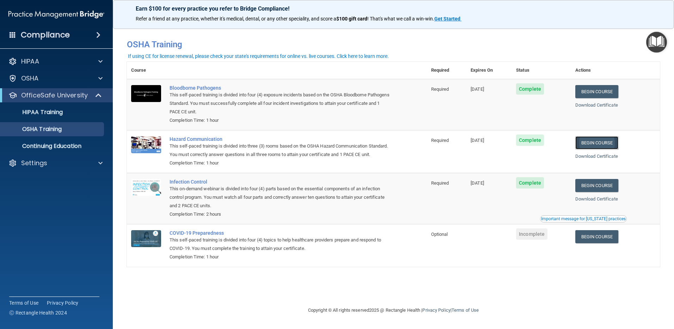
click at [602, 144] on link "Begin Course" at bounding box center [596, 142] width 43 height 13
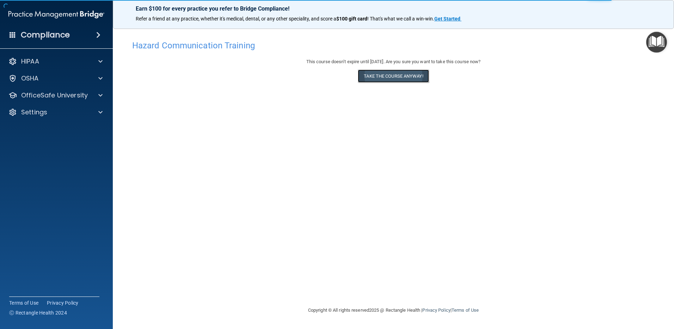
click at [377, 76] on button "Take the course anyway!" at bounding box center [393, 75] width 71 height 13
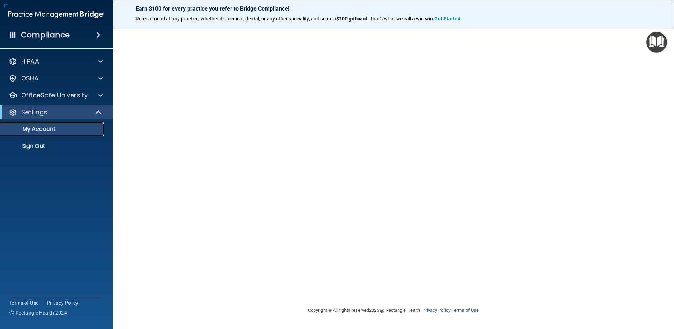
click at [57, 128] on p "My Account" at bounding box center [53, 129] width 96 height 7
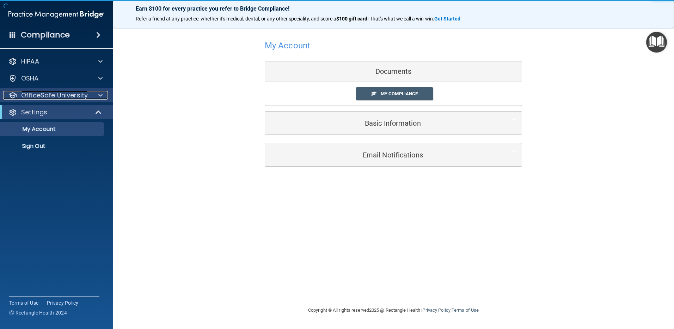
click at [72, 93] on p "OfficeSafe University" at bounding box center [54, 95] width 67 height 8
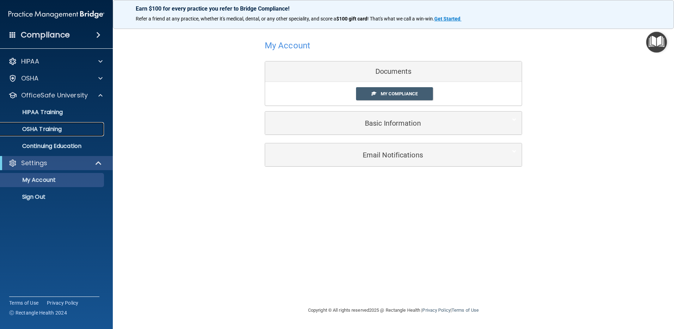
click at [44, 126] on p "OSHA Training" at bounding box center [33, 129] width 57 height 7
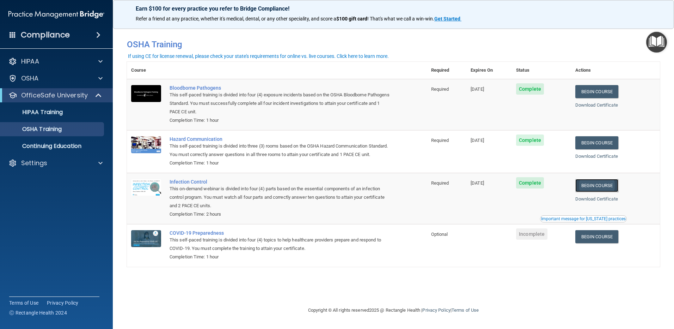
click at [598, 192] on link "Begin Course" at bounding box center [596, 185] width 43 height 13
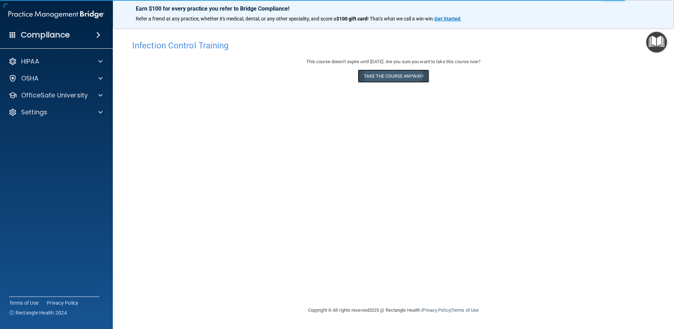
click at [379, 77] on button "Take the course anyway!" at bounding box center [393, 75] width 71 height 13
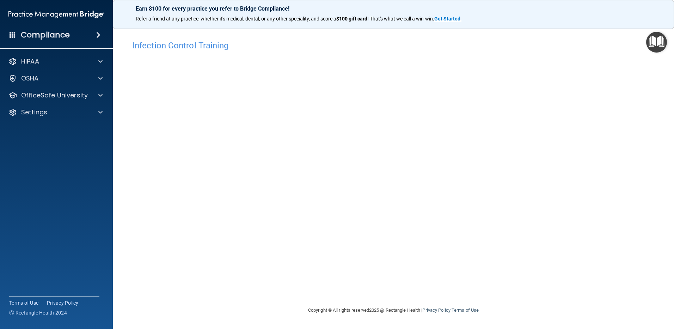
click at [267, 39] on div "Infection Control Training" at bounding box center [393, 45] width 533 height 17
click at [159, 46] on h4 "Infection Control Training" at bounding box center [393, 45] width 522 height 9
click at [376, 298] on div "Infection Control Training This course doesn’t expire until [DATE]. Are you sur…" at bounding box center [393, 171] width 533 height 269
click at [53, 91] on p "OfficeSafe University" at bounding box center [54, 95] width 67 height 8
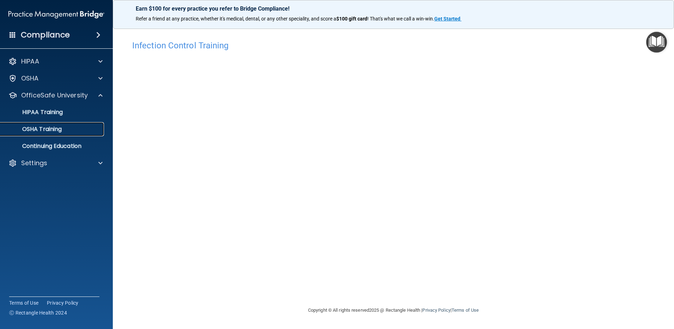
click at [37, 127] on p "OSHA Training" at bounding box center [33, 129] width 57 height 7
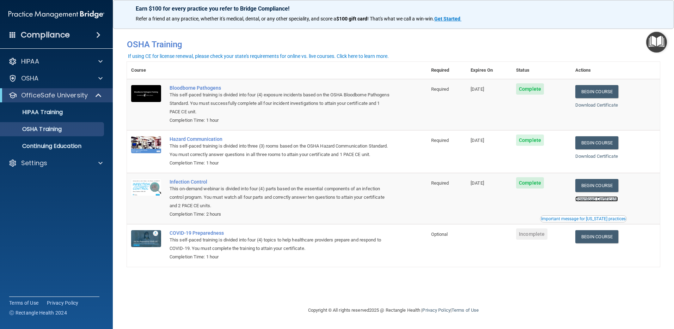
click at [601, 201] on link "Download Certificate" at bounding box center [596, 198] width 43 height 5
click at [598, 192] on link "Begin Course" at bounding box center [596, 185] width 43 height 13
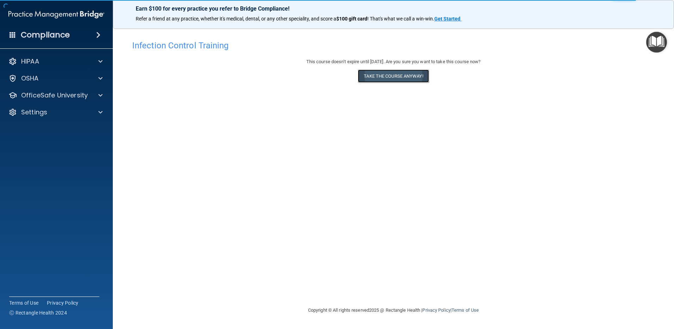
click at [383, 77] on button "Take the course anyway!" at bounding box center [393, 75] width 71 height 13
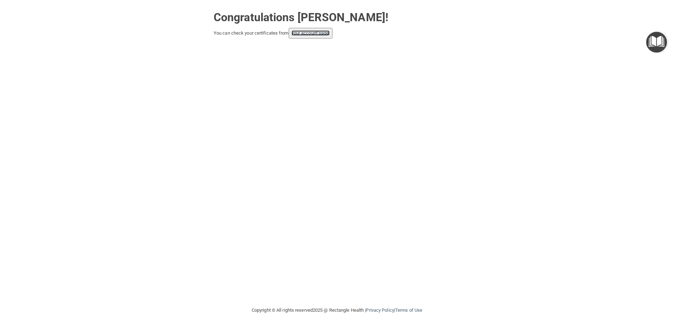
click at [312, 36] on link "your account page!" at bounding box center [311, 32] width 38 height 5
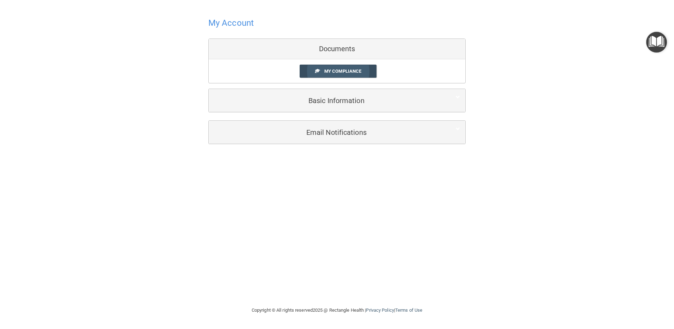
click at [356, 69] on span "My Compliance" at bounding box center [342, 70] width 37 height 5
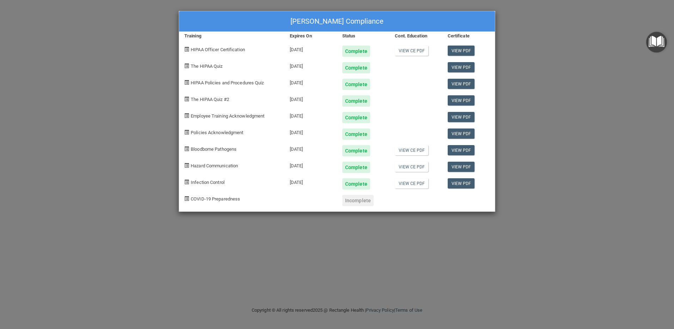
click at [294, 24] on div "[PERSON_NAME] Compliance" at bounding box center [337, 21] width 316 height 20
click at [285, 208] on div "[PERSON_NAME] Compliance Training Expires On Status Cont. Education Certificate…" at bounding box center [337, 111] width 317 height 201
click at [275, 275] on div "[PERSON_NAME] Compliance Training Expires On Status Cont. Education Certificate…" at bounding box center [337, 164] width 674 height 329
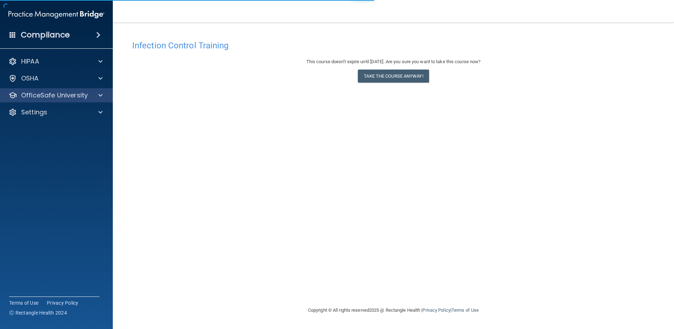
click at [78, 100] on div "OfficeSafe University" at bounding box center [56, 95] width 113 height 14
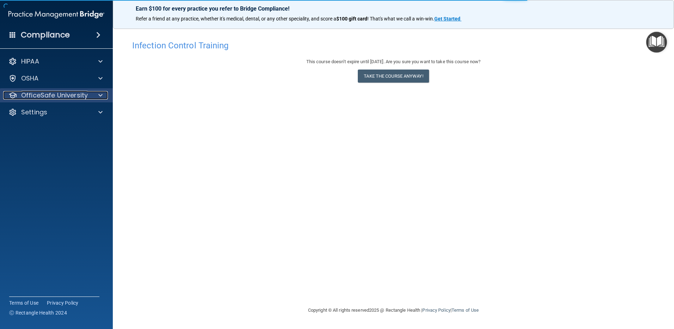
click at [81, 96] on p "OfficeSafe University" at bounding box center [54, 95] width 67 height 8
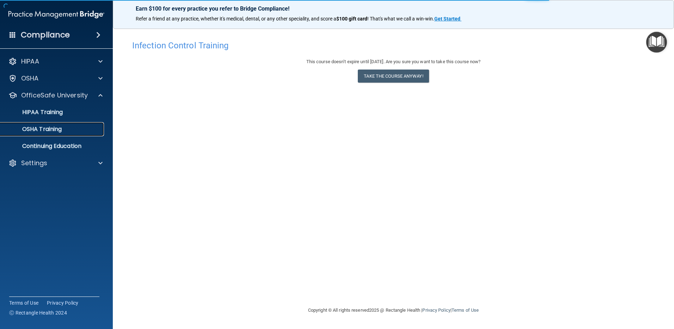
click at [48, 126] on p "OSHA Training" at bounding box center [33, 129] width 57 height 7
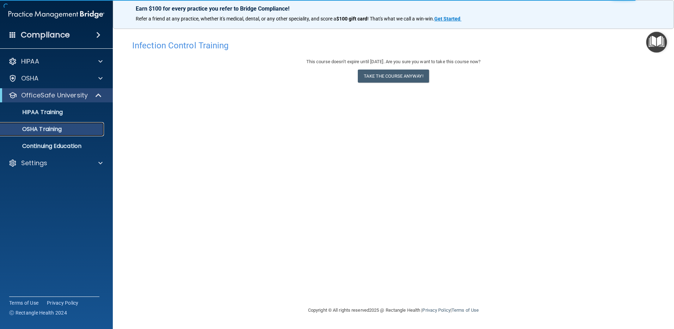
click at [45, 127] on p "OSHA Training" at bounding box center [33, 129] width 57 height 7
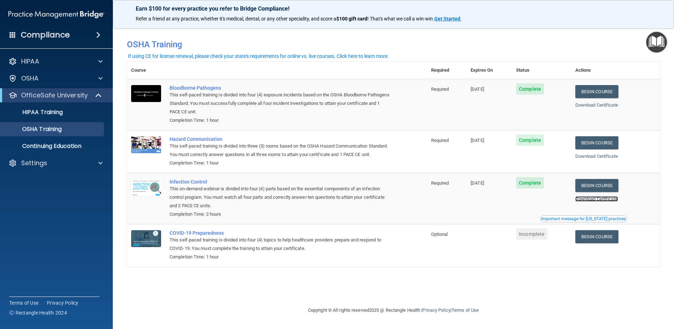
click at [600, 201] on link "Download Certificate" at bounding box center [596, 198] width 43 height 5
click at [46, 110] on p "HIPAA Training" at bounding box center [34, 112] width 58 height 7
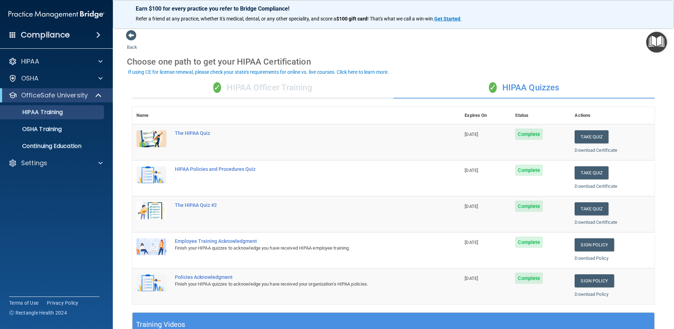
click at [43, 31] on h4 "Compliance" at bounding box center [45, 35] width 49 height 10
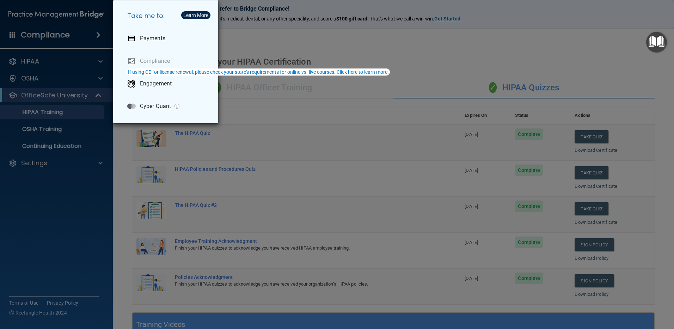
click at [296, 53] on div "Take me to: Payments Compliance Engagement Cyber Quant" at bounding box center [337, 164] width 674 height 329
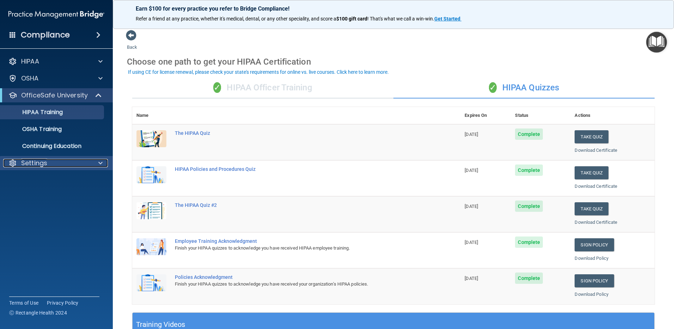
click at [51, 163] on div "Settings" at bounding box center [46, 163] width 87 height 8
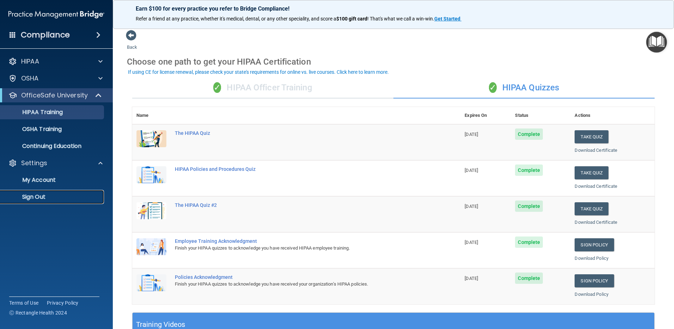
click at [38, 195] on p "Sign Out" at bounding box center [53, 196] width 96 height 7
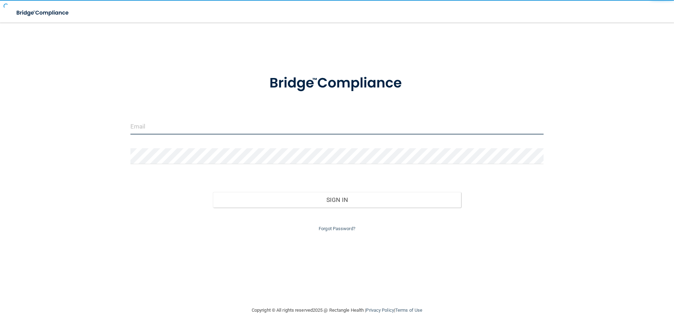
type input "[EMAIL_ADDRESS][PERSON_NAME][DOMAIN_NAME]"
